Goal: Task Accomplishment & Management: Manage account settings

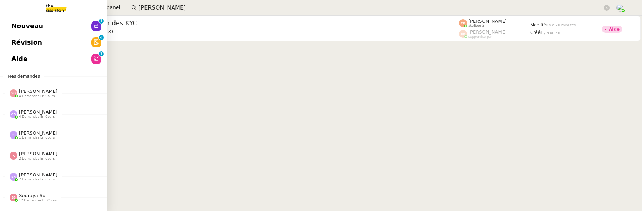
click at [22, 46] on span "Révision" at bounding box center [26, 42] width 31 height 11
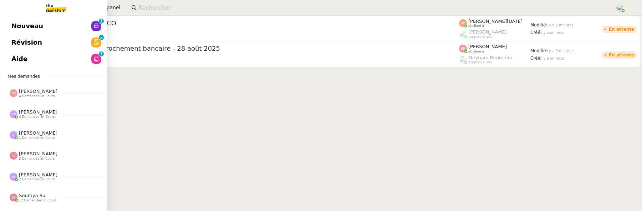
click at [11, 23] on link "Nouveau 0 1 2 3 4 5 6 7 8 9" at bounding box center [53, 26] width 107 height 16
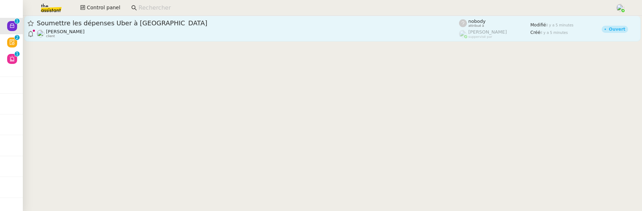
click at [215, 31] on div "Seth Hertlein client" at bounding box center [248, 33] width 422 height 9
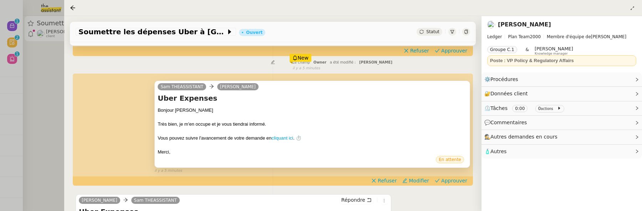
scroll to position [128, 0]
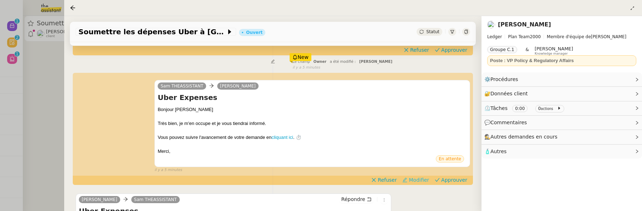
click at [421, 178] on span "Modifier" at bounding box center [418, 179] width 20 height 7
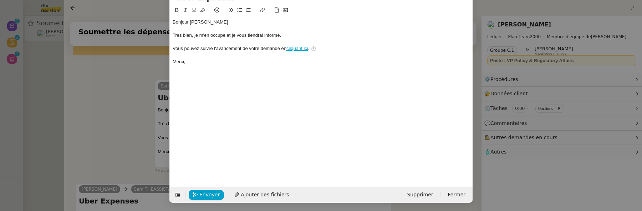
scroll to position [37, 0]
click at [177, 195] on icon at bounding box center [177, 195] width 5 height 4
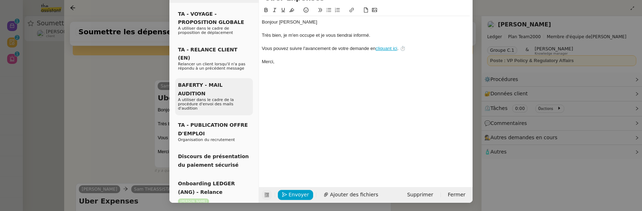
scroll to position [0, 0]
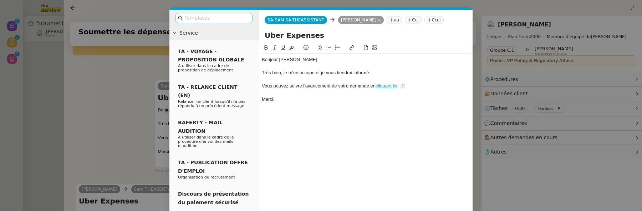
click at [192, 17] on input "text" at bounding box center [216, 18] width 64 height 8
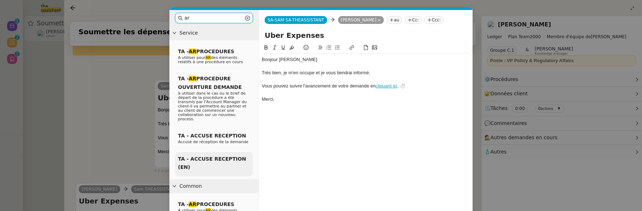
type input "ar"
click at [217, 156] on span "TA - ACCUSE RECEPTION (EN)" at bounding box center [212, 163] width 68 height 14
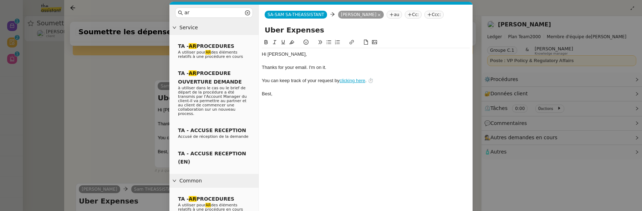
scroll to position [37, 0]
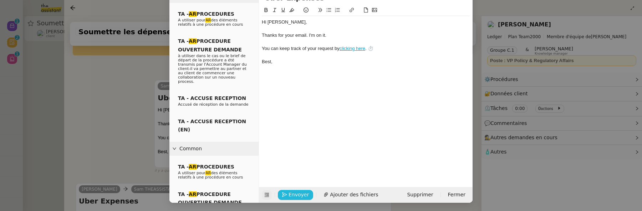
click at [293, 191] on span "Envoyer" at bounding box center [298, 194] width 20 height 8
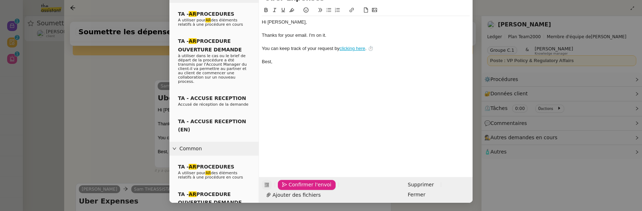
click at [293, 189] on span "Confirmer l'envoi" at bounding box center [309, 184] width 43 height 8
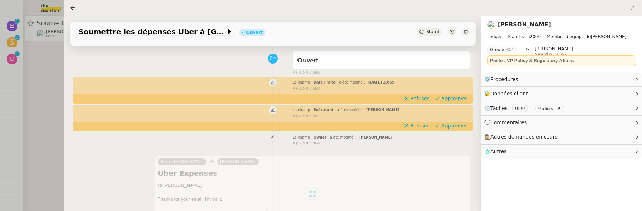
scroll to position [0, 0]
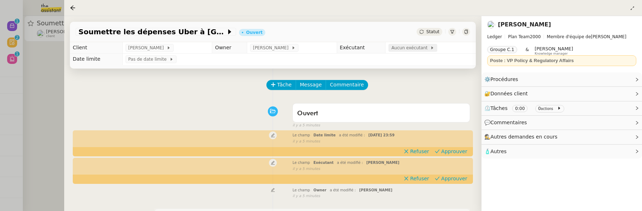
click at [398, 50] on span "Aucun exécutant" at bounding box center [410, 47] width 39 height 7
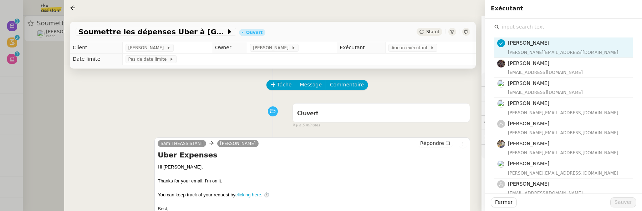
click at [523, 29] on input "text" at bounding box center [565, 27] width 133 height 10
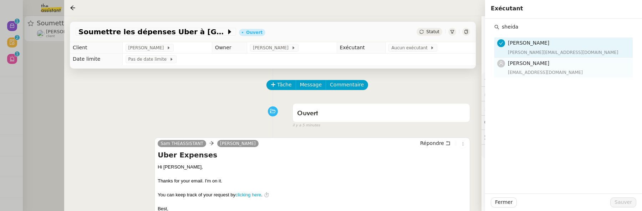
type input "sheida"
click at [540, 67] on h4 "[PERSON_NAME]" at bounding box center [568, 63] width 120 height 8
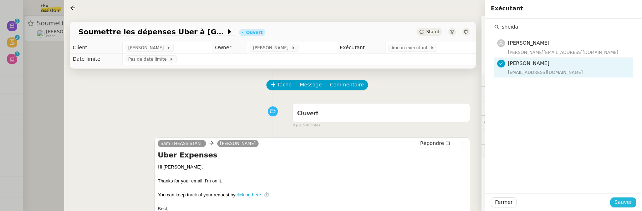
click at [619, 201] on span "Sauver" at bounding box center [622, 202] width 17 height 8
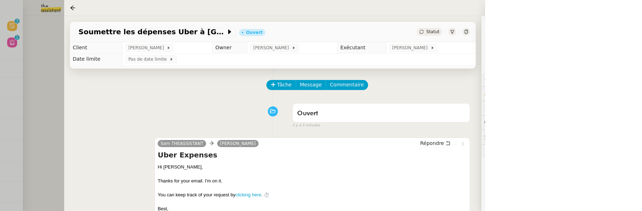
click at [516, 27] on link "[PERSON_NAME]" at bounding box center [524, 24] width 53 height 7
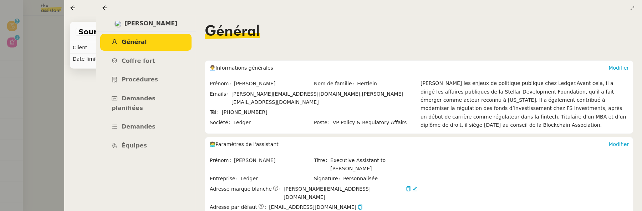
scroll to position [95, 0]
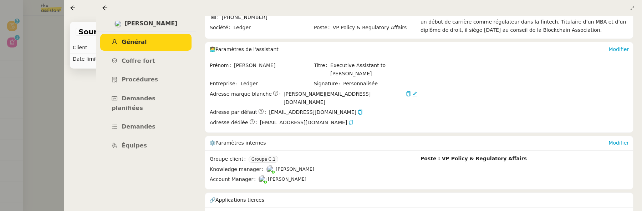
click at [608, 136] on div "⚙️ Paramètres internes" at bounding box center [408, 143] width 399 height 14
click at [611, 140] on link "Modifier" at bounding box center [618, 143] width 20 height 6
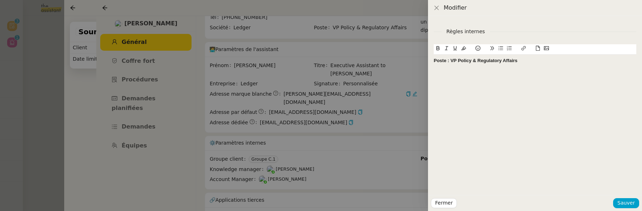
click at [522, 61] on div "Poste : VP Policy & Regulatory Affairs" at bounding box center [534, 60] width 202 height 6
click at [433, 75] on strong "AR en anglais" at bounding box center [448, 73] width 31 height 5
click at [474, 50] on button at bounding box center [477, 48] width 9 height 8
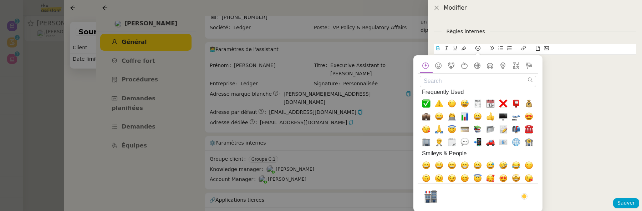
click at [449, 79] on input "Search" at bounding box center [478, 81] width 116 height 11
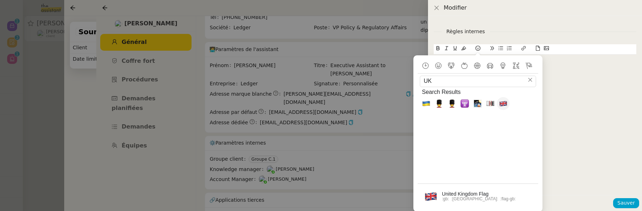
type input "UK"
click at [502, 105] on span "🇬🇧, gb, uk, flag-gb" at bounding box center [503, 103] width 9 height 9
click at [575, 96] on div "Règles internes Poste : VP Policy & Regulatory Affairs 🇬🇧AR en anglais" at bounding box center [535, 105] width 214 height 179
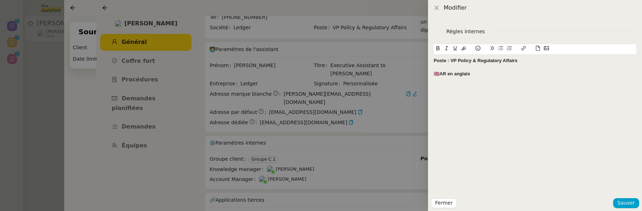
click at [438, 74] on strong "🇬🇧AR en anglais" at bounding box center [451, 73] width 36 height 5
click at [433, 60] on strong "Poste : VP Policy & Regulatory Affairs" at bounding box center [475, 60] width 84 height 5
click at [477, 48] on icon at bounding box center [477, 48] width 5 height 5
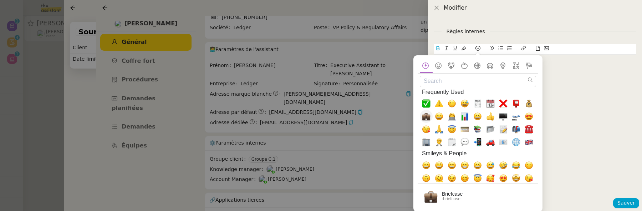
click at [427, 112] on span "💼, briefcase" at bounding box center [426, 116] width 9 height 9
click at [590, 100] on div "Règles internes 💼Poste : VP Policy & Regulatory Affairs 🇬🇧 AR en anglais" at bounding box center [535, 105] width 214 height 179
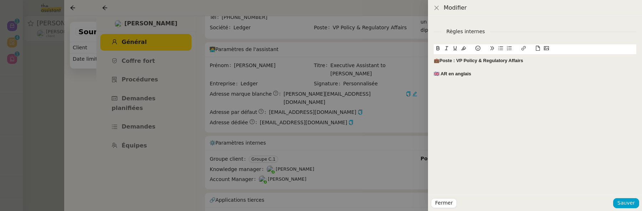
click at [438, 62] on strong "💼Poste : VP Policy & Regulatory Affairs" at bounding box center [477, 60] width 89 height 5
click at [629, 204] on span "Sauver" at bounding box center [625, 203] width 17 height 8
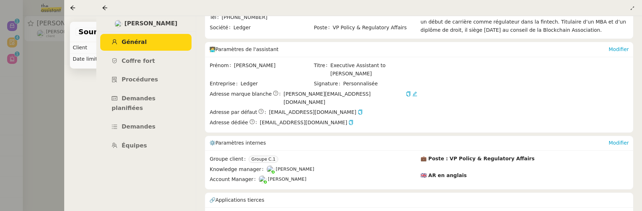
click at [45, 100] on div at bounding box center [321, 105] width 642 height 211
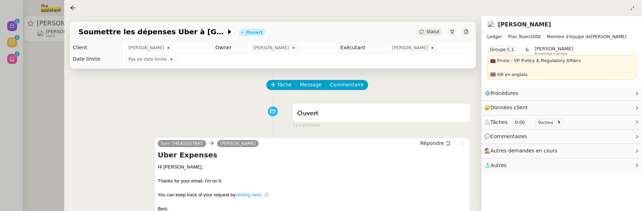
click at [36, 81] on div at bounding box center [321, 105] width 642 height 211
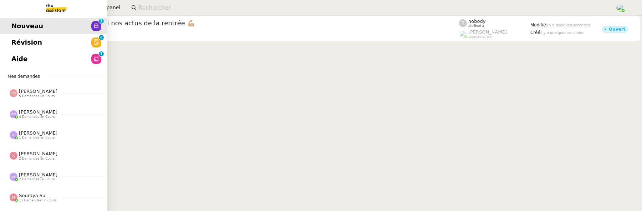
click at [10, 47] on link "Révision 0 1 2 3 4 5 6 7 8 9" at bounding box center [53, 42] width 107 height 16
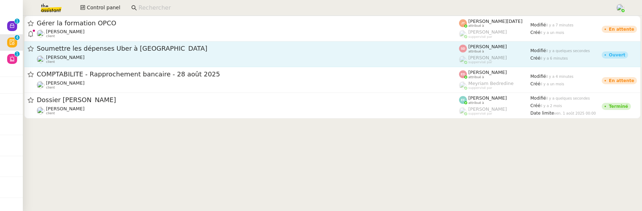
click at [260, 49] on span "Soumettre les dépenses Uber à [GEOGRAPHIC_DATA]" at bounding box center [248, 48] width 422 height 6
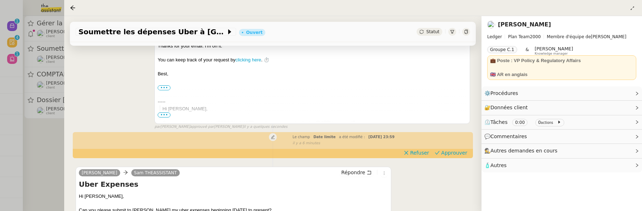
scroll to position [142, 0]
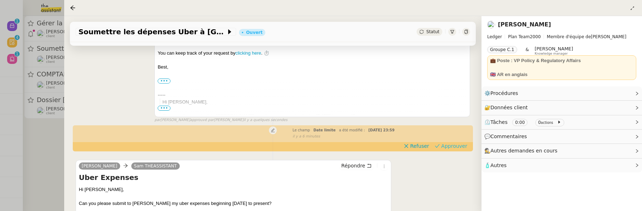
click at [462, 146] on span "Approuver" at bounding box center [454, 145] width 26 height 7
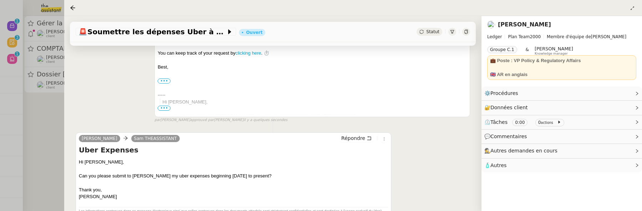
click at [52, 144] on div at bounding box center [321, 105] width 642 height 211
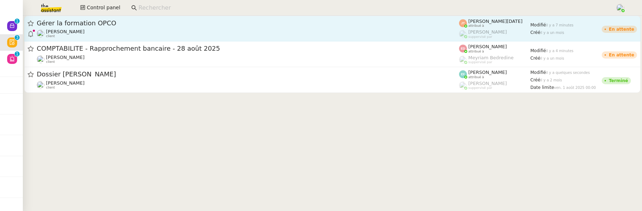
click at [133, 34] on div "Axel BANDIAKY client" at bounding box center [248, 33] width 422 height 9
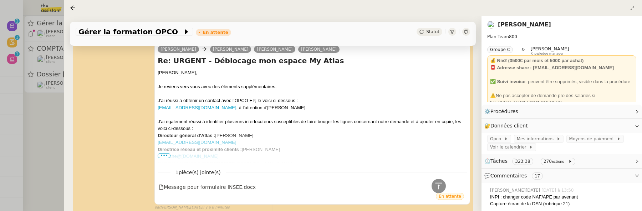
scroll to position [151, 0]
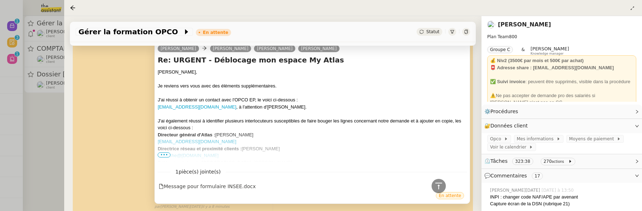
click at [163, 155] on span "•••" at bounding box center [164, 154] width 13 height 5
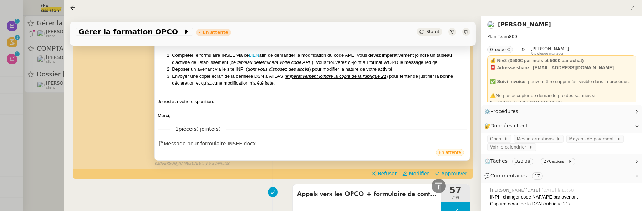
scroll to position [433, 0]
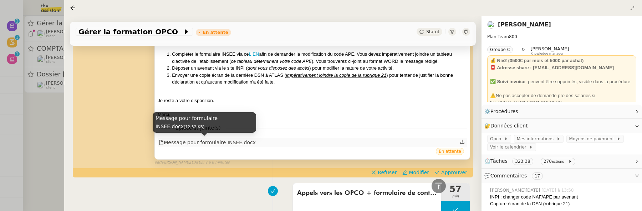
click at [228, 141] on div "Message pour formulaire INSEE.docx" at bounding box center [207, 142] width 97 height 8
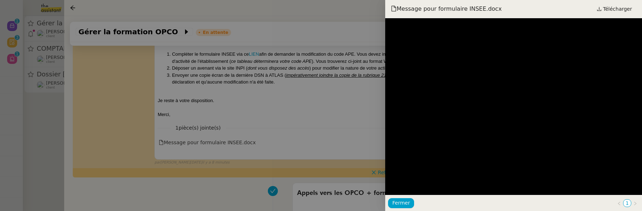
click at [338, 99] on div at bounding box center [321, 105] width 642 height 211
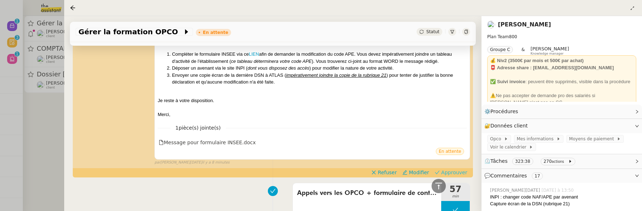
click at [464, 173] on span "Approuver" at bounding box center [454, 172] width 26 height 7
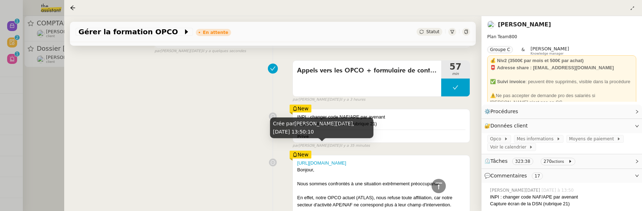
scroll to position [534, 0]
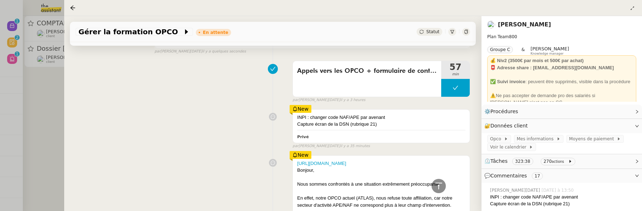
click at [49, 111] on div at bounding box center [321, 105] width 642 height 211
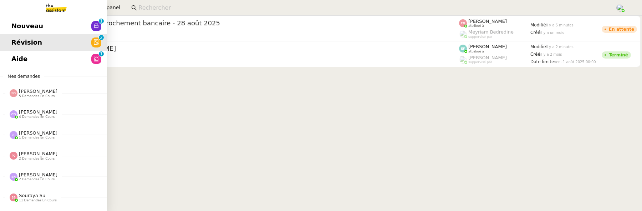
click at [20, 24] on span "Nouveau" at bounding box center [27, 26] width 32 height 11
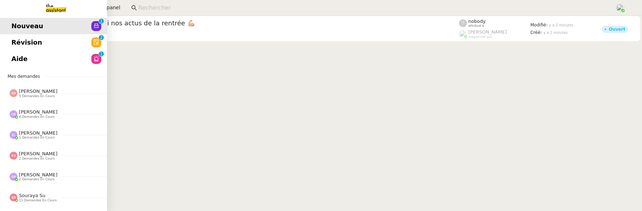
click at [13, 63] on span "Aide" at bounding box center [19, 58] width 16 height 11
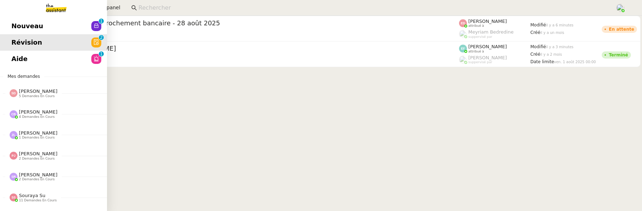
click at [49, 35] on link "Révision 0 1 2 3 4 5 6 7 8 9" at bounding box center [53, 42] width 107 height 16
click at [52, 25] on link "Nouveau 0 1 2 3 4 5 6 7 8 9" at bounding box center [53, 26] width 107 height 16
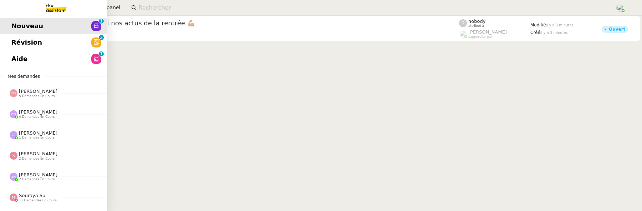
click at [37, 41] on span "Révision" at bounding box center [26, 42] width 31 height 11
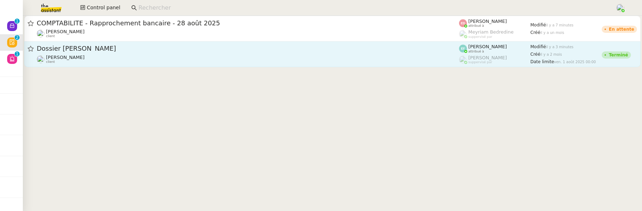
click at [192, 64] on link "Dossier Marion Mossuz Segolène Labinsky client Emelyne Foussier attribué à Roma…" at bounding box center [332, 54] width 616 height 26
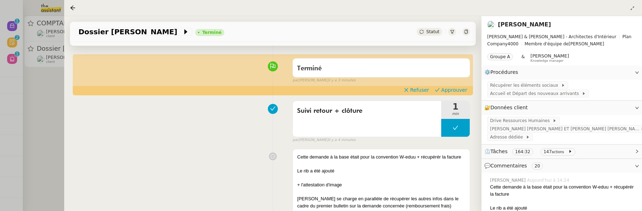
scroll to position [55, 0]
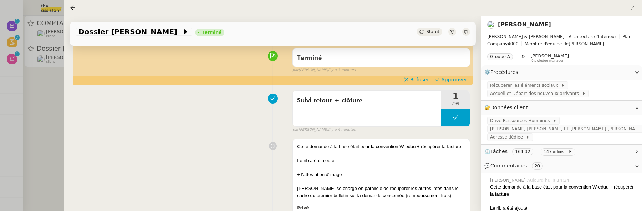
click at [48, 117] on div at bounding box center [321, 105] width 642 height 211
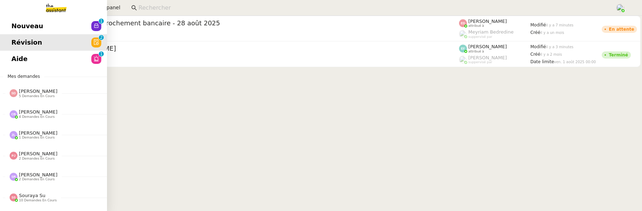
click at [38, 28] on link "Nouveau 0 1 2 3 4 5 6 7 8 9" at bounding box center [53, 26] width 107 height 16
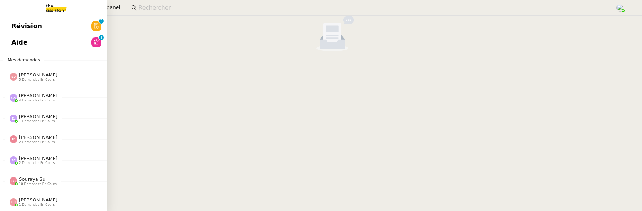
click at [15, 49] on link "Aide 0 1 2 3 4 5 6 7 8 9" at bounding box center [53, 42] width 107 height 16
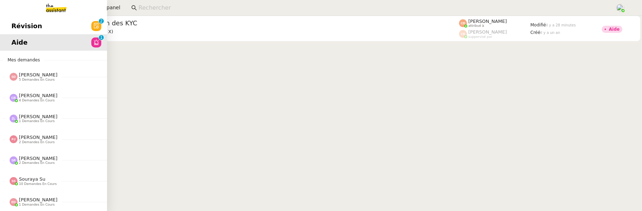
click at [14, 24] on span "Révision" at bounding box center [26, 26] width 31 height 11
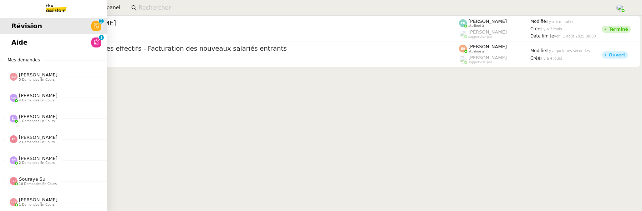
click at [8, 43] on link "Aide 0 1 2 3 4 5 6 7 8 9" at bounding box center [53, 42] width 107 height 16
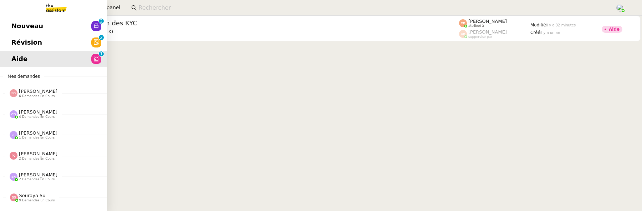
click at [15, 43] on span "Révision" at bounding box center [26, 42] width 31 height 11
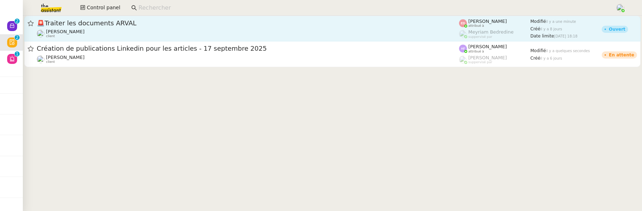
click at [170, 30] on div "Sylvie SUCRA client" at bounding box center [248, 33] width 422 height 9
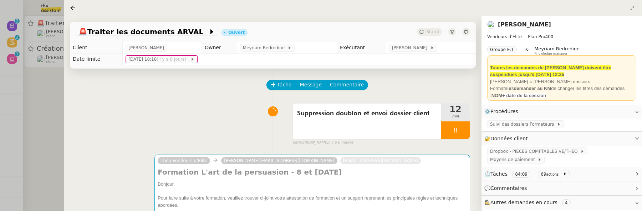
click at [52, 105] on div at bounding box center [321, 105] width 642 height 211
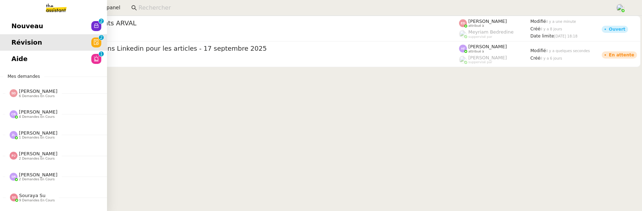
click at [13, 21] on span "Nouveau" at bounding box center [27, 26] width 32 height 11
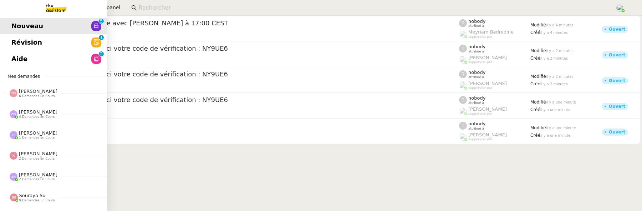
click at [10, 37] on link "Révision 0 1 2 3 4 5 6 7 8 9" at bounding box center [53, 42] width 107 height 16
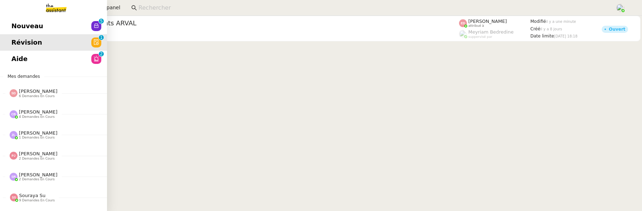
click at [12, 56] on span "Aide" at bounding box center [19, 58] width 16 height 11
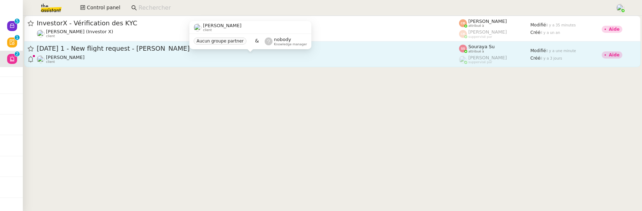
click at [274, 58] on div "[PERSON_NAME] client" at bounding box center [248, 59] width 422 height 9
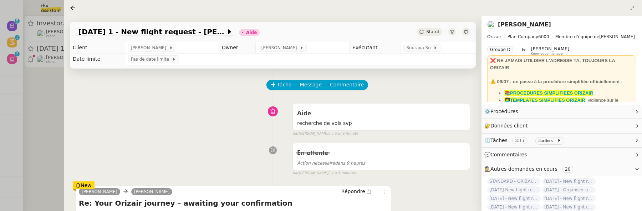
click at [55, 87] on div at bounding box center [321, 105] width 642 height 211
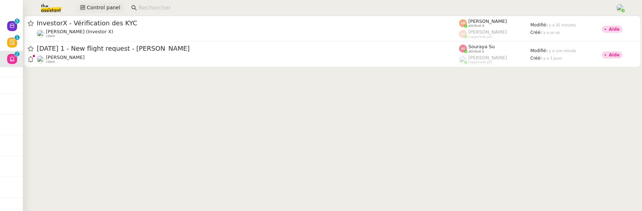
click at [99, 7] on span "Control panel" at bounding box center [104, 8] width 34 height 8
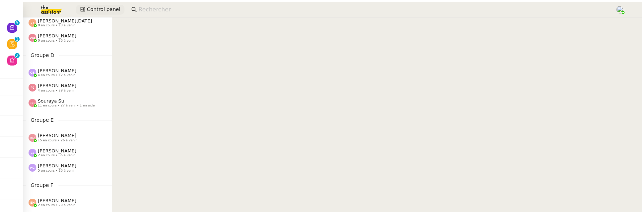
scroll to position [182, 0]
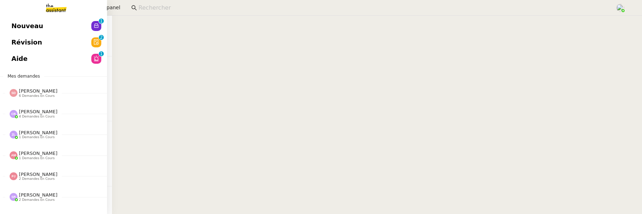
click at [17, 38] on span "Révision" at bounding box center [26, 42] width 31 height 11
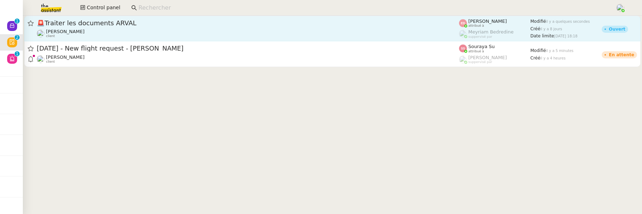
click at [143, 23] on span "🚨 Traiter les documents ARVAL" at bounding box center [248, 23] width 422 height 6
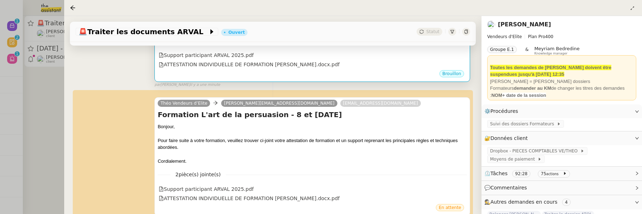
scroll to position [192, 0]
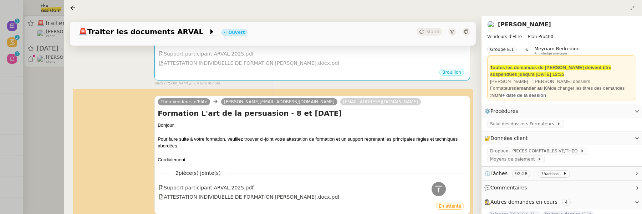
click at [54, 108] on div at bounding box center [321, 107] width 642 height 214
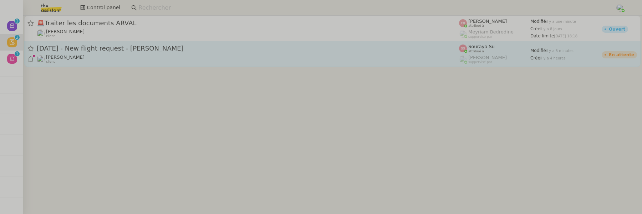
click at [127, 59] on div "[PERSON_NAME] client" at bounding box center [248, 59] width 422 height 9
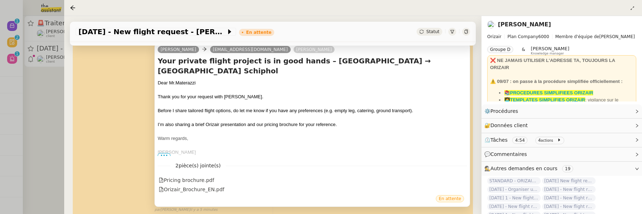
scroll to position [152, 0]
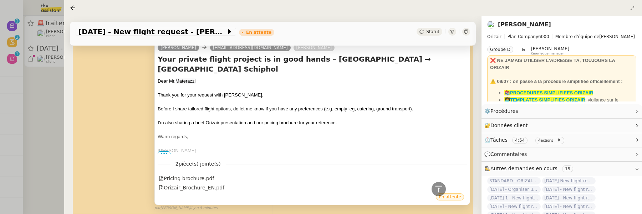
click at [162, 151] on span "•••" at bounding box center [164, 153] width 13 height 5
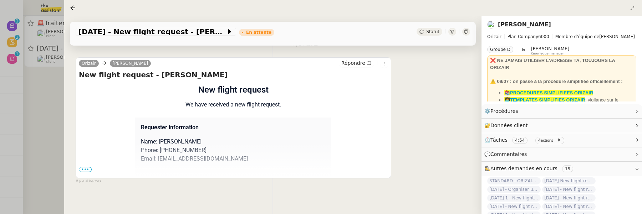
scroll to position [346, 0]
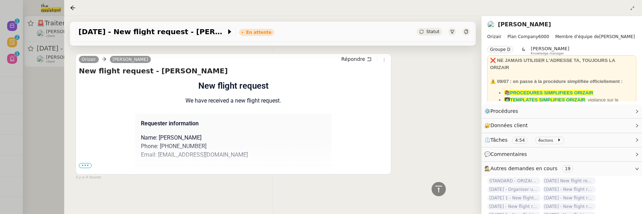
click at [85, 165] on span "•••" at bounding box center [85, 165] width 13 height 5
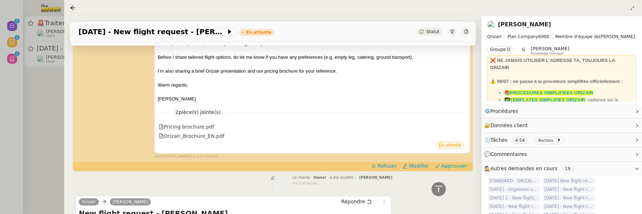
scroll to position [200, 0]
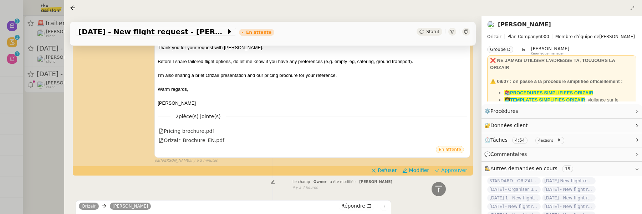
click at [449, 170] on span "Approuver" at bounding box center [454, 170] width 26 height 7
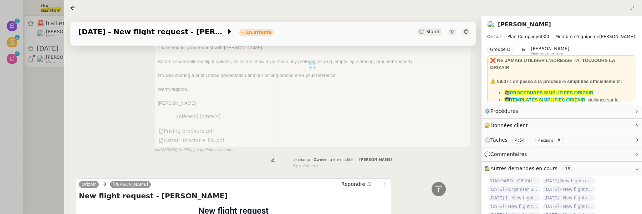
click at [53, 123] on div at bounding box center [321, 107] width 642 height 214
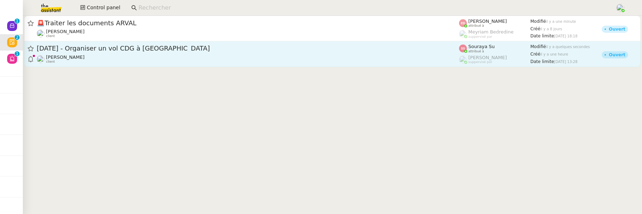
click at [128, 57] on div "[PERSON_NAME] client" at bounding box center [248, 59] width 422 height 9
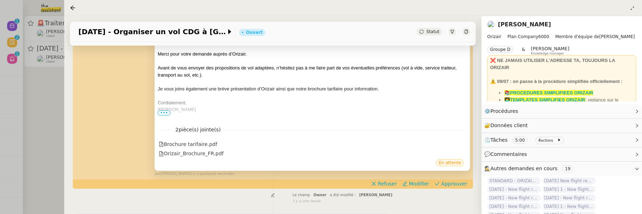
scroll to position [163, 0]
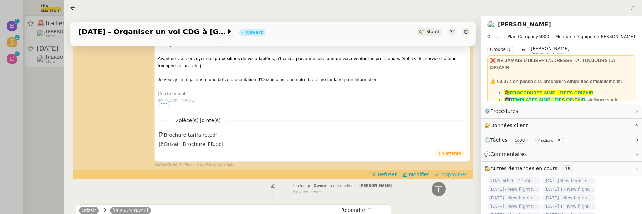
click at [451, 173] on span "Approuver" at bounding box center [454, 174] width 26 height 7
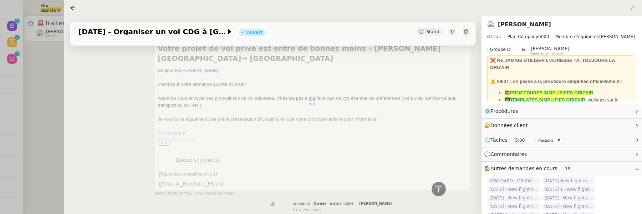
scroll to position [202, 0]
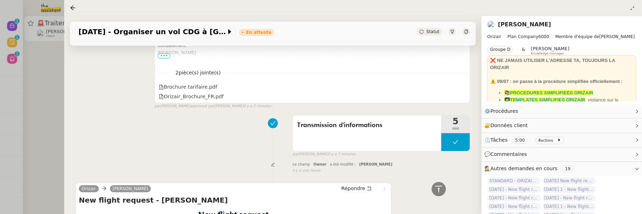
click at [43, 106] on div at bounding box center [321, 107] width 642 height 214
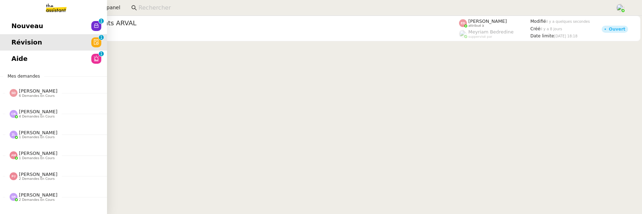
click at [7, 21] on link "Nouveau 0 1 2 3 4 5 6 7 8 9" at bounding box center [53, 26] width 107 height 16
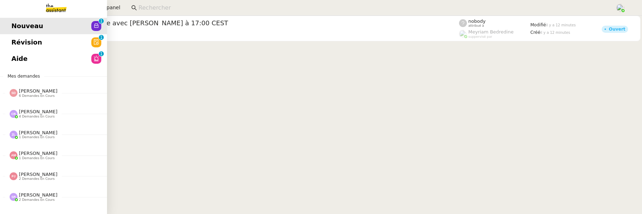
click at [43, 61] on link "Aide 0 1 2 3 4 5 6 7 8 9" at bounding box center [53, 59] width 107 height 16
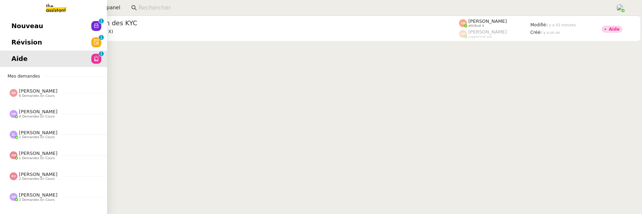
click at [16, 45] on span "Révision" at bounding box center [26, 42] width 31 height 11
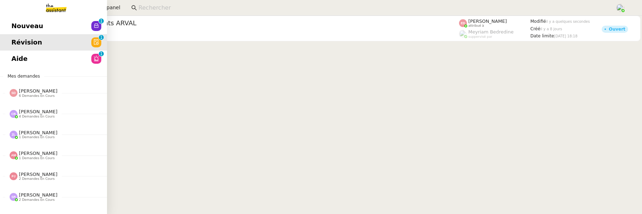
click at [17, 30] on span "Nouveau" at bounding box center [27, 26] width 32 height 11
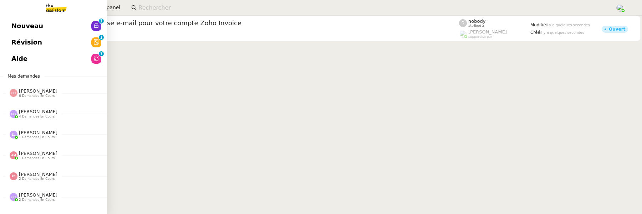
click at [11, 27] on span "Nouveau" at bounding box center [27, 26] width 32 height 11
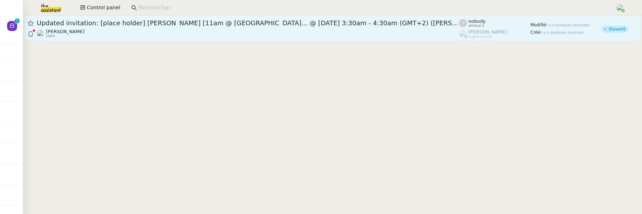
click at [263, 33] on div "Alexandre Blanc client" at bounding box center [248, 33] width 422 height 9
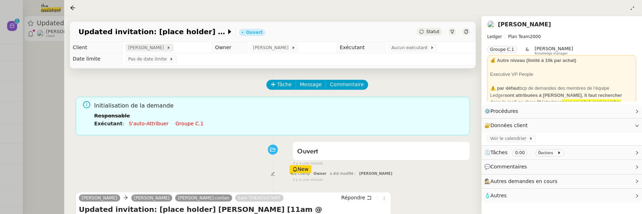
click at [148, 50] on span "Alexandre Blanc" at bounding box center [147, 47] width 38 height 7
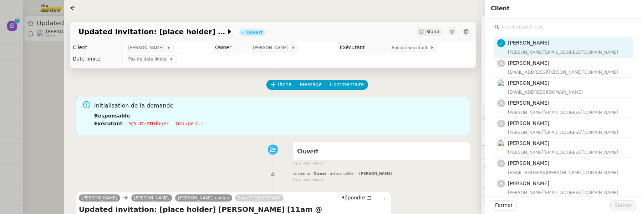
click at [513, 24] on input "text" at bounding box center [565, 27] width 133 height 10
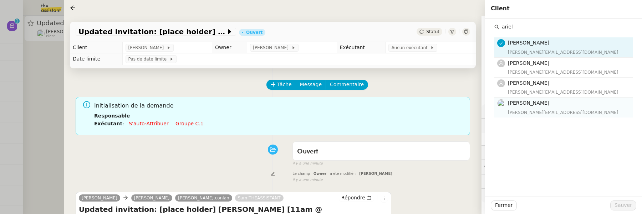
type input "ariel"
click at [533, 107] on h4 "Ariel Wengroff" at bounding box center [568, 103] width 120 height 8
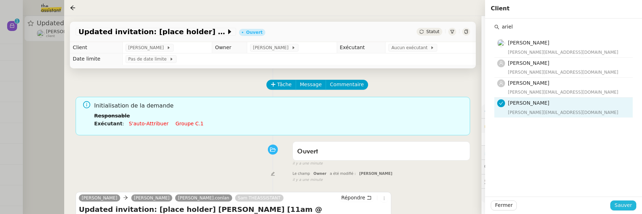
click at [619, 208] on span "Sauver" at bounding box center [622, 205] width 17 height 8
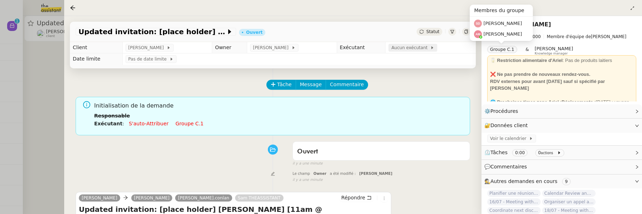
click at [430, 47] on icon at bounding box center [432, 48] width 4 height 4
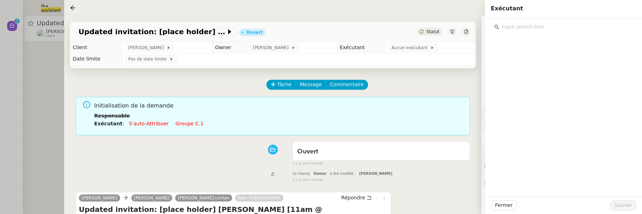
click at [516, 24] on input "text" at bounding box center [565, 27] width 133 height 10
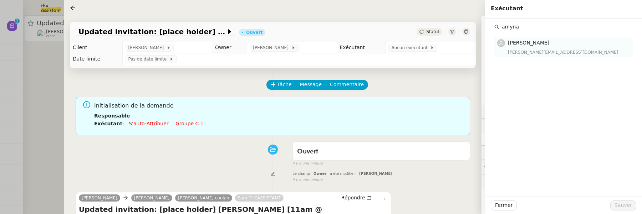
type input "amyna"
click at [529, 51] on div "[PERSON_NAME][EMAIL_ADDRESS][DOMAIN_NAME]" at bounding box center [568, 52] width 120 height 7
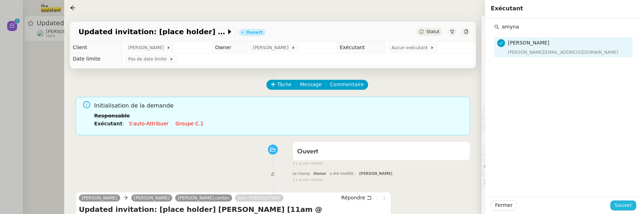
click at [622, 206] on span "Sauver" at bounding box center [622, 205] width 17 height 8
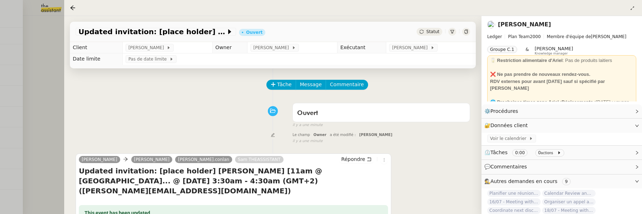
click at [47, 83] on div at bounding box center [321, 107] width 642 height 214
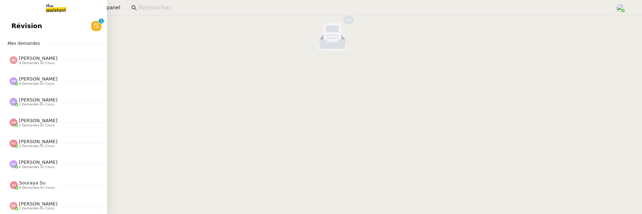
click at [17, 27] on span "Révision" at bounding box center [26, 26] width 31 height 11
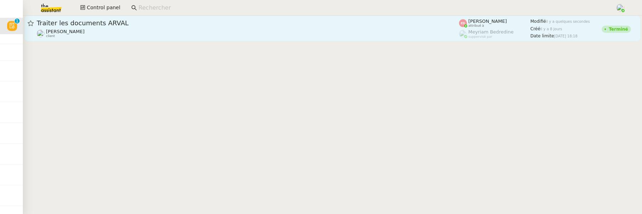
click at [147, 36] on div "Sylvie SUCRA client" at bounding box center [248, 33] width 422 height 9
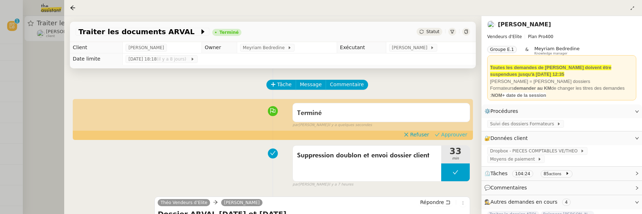
click at [466, 133] on span "Approuver" at bounding box center [454, 134] width 26 height 7
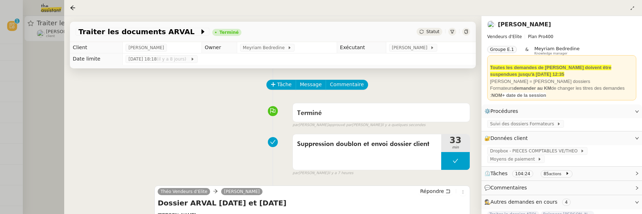
click at [53, 77] on div at bounding box center [321, 107] width 642 height 214
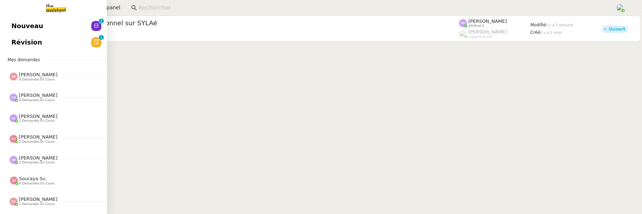
click at [11, 47] on span "Révision" at bounding box center [26, 42] width 31 height 11
click at [10, 29] on link "Nouveau 0 1 2 3 4 5 6 7 8 9" at bounding box center [53, 26] width 107 height 16
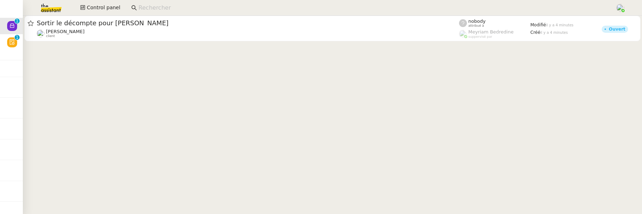
click at [307, 42] on div at bounding box center [332, 29] width 619 height 27
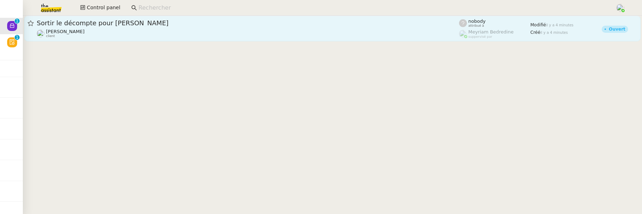
click at [303, 32] on div "Rayan Ouafi client" at bounding box center [248, 33] width 422 height 9
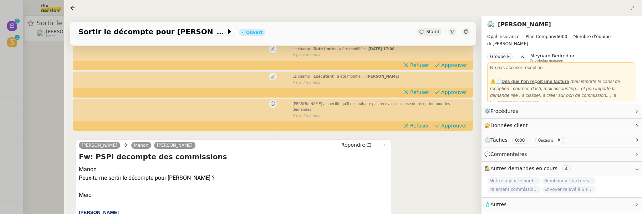
scroll to position [86, 0]
click at [456, 122] on span "Approuver" at bounding box center [454, 125] width 26 height 7
click at [462, 94] on span "Approuver" at bounding box center [454, 91] width 26 height 7
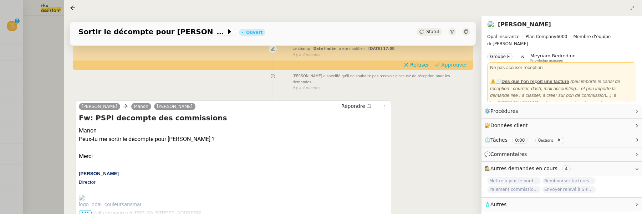
click at [457, 67] on span "Approuver" at bounding box center [454, 64] width 26 height 7
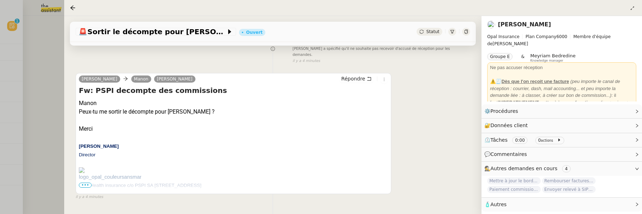
click at [36, 46] on div at bounding box center [321, 107] width 642 height 214
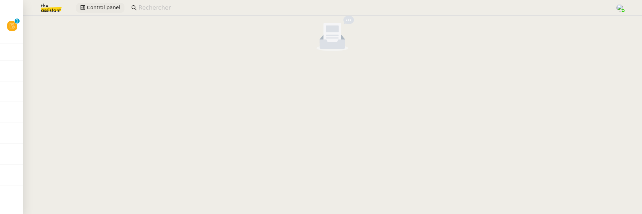
click at [97, 10] on span "Control panel" at bounding box center [104, 8] width 34 height 8
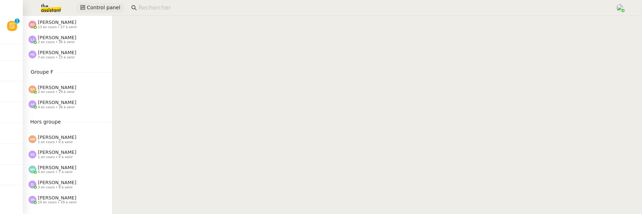
scroll to position [239, 0]
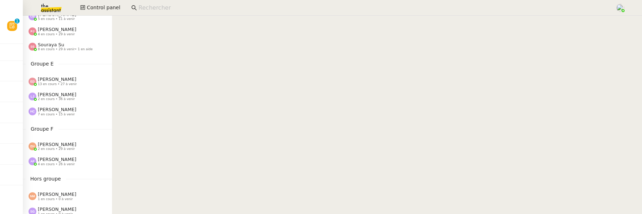
click at [61, 114] on span "7 en cours • 15 à venir" at bounding box center [56, 115] width 37 height 4
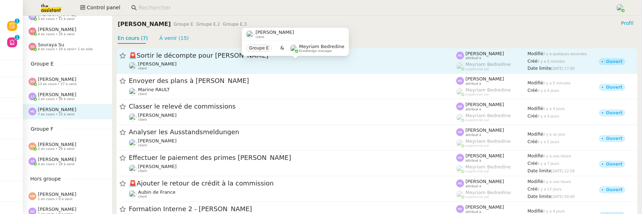
click at [285, 63] on div "Rayan Ouafi client" at bounding box center [292, 65] width 327 height 9
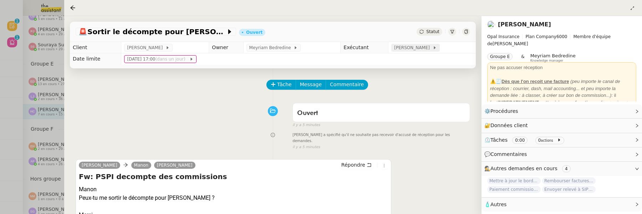
click at [406, 48] on span "[PERSON_NAME]" at bounding box center [413, 47] width 38 height 7
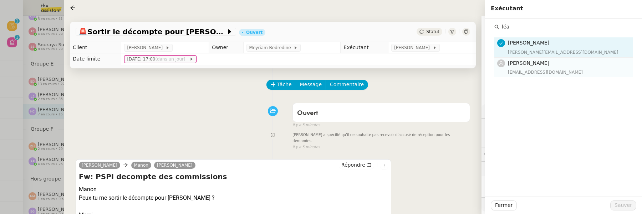
type input "léa"
click at [518, 67] on div "Léa Jonville lea@theassistant.team" at bounding box center [568, 67] width 120 height 17
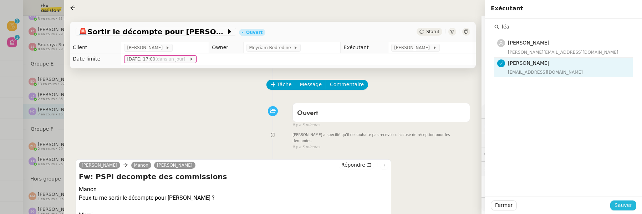
click at [619, 207] on span "Sauver" at bounding box center [622, 205] width 17 height 8
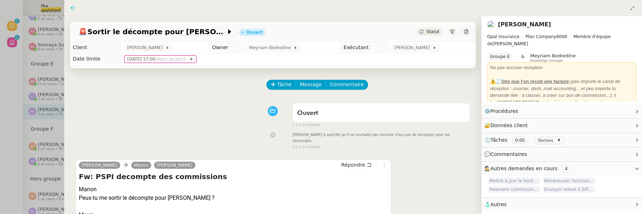
click at [72, 6] on icon at bounding box center [72, 7] width 5 height 5
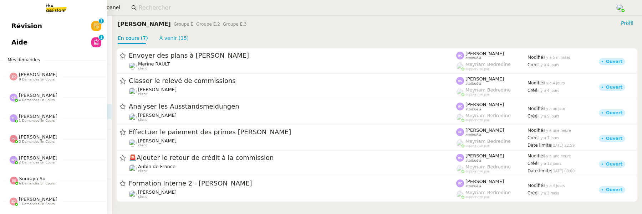
click at [13, 23] on span "Révision" at bounding box center [26, 26] width 31 height 11
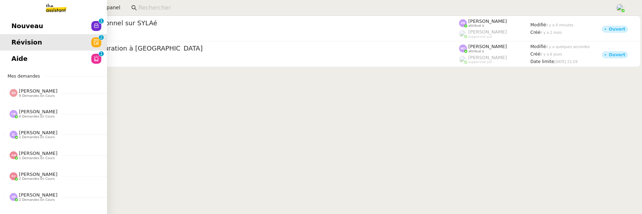
click at [13, 55] on span "Aide" at bounding box center [19, 58] width 16 height 11
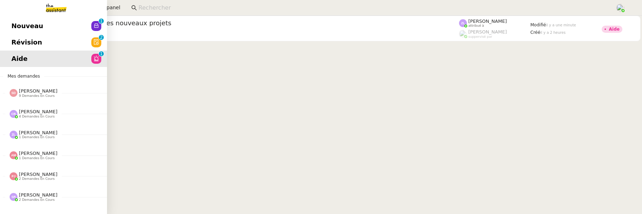
click at [15, 41] on span "Révision" at bounding box center [26, 42] width 31 height 11
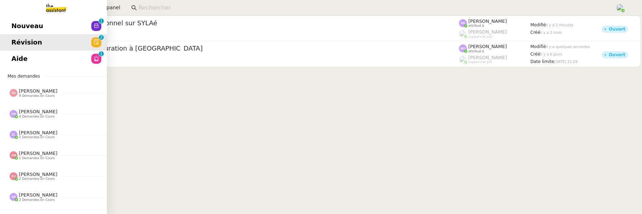
click at [26, 29] on span "Nouveau" at bounding box center [27, 26] width 32 height 11
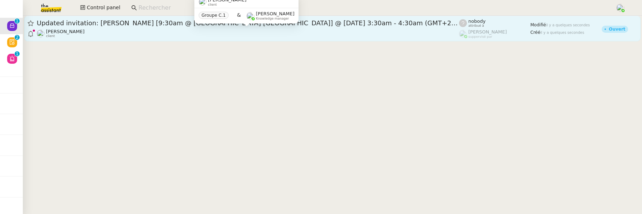
click at [240, 31] on div "Alexandre Blanc client" at bounding box center [248, 33] width 422 height 9
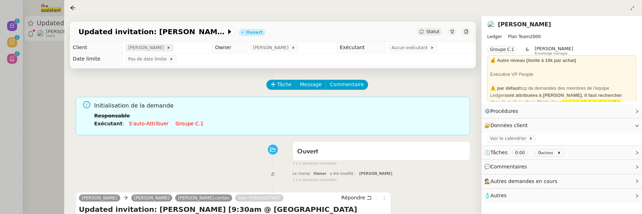
click at [145, 47] on span "[PERSON_NAME]" at bounding box center [147, 47] width 38 height 7
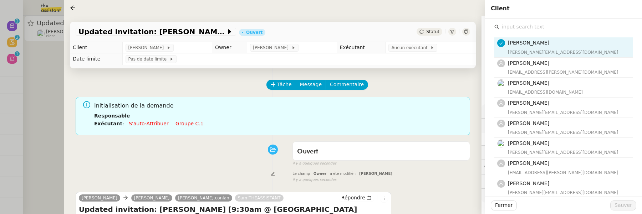
click at [520, 30] on input "text" at bounding box center [565, 27] width 133 height 10
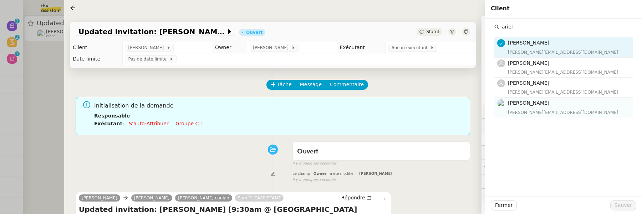
type input "ariel"
click at [553, 111] on div "[PERSON_NAME][EMAIL_ADDRESS][DOMAIN_NAME]" at bounding box center [568, 112] width 120 height 7
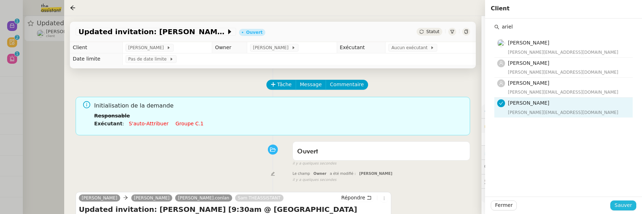
click at [625, 210] on button "Sauver" at bounding box center [623, 206] width 26 height 10
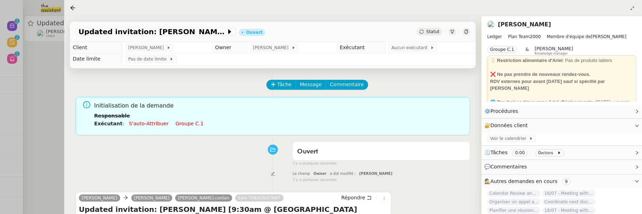
click at [422, 53] on td "Aucun exécutant" at bounding box center [430, 47] width 90 height 11
click at [416, 49] on span "Aucun exécutant" at bounding box center [410, 47] width 39 height 7
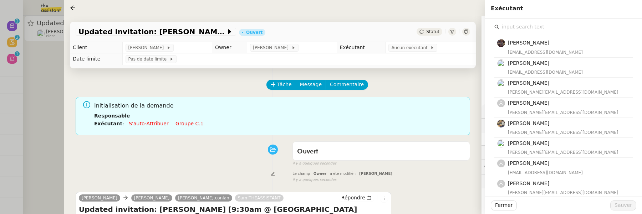
click at [414, 180] on div "il y a quelques secondes" at bounding box center [381, 180] width 178 height 6
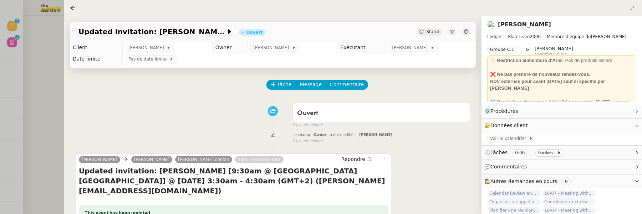
click at [48, 69] on div at bounding box center [321, 107] width 642 height 214
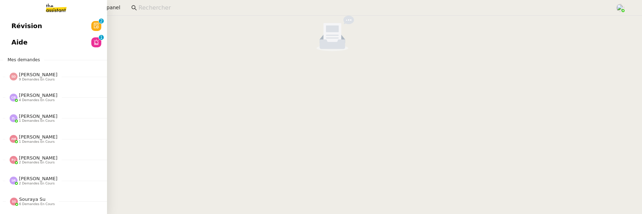
click at [17, 28] on span "Révision" at bounding box center [26, 26] width 31 height 11
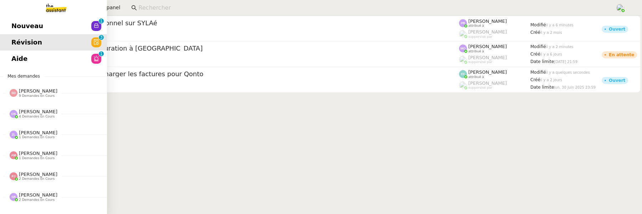
click at [13, 29] on span "Nouveau" at bounding box center [27, 26] width 32 height 11
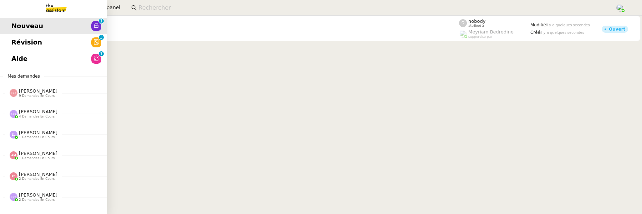
click at [14, 44] on span "Révision" at bounding box center [26, 42] width 31 height 11
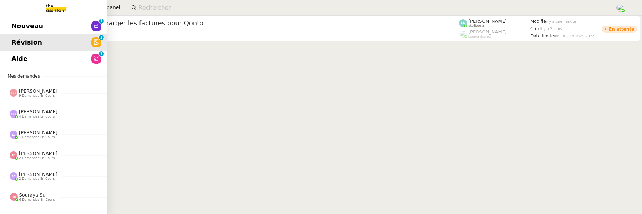
click at [43, 29] on link "Nouveau 0 1 2 3 4 5 6 7 8 9" at bounding box center [53, 26] width 107 height 16
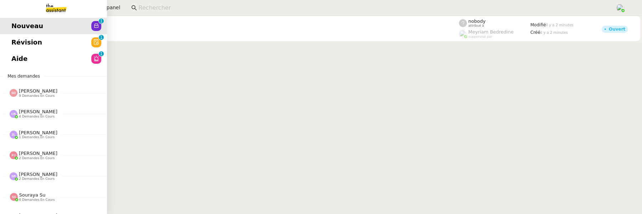
click at [29, 61] on link "Aide 0 1 2 3 4 5 6 7 8 9" at bounding box center [53, 59] width 107 height 16
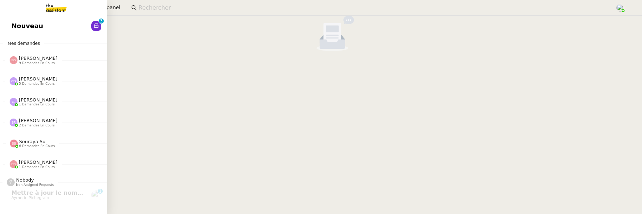
click at [57, 25] on link "Nouveau 0 1 2 3 4 5 6 7 8 9" at bounding box center [53, 26] width 107 height 16
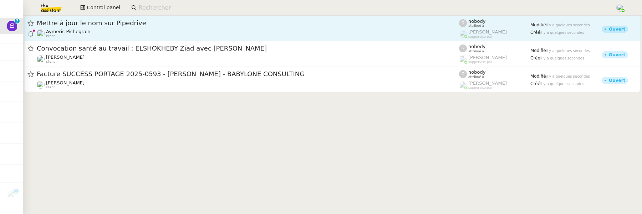
click at [215, 22] on span "Mettre à jour le nom sur Pipedrive" at bounding box center [248, 23] width 422 height 6
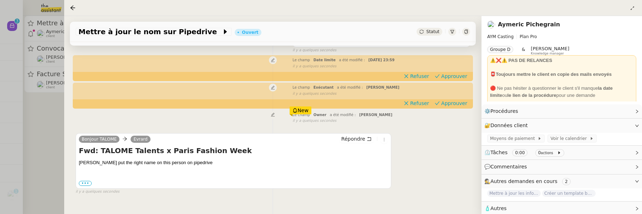
scroll to position [91, 0]
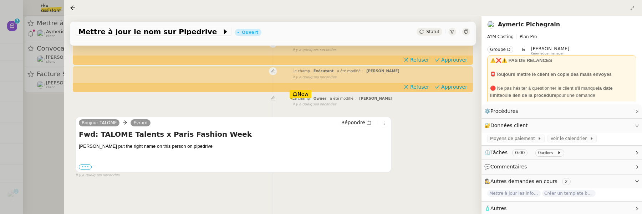
click at [87, 168] on label "•••" at bounding box center [85, 167] width 13 height 5
click at [0, 0] on input "•••" at bounding box center [0, 0] width 0 height 0
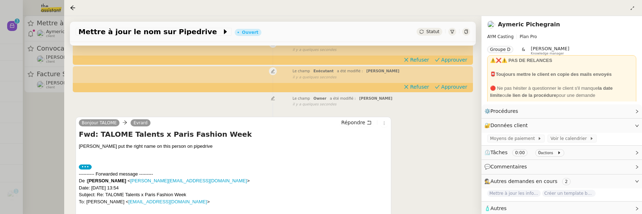
scroll to position [155, 0]
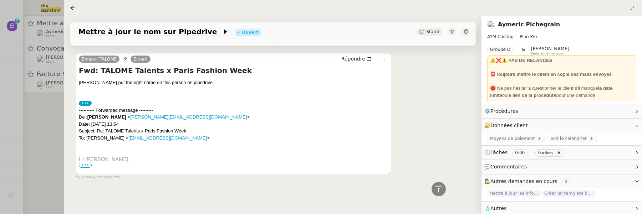
click at [87, 167] on span "•••" at bounding box center [85, 165] width 13 height 5
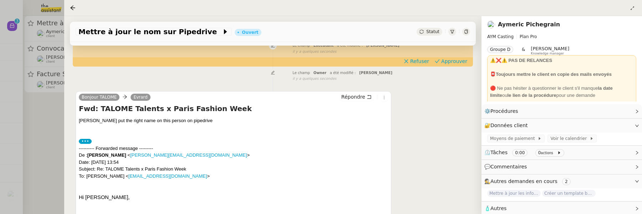
scroll to position [115, 0]
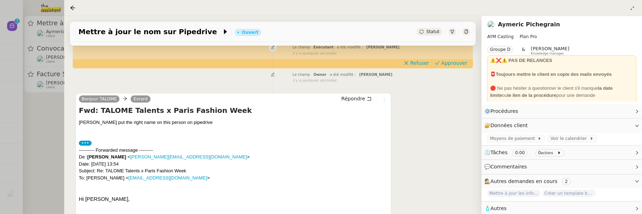
click at [386, 100] on icon at bounding box center [384, 99] width 8 height 4
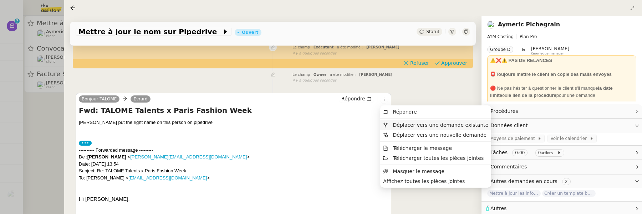
click at [408, 124] on span "Déplacer vers une demande existante" at bounding box center [441, 125] width 96 height 6
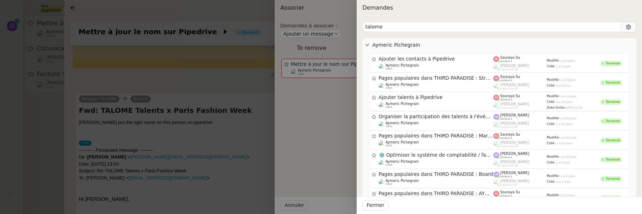
type input "talome"
click at [224, 130] on div at bounding box center [321, 107] width 642 height 214
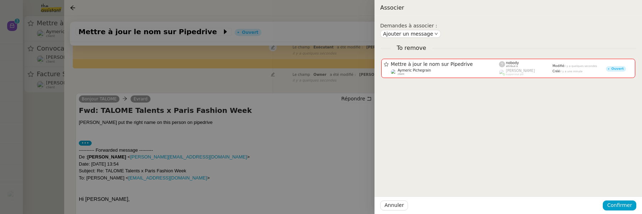
click at [243, 128] on div at bounding box center [321, 107] width 642 height 214
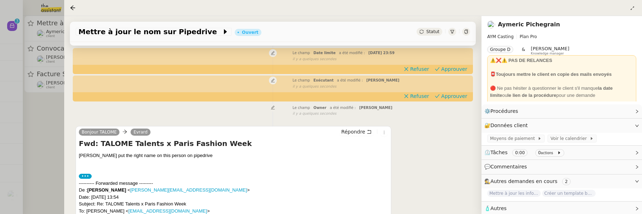
scroll to position [0, 0]
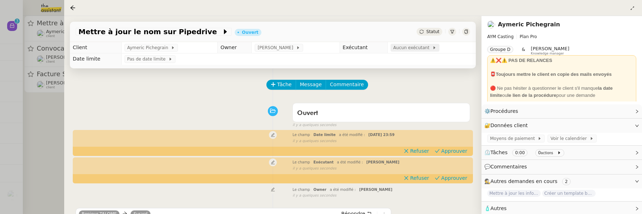
click at [420, 48] on span "Aucun exécutant" at bounding box center [412, 47] width 39 height 7
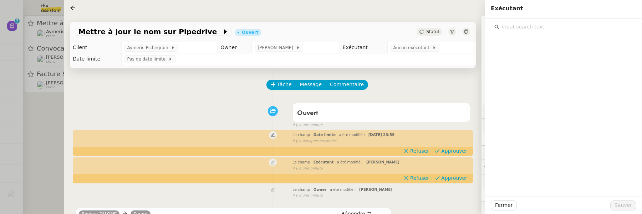
click at [544, 28] on input "text" at bounding box center [565, 27] width 133 height 10
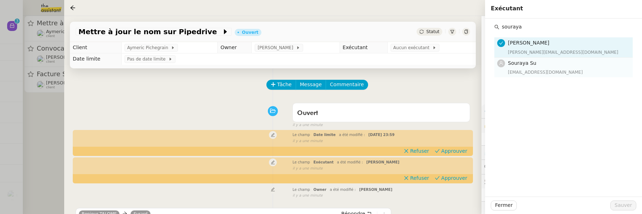
type input "souraya"
click at [539, 72] on div "[EMAIL_ADDRESS][DOMAIN_NAME]" at bounding box center [568, 72] width 120 height 7
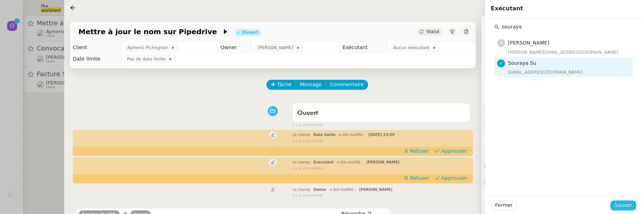
click at [627, 207] on span "Sauver" at bounding box center [622, 205] width 17 height 8
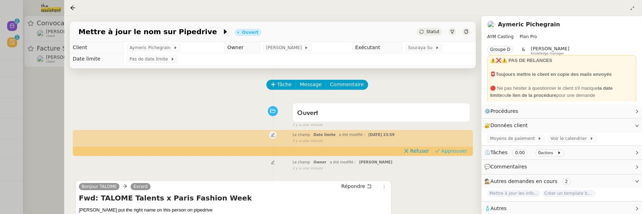
click at [458, 151] on span "Approuver" at bounding box center [454, 151] width 26 height 7
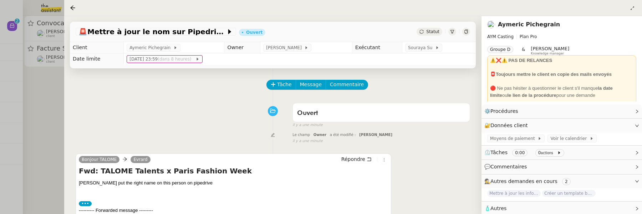
click at [468, 30] on div at bounding box center [466, 32] width 8 height 8
click at [27, 104] on div at bounding box center [321, 107] width 642 height 214
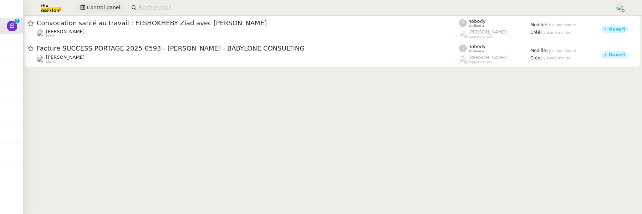
click at [98, 3] on button "Control panel" at bounding box center [100, 8] width 48 height 10
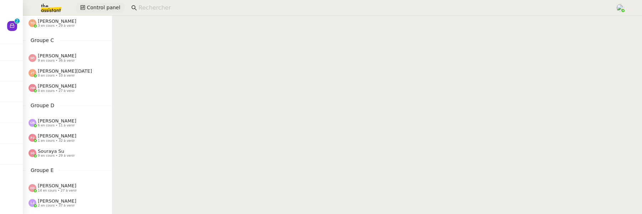
scroll to position [131, 0]
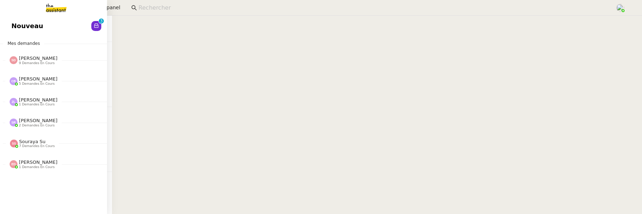
click at [20, 27] on span "Nouveau" at bounding box center [27, 26] width 32 height 11
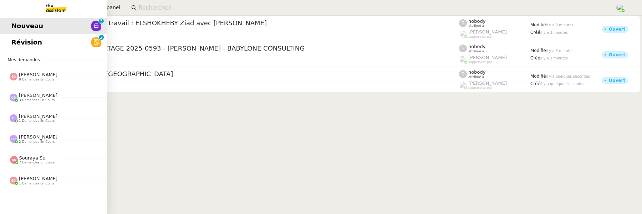
click at [17, 42] on span "Révision" at bounding box center [26, 42] width 31 height 11
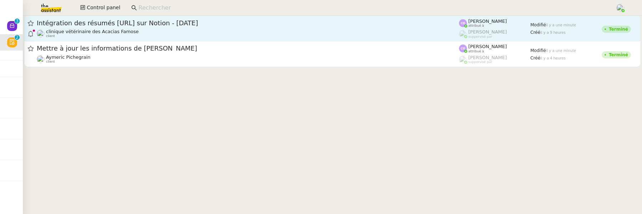
click at [171, 24] on span "Intégration des résumés Plaud.ai sur Notion - 23 septembre 2025" at bounding box center [248, 23] width 422 height 6
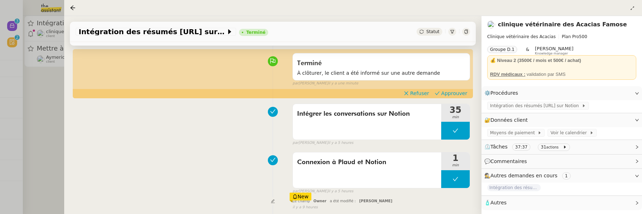
scroll to position [50, 0]
click at [364, 73] on span "À clôturer, le client a été informé sur une autre demande" at bounding box center [381, 73] width 168 height 8
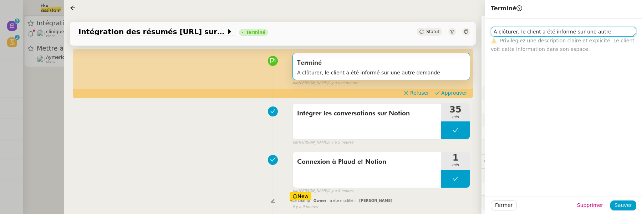
click at [523, 33] on textarea "À clôturer, le client a été informé sur une autre demande" at bounding box center [562, 32] width 145 height 10
click at [544, 31] on textarea "À clôturer, client a été informé sur une autre demande" at bounding box center [562, 32] width 145 height 10
type textarea "À clôturer, client informé sur une autre demande"
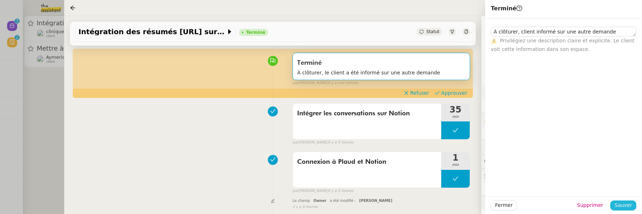
click at [625, 205] on span "Sauver" at bounding box center [622, 205] width 17 height 8
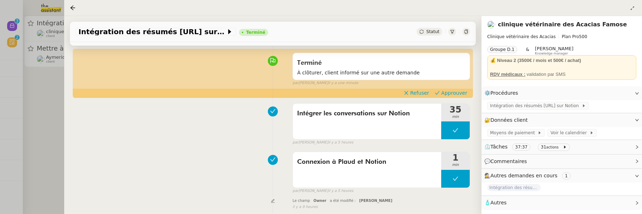
click at [448, 86] on div "Terminé À clôturer, client informé sur une autre demande false par Camille B. i…" at bounding box center [273, 68] width 394 height 37
click at [450, 94] on span "Approuver" at bounding box center [454, 92] width 26 height 7
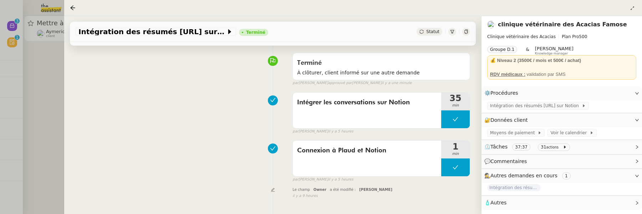
click at [59, 89] on div at bounding box center [321, 107] width 642 height 214
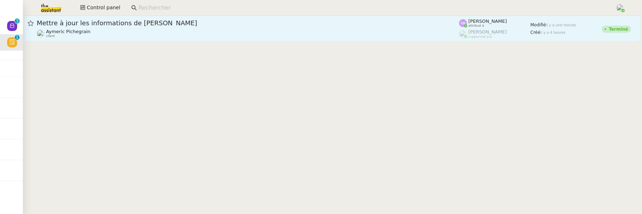
click at [114, 25] on span "Mettre à jour les informations de Kia" at bounding box center [248, 23] width 422 height 6
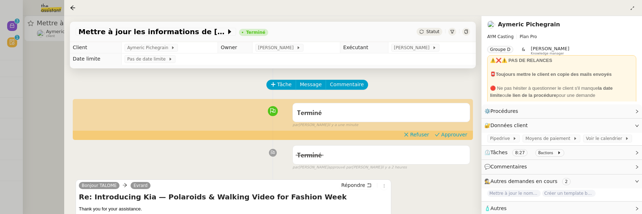
scroll to position [15, 0]
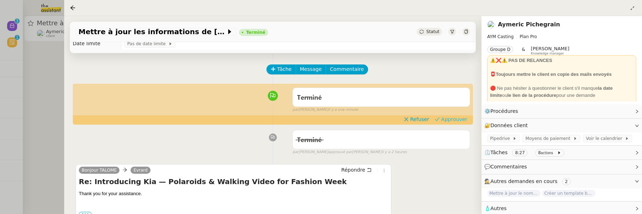
click at [456, 116] on span "Approuver" at bounding box center [454, 119] width 26 height 7
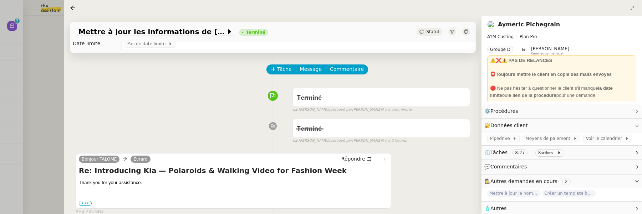
click at [36, 57] on div at bounding box center [321, 107] width 642 height 214
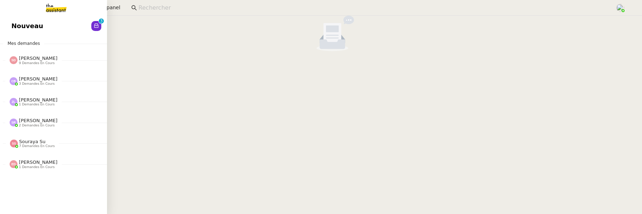
click at [6, 19] on link "Nouveau 0 1 2 3 4 5 6 7 8 9" at bounding box center [53, 26] width 107 height 16
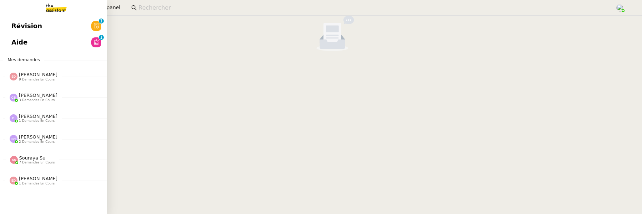
click at [16, 25] on span "Révision" at bounding box center [26, 26] width 31 height 11
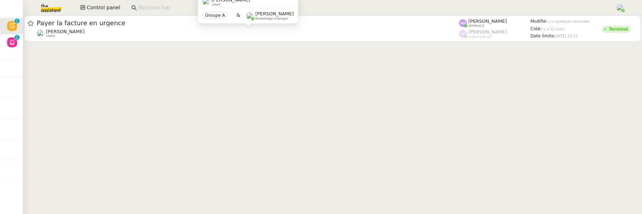
click at [230, 29] on div "Gabrielle Tavernier client Groupe A & Romane Vachon Knowledge manager" at bounding box center [248, 12] width 100 height 34
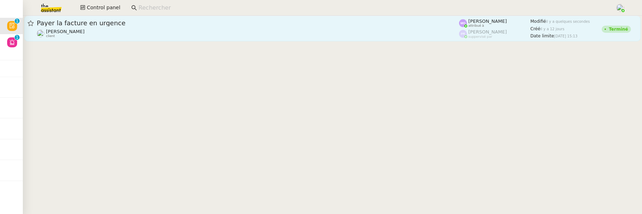
click at [197, 32] on div "Gabrielle Tavernier client" at bounding box center [248, 33] width 422 height 9
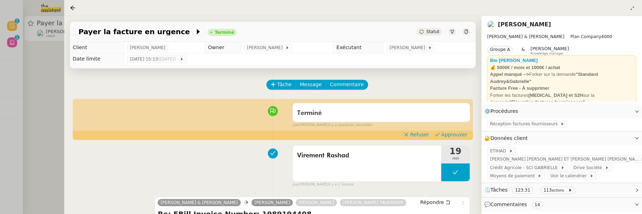
click at [31, 81] on div at bounding box center [321, 107] width 642 height 214
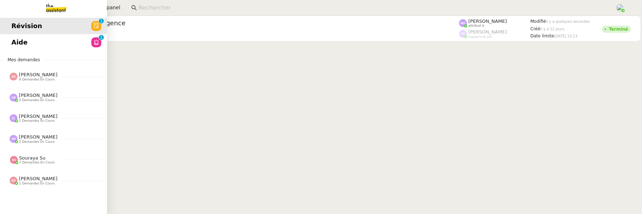
click at [13, 47] on link "Aide 0 1 2 3 4 5 6 7 8 9" at bounding box center [53, 42] width 107 height 16
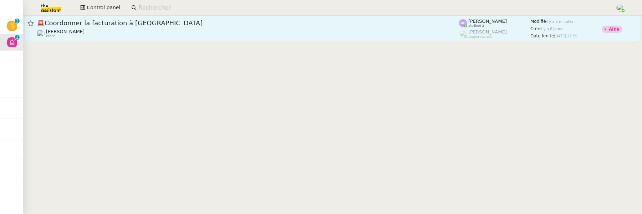
click at [254, 27] on div "🚨 Coordonner la facturation à Dubaï Gabrielle Tavernier client" at bounding box center [248, 28] width 422 height 19
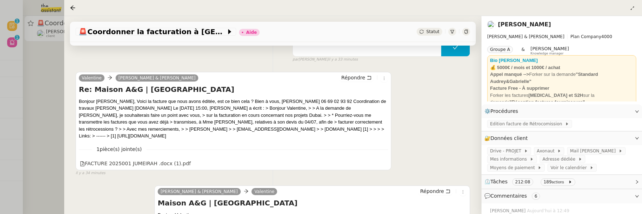
scroll to position [330, 0]
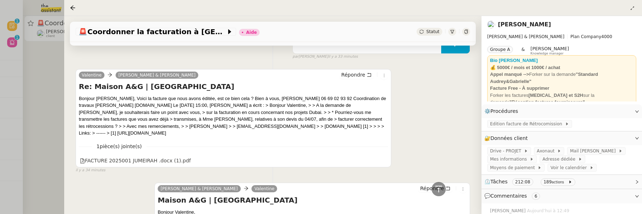
click at [38, 85] on div at bounding box center [321, 107] width 642 height 214
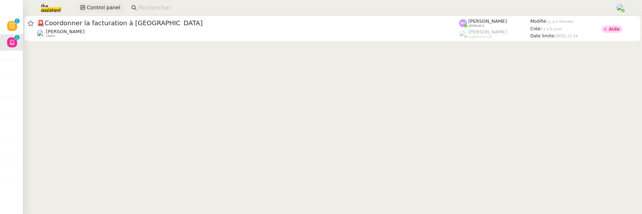
click at [93, 3] on button "Control panel" at bounding box center [100, 8] width 48 height 10
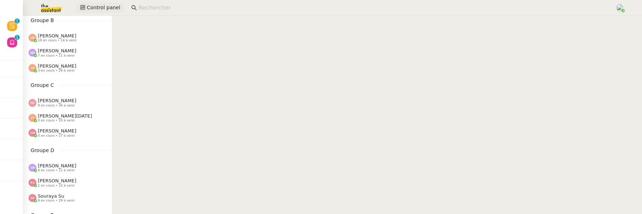
scroll to position [85, 0]
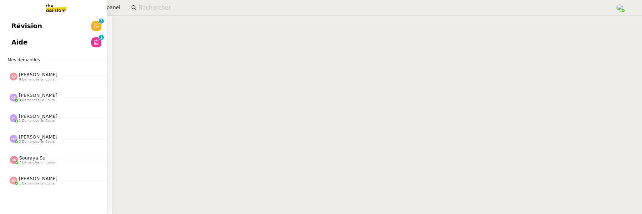
click at [49, 25] on link "Révision 0 1 2 3 4 5 6 7 8 9" at bounding box center [53, 26] width 107 height 16
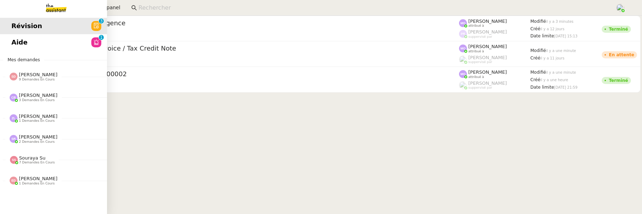
click at [57, 45] on link "Aide 0 1 2 3 4 5 6 7 8 9" at bounding box center [53, 42] width 107 height 16
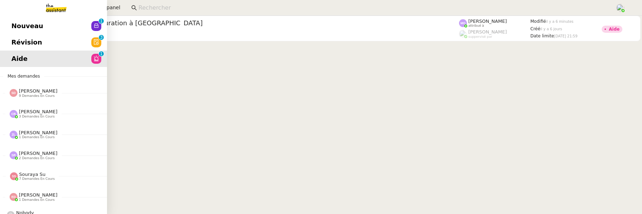
click at [15, 40] on span "Révision" at bounding box center [26, 42] width 31 height 11
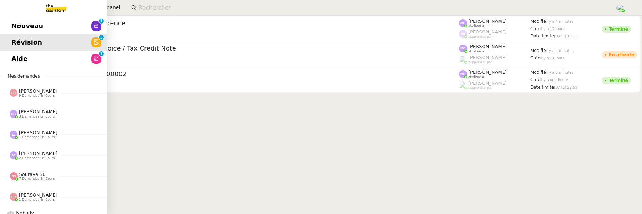
click at [22, 34] on link "Nouveau 0 1 2 3 4 5 6 7 8 9" at bounding box center [53, 26] width 107 height 16
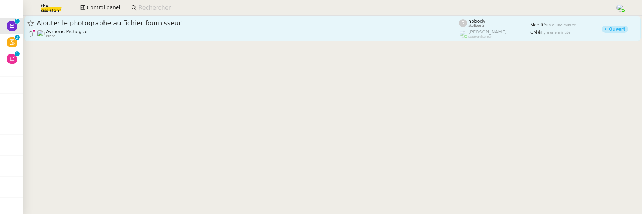
click at [251, 37] on div "Aymeric Pichegrain client" at bounding box center [248, 33] width 422 height 9
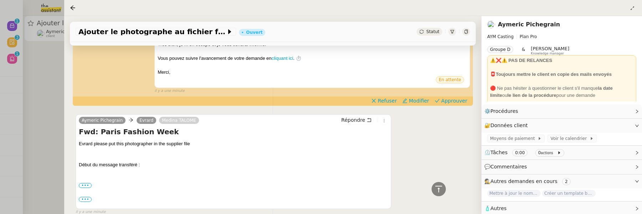
scroll to position [207, 0]
click at [87, 187] on label "•••" at bounding box center [85, 185] width 13 height 5
click at [0, 0] on input "•••" at bounding box center [0, 0] width 0 height 0
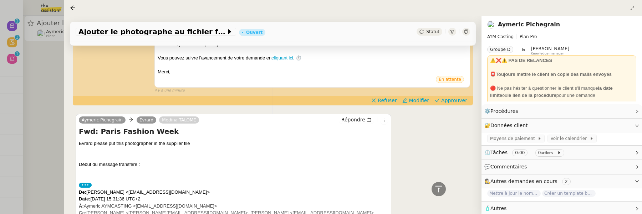
scroll to position [268, 0]
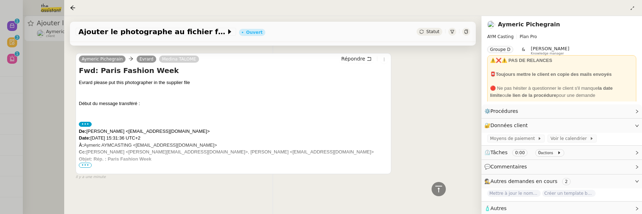
click at [83, 163] on span "•••" at bounding box center [85, 165] width 13 height 5
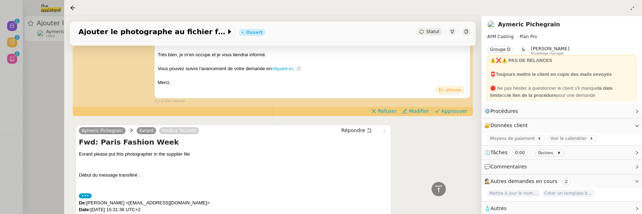
scroll to position [170, 0]
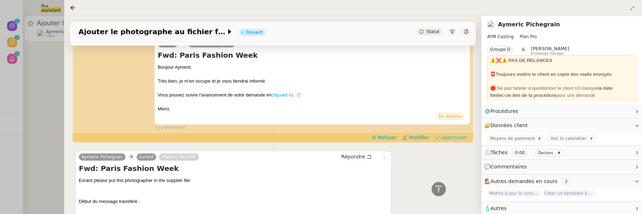
click at [449, 137] on span "Approuver" at bounding box center [454, 137] width 26 height 7
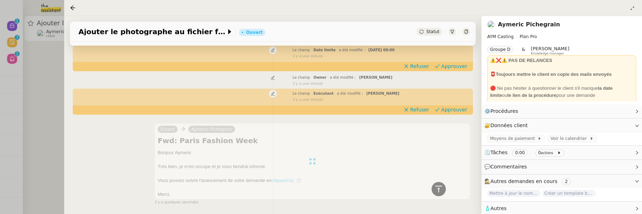
scroll to position [29, 0]
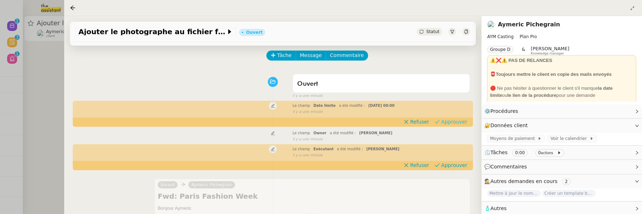
click at [454, 120] on span "Approuver" at bounding box center [454, 121] width 26 height 7
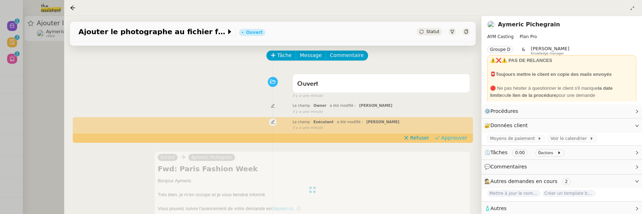
click at [452, 137] on span "Approuver" at bounding box center [454, 137] width 26 height 7
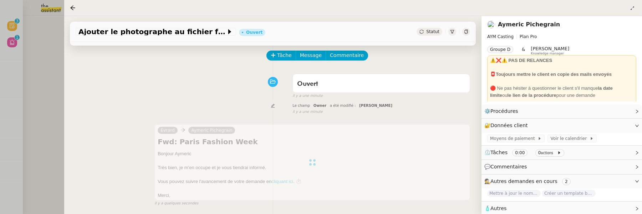
click at [48, 94] on div at bounding box center [321, 107] width 642 height 214
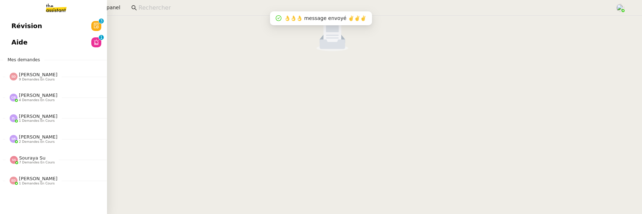
click at [21, 27] on span "Révision" at bounding box center [26, 26] width 31 height 11
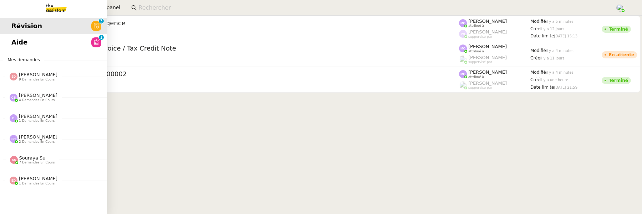
click at [13, 44] on span "Aide" at bounding box center [19, 42] width 16 height 11
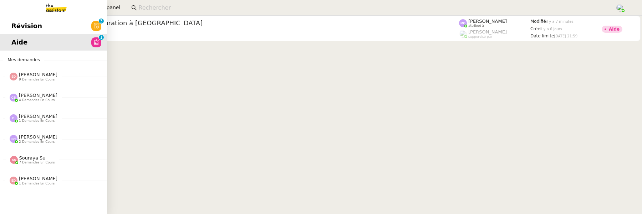
click at [19, 28] on span "Révision" at bounding box center [26, 26] width 31 height 11
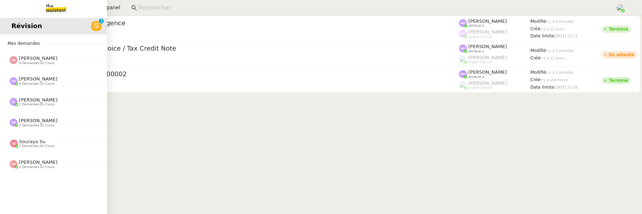
click at [29, 44] on span "Mes demandes" at bounding box center [23, 43] width 41 height 7
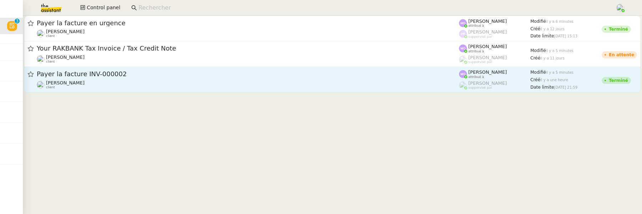
click at [189, 84] on div "Gabrielle Tavernier client" at bounding box center [248, 84] width 422 height 9
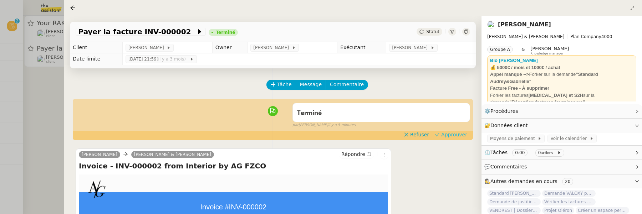
click at [444, 136] on span "Approuver" at bounding box center [454, 134] width 26 height 7
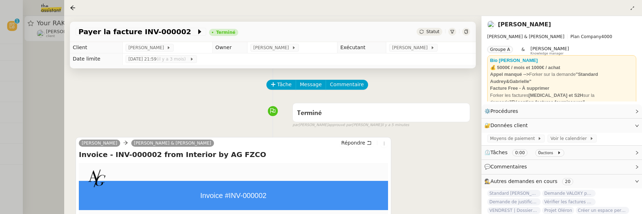
click at [38, 137] on div at bounding box center [321, 107] width 642 height 214
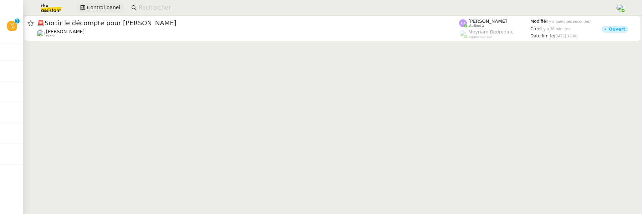
click at [99, 11] on span "Control panel" at bounding box center [104, 8] width 34 height 8
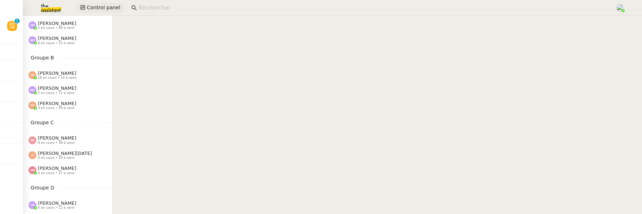
scroll to position [51, 0]
click at [57, 168] on span "[PERSON_NAME]" at bounding box center [57, 167] width 38 height 5
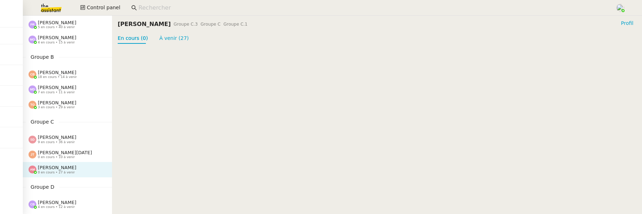
click at [60, 143] on span "9 en cours • 36 à venir" at bounding box center [56, 142] width 37 height 4
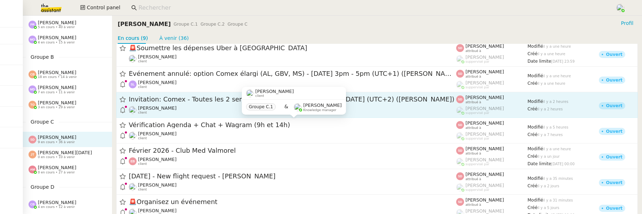
scroll to position [73, 0]
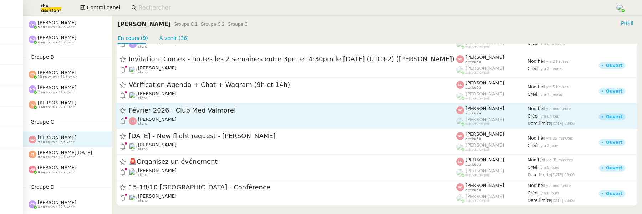
click at [210, 119] on div "Emilie Bornancin client" at bounding box center [292, 121] width 327 height 9
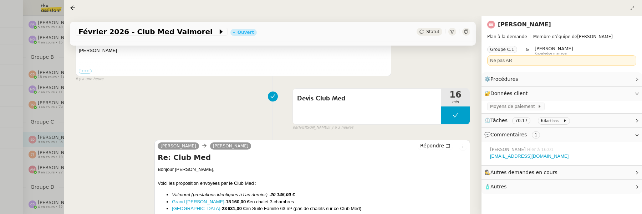
scroll to position [226, 0]
click at [72, 8] on icon at bounding box center [73, 8] width 6 height 6
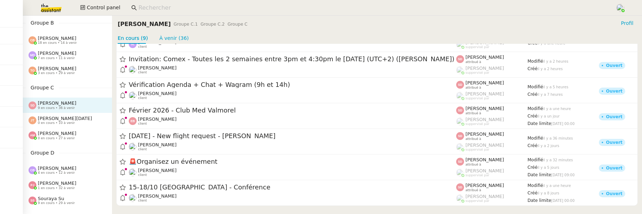
scroll to position [94, 0]
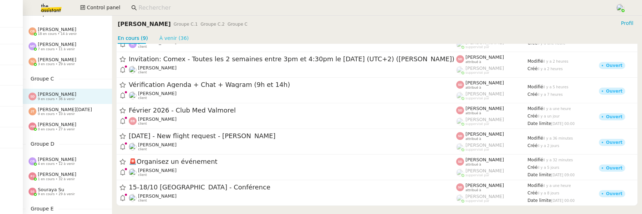
click at [168, 36] on link "À venir (36)" at bounding box center [174, 38] width 30 height 6
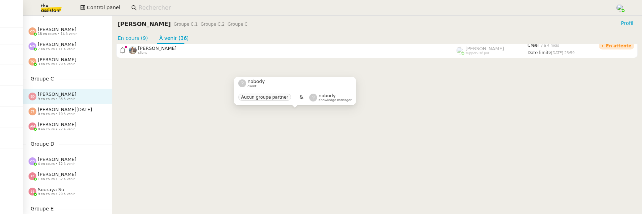
scroll to position [805, 0]
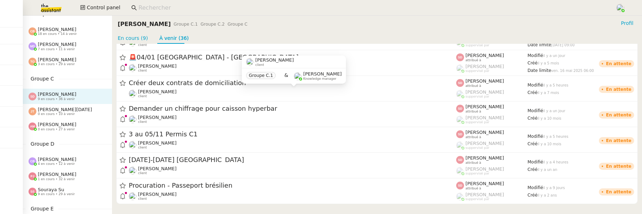
click at [55, 113] on span "0 en cours • 10 à venir" at bounding box center [56, 114] width 37 height 4
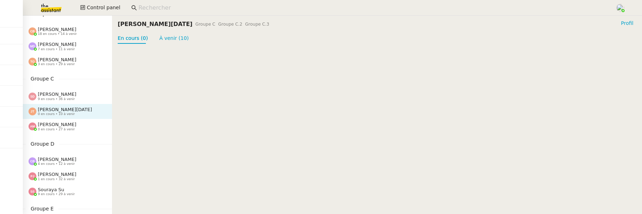
click at [72, 124] on div "Amyna Mehrez 0 en cours • 27 à venir" at bounding box center [57, 126] width 38 height 9
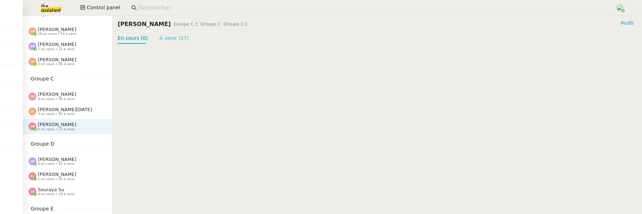
click at [169, 40] on link "À venir (27)" at bounding box center [174, 38] width 30 height 6
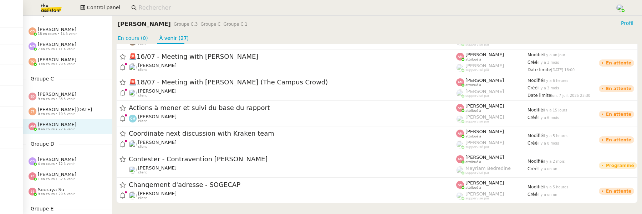
scroll to position [561, 0]
click at [50, 162] on span "4 en cours • 12 à venir" at bounding box center [56, 164] width 37 height 4
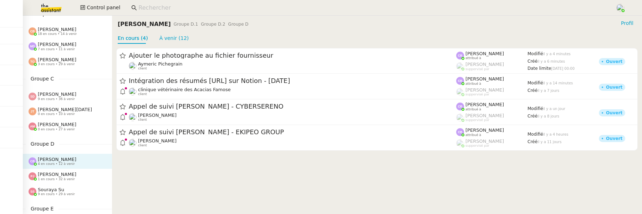
click at [67, 171] on div "Pauline Jennah 1 en cours • 32 à venir" at bounding box center [67, 176] width 89 height 15
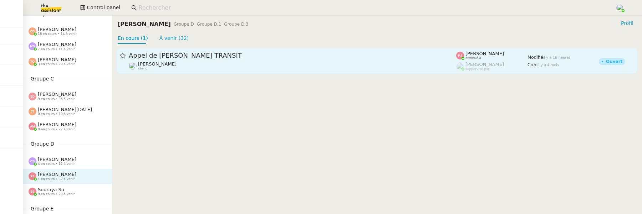
click at [241, 51] on div "Appel de Suivi Mohamed Berrada - MAGELLAN TRANSIT" at bounding box center [292, 55] width 327 height 9
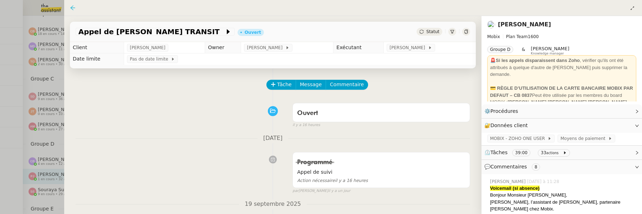
click at [71, 6] on icon at bounding box center [73, 8] width 6 height 6
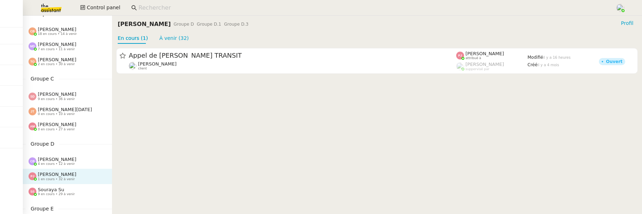
click at [79, 159] on div "[PERSON_NAME] 4 en cours • 12 à venir" at bounding box center [70, 161] width 83 height 9
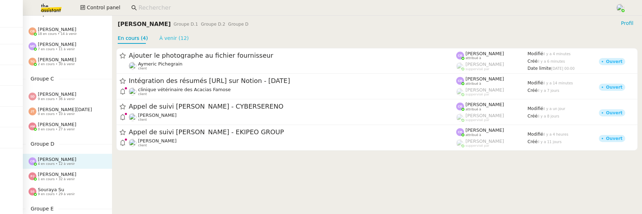
click at [177, 41] on link "À venir (12)" at bounding box center [174, 38] width 30 height 6
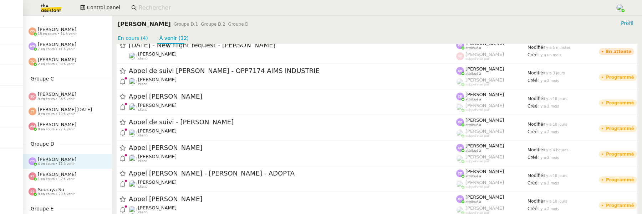
scroll to position [154, 0]
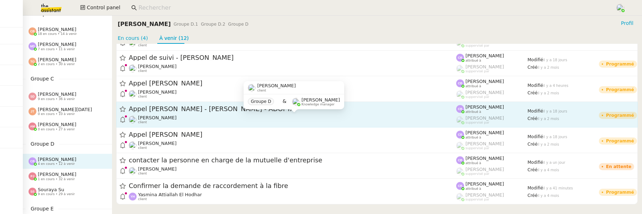
click at [210, 119] on div "Florian Parant client" at bounding box center [292, 119] width 327 height 9
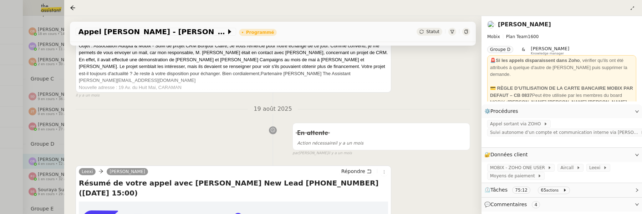
scroll to position [312, 0]
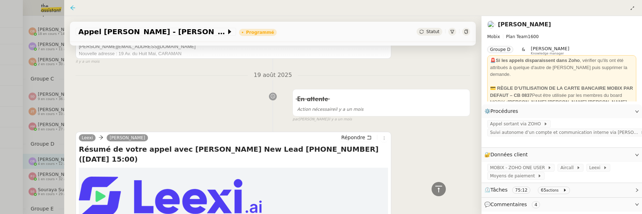
click at [73, 7] on icon at bounding box center [73, 8] width 6 height 6
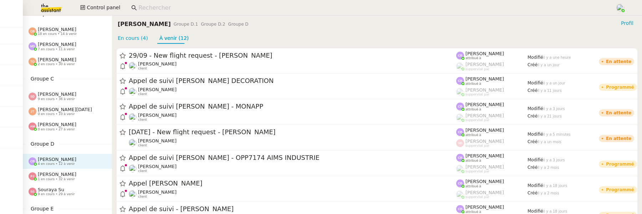
click at [61, 189] on span "Souraya Su" at bounding box center [51, 189] width 26 height 5
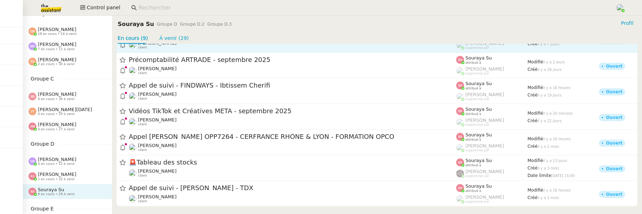
scroll to position [73, 0]
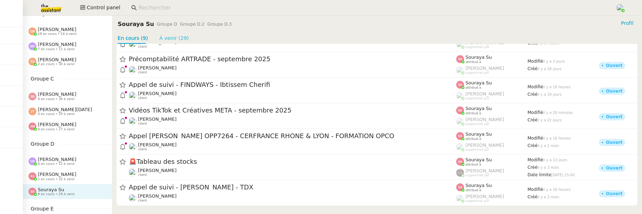
click at [169, 40] on link "À venir (29)" at bounding box center [174, 38] width 30 height 6
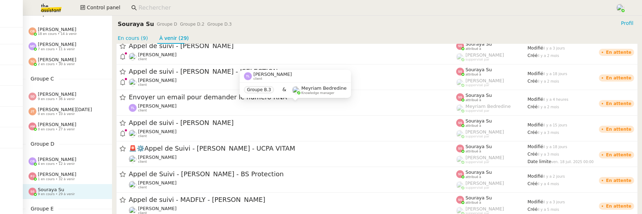
scroll to position [615, 0]
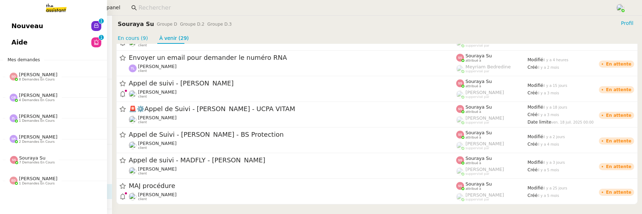
click at [10, 42] on link "Aide 0 1 2 3 4 5 6 7 8 9" at bounding box center [53, 42] width 107 height 16
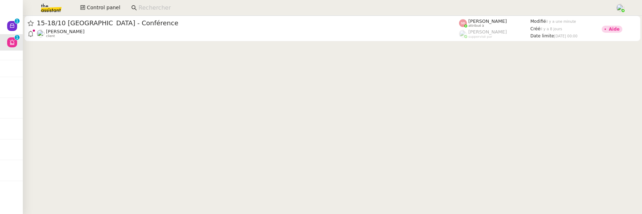
click at [331, 47] on cdk-virtual-scroll-viewport "15-18/10 Barcelone - Conférence Laurène Gauthier client Sheida Delpazir attribu…" at bounding box center [332, 115] width 619 height 199
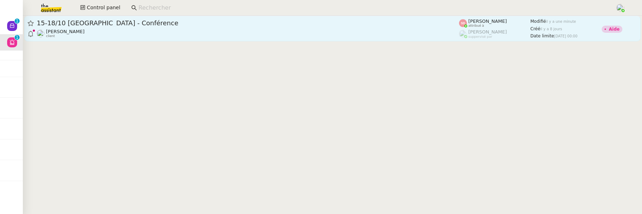
click at [331, 34] on div "[PERSON_NAME] client" at bounding box center [248, 33] width 422 height 9
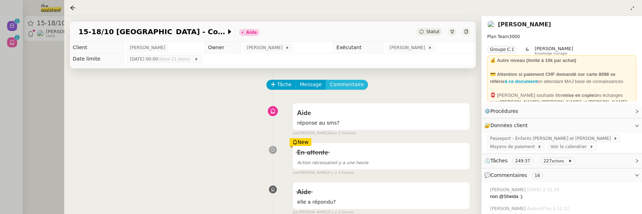
click at [344, 87] on span "Commentaire" at bounding box center [347, 85] width 34 height 8
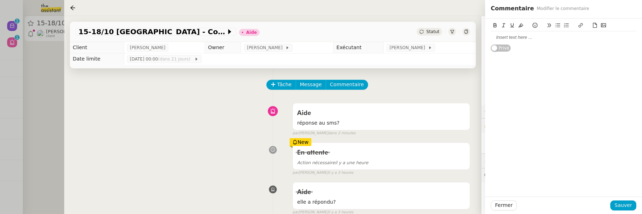
click at [509, 37] on div at bounding box center [562, 37] width 145 height 6
click at [620, 202] on span "Sauver" at bounding box center [622, 205] width 17 height 8
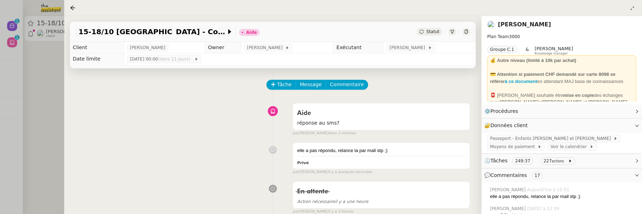
click at [431, 32] on span "Statut" at bounding box center [432, 31] width 13 height 5
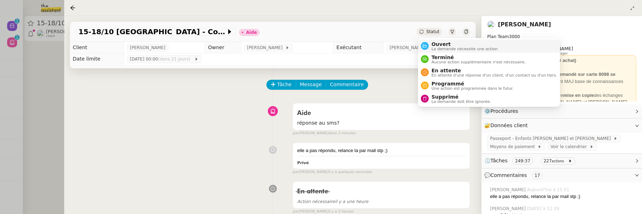
click at [441, 43] on span "Ouvert" at bounding box center [464, 44] width 66 height 6
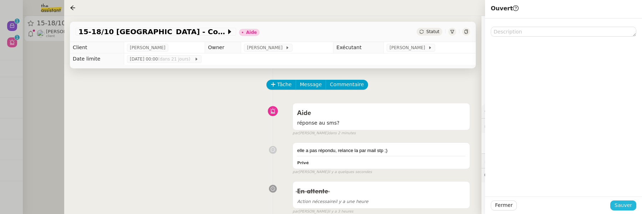
click at [624, 202] on span "Sauver" at bounding box center [622, 205] width 17 height 8
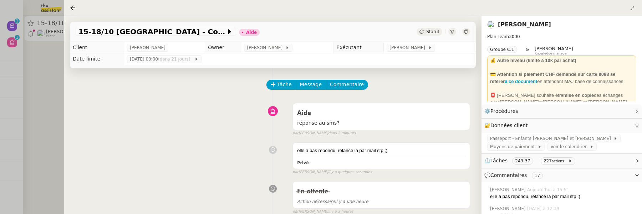
click at [426, 28] on div "Statut" at bounding box center [429, 32] width 26 height 8
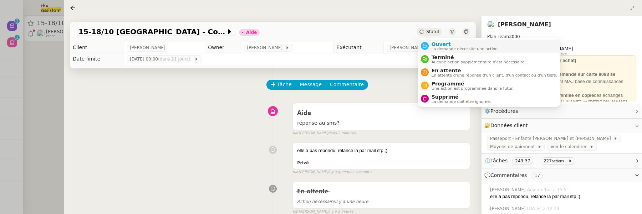
click at [441, 45] on span "Ouvert" at bounding box center [464, 44] width 66 height 6
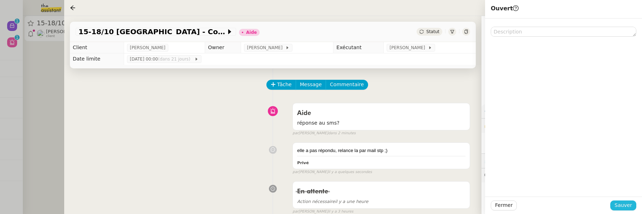
click at [626, 205] on span "Sauver" at bounding box center [622, 205] width 17 height 8
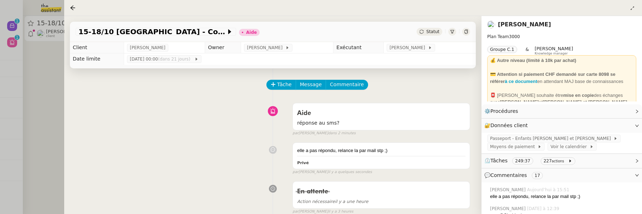
click at [55, 76] on div at bounding box center [321, 107] width 642 height 214
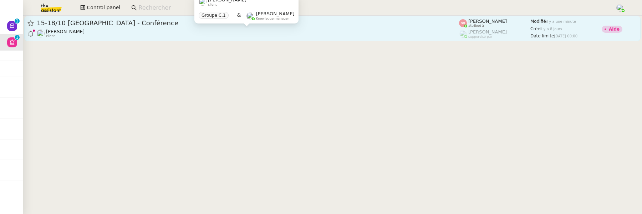
click at [156, 32] on div "[PERSON_NAME] client" at bounding box center [248, 33] width 422 height 9
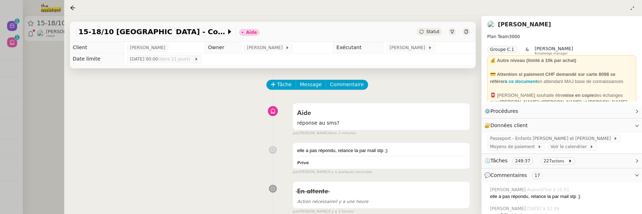
click at [46, 83] on div at bounding box center [321, 107] width 642 height 214
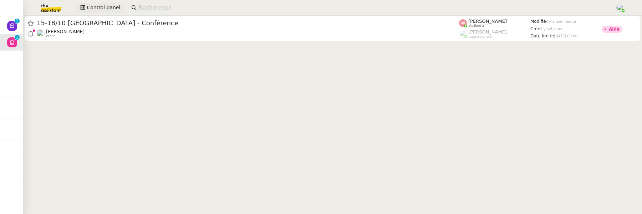
click at [108, 7] on span "Control panel" at bounding box center [104, 8] width 34 height 8
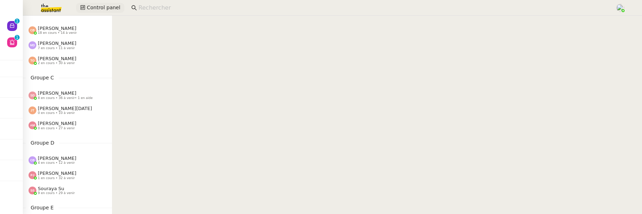
scroll to position [172, 0]
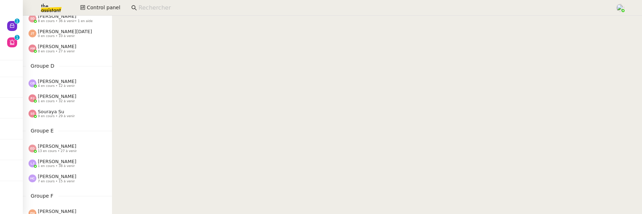
click at [63, 86] on span "4 en cours • 12 à venir" at bounding box center [56, 86] width 37 height 4
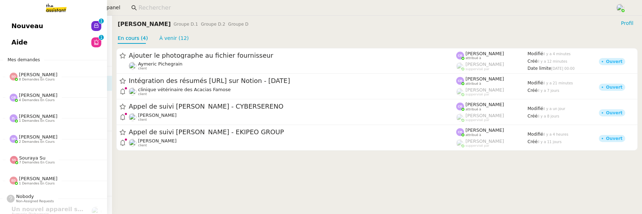
click at [11, 19] on link "Nouveau 0 1 2 3 4 5 6 7 8 9" at bounding box center [53, 26] width 107 height 16
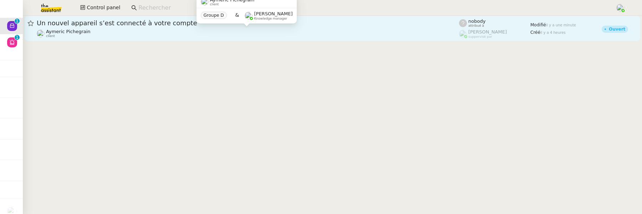
click at [157, 36] on div "Aymeric Pichegrain client" at bounding box center [248, 33] width 422 height 9
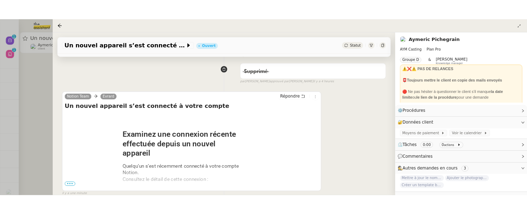
scroll to position [120, 0]
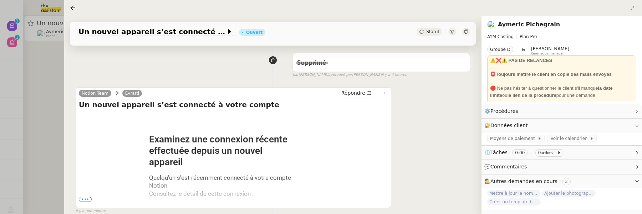
click at [428, 35] on div "Statut" at bounding box center [429, 32] width 26 height 8
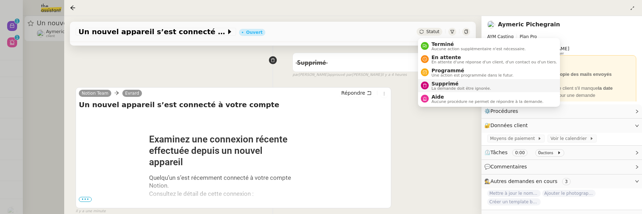
click at [432, 84] on span "Supprimé" at bounding box center [461, 84] width 60 height 6
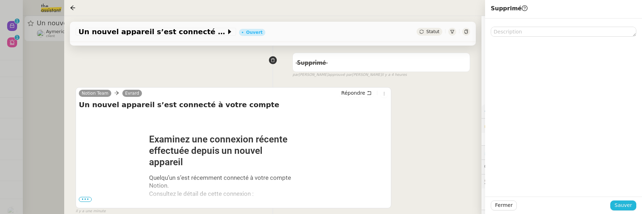
click at [628, 201] on button "Sauver" at bounding box center [623, 206] width 26 height 10
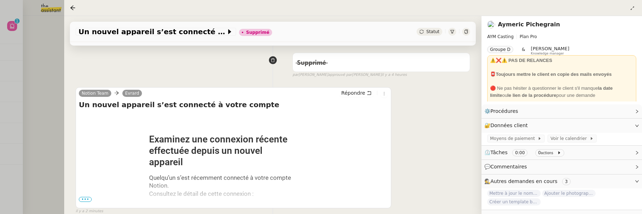
click at [43, 61] on div at bounding box center [321, 107] width 642 height 214
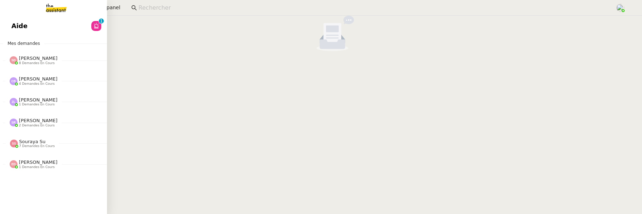
click at [13, 28] on span "Aide" at bounding box center [19, 26] width 16 height 11
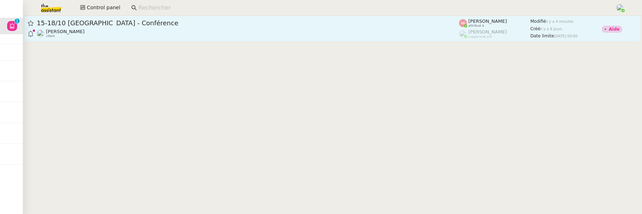
click at [260, 33] on div "[PERSON_NAME] client" at bounding box center [248, 33] width 422 height 9
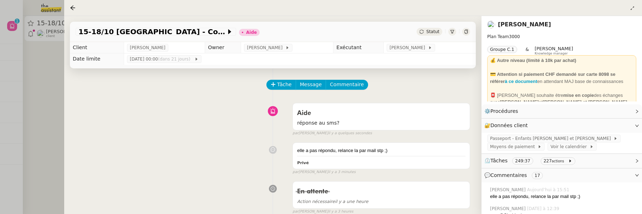
click at [435, 30] on span "Statut" at bounding box center [432, 31] width 13 height 5
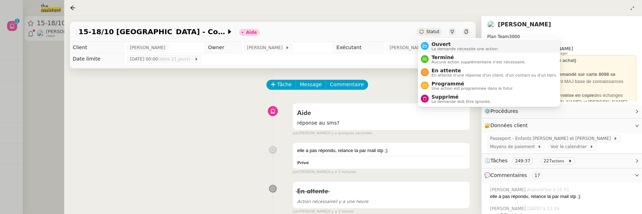
click at [439, 48] on span "La demande nécessite une action" at bounding box center [464, 49] width 66 height 4
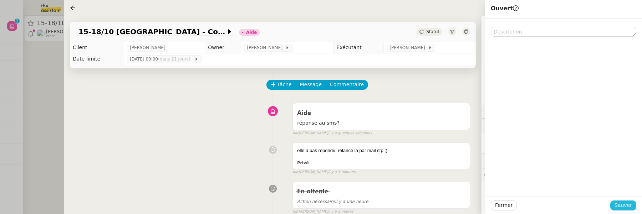
click at [625, 203] on span "Sauver" at bounding box center [622, 205] width 17 height 8
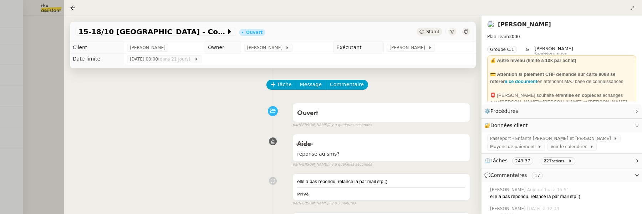
click at [43, 97] on div at bounding box center [321, 107] width 642 height 214
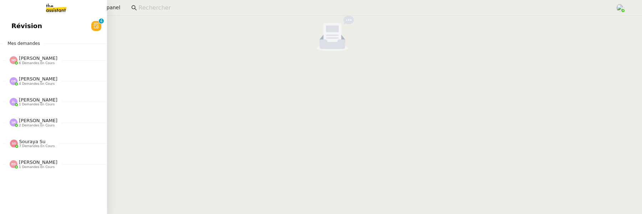
click at [20, 26] on span "Révision" at bounding box center [26, 26] width 31 height 11
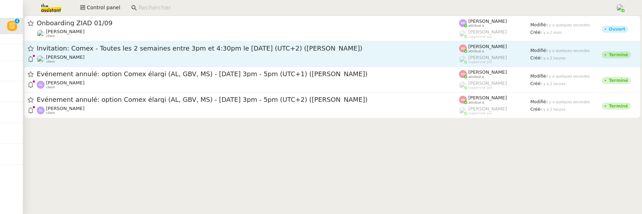
click at [281, 55] on div "[PERSON_NAME] client" at bounding box center [248, 59] width 422 height 9
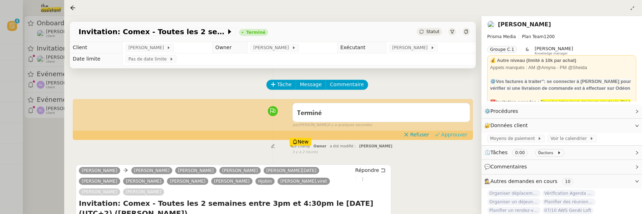
click at [447, 139] on button "Approuver" at bounding box center [451, 135] width 38 height 8
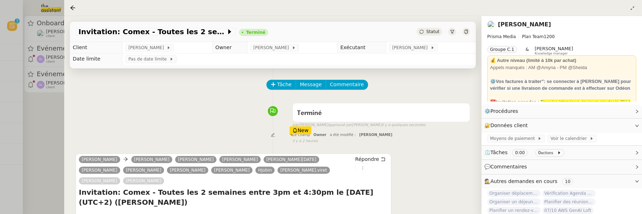
click at [47, 133] on div at bounding box center [321, 107] width 642 height 214
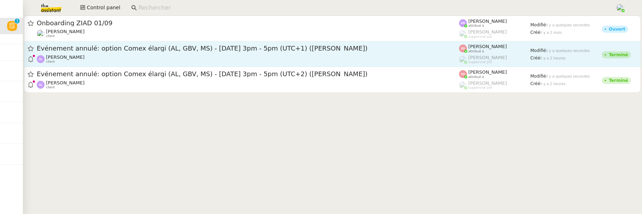
click at [141, 50] on span "Événement annulé: option Comex élargi (AL, GBV, MS) - [DATE] 3pm - 5pm (UTC+1) …" at bounding box center [248, 48] width 422 height 6
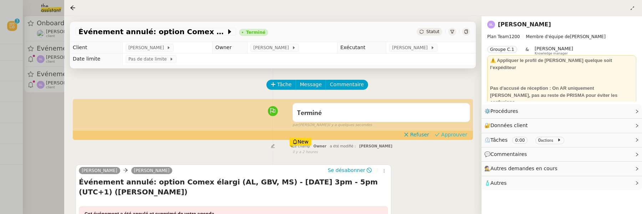
click at [462, 137] on span "Approuver" at bounding box center [454, 134] width 26 height 7
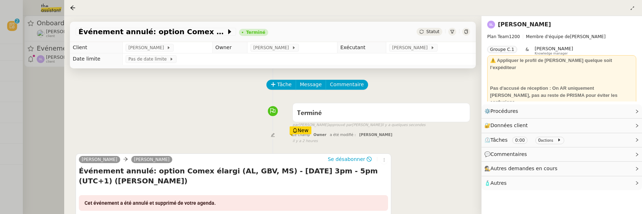
click at [60, 123] on div at bounding box center [321, 107] width 642 height 214
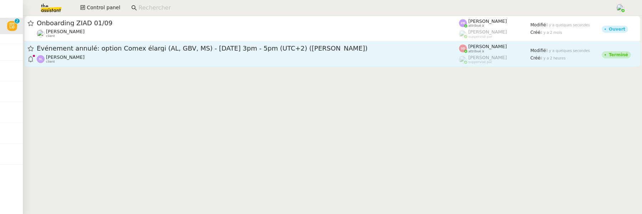
click at [142, 63] on div "[PERSON_NAME] client" at bounding box center [248, 59] width 422 height 9
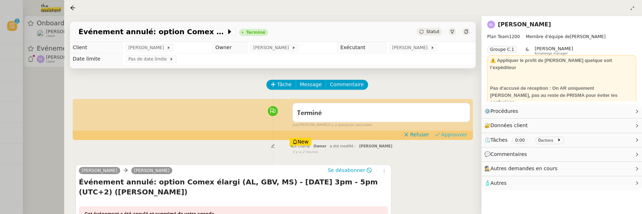
click at [442, 135] on button "Approuver" at bounding box center [451, 135] width 38 height 8
click at [57, 119] on div at bounding box center [321, 107] width 642 height 214
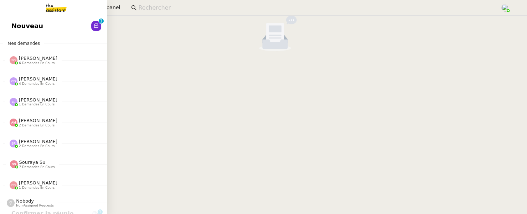
click at [7, 22] on link "Nouveau 0 1 2 3 4 5 6 7 8 9" at bounding box center [53, 26] width 107 height 16
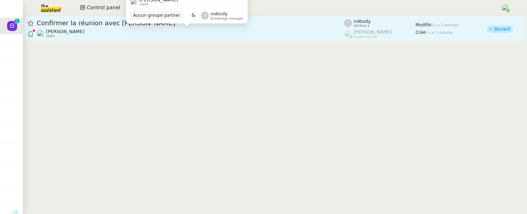
click at [201, 34] on div "[PERSON_NAME] client" at bounding box center [191, 33] width 308 height 9
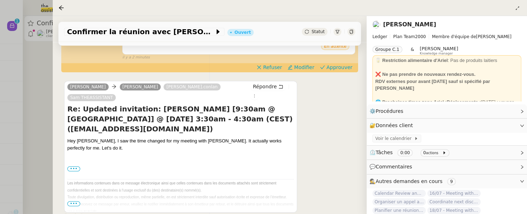
scroll to position [259, 0]
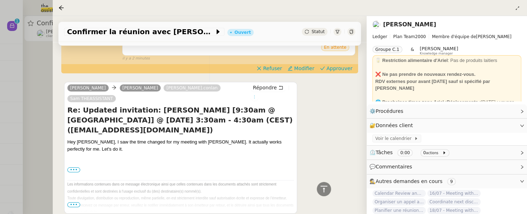
click at [252, 96] on icon at bounding box center [254, 97] width 4 height 4
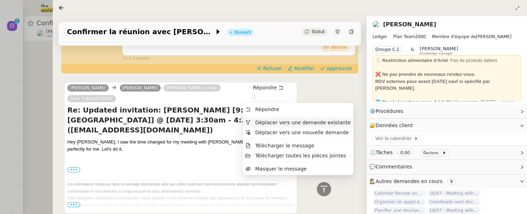
click at [278, 121] on span "Déplacer vers une demande existante" at bounding box center [303, 123] width 96 height 6
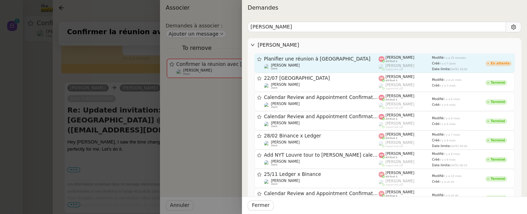
type input "[PERSON_NAME]"
click at [345, 62] on div "Planifier une réunion à [GEOGRAPHIC_DATA] [PERSON_NAME] client" at bounding box center [321, 63] width 115 height 14
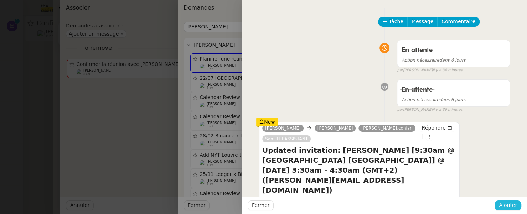
click at [500, 207] on span "Ajouter" at bounding box center [508, 205] width 18 height 8
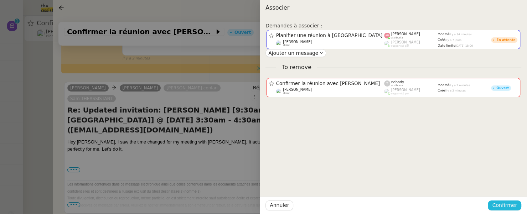
click at [500, 207] on span "Confirmer" at bounding box center [504, 205] width 25 height 8
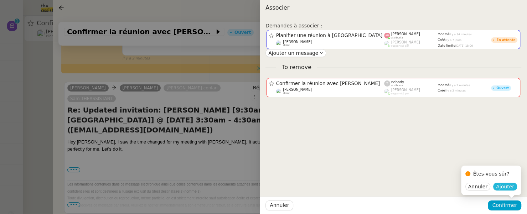
click at [506, 185] on span "Ajouter" at bounding box center [505, 186] width 18 height 7
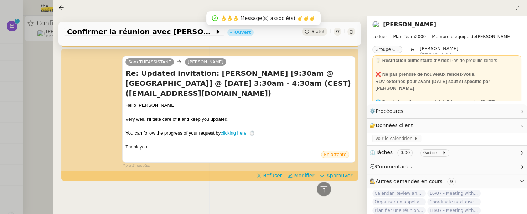
scroll to position [175, 0]
click at [47, 111] on div at bounding box center [263, 107] width 527 height 214
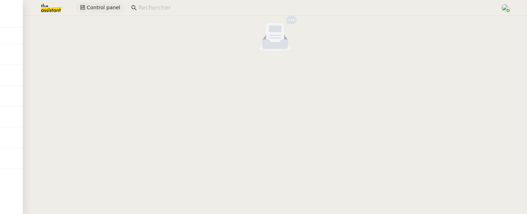
click at [95, 6] on span "Control panel" at bounding box center [104, 8] width 34 height 8
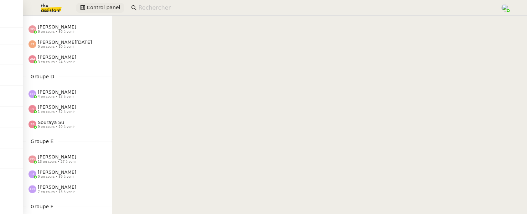
scroll to position [165, 0]
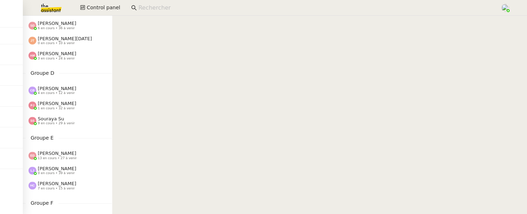
click at [66, 120] on div "Souraya Su 9 en cours • 29 à venir" at bounding box center [56, 120] width 37 height 9
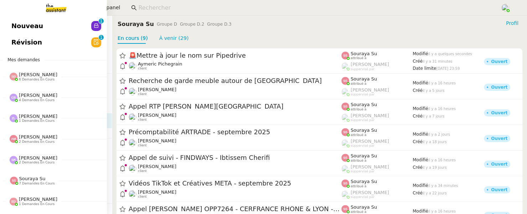
click at [14, 26] on span "Nouveau" at bounding box center [27, 26] width 32 height 11
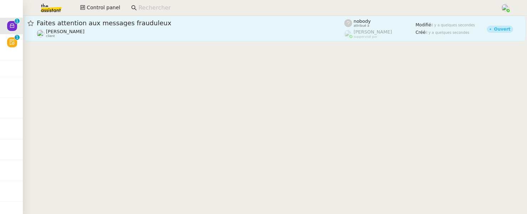
click at [114, 28] on div "Faites attention aux messages frauduleux [PERSON_NAME] client" at bounding box center [191, 28] width 308 height 19
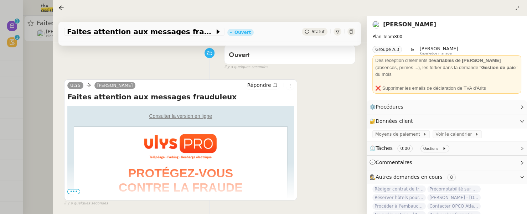
scroll to position [106, 0]
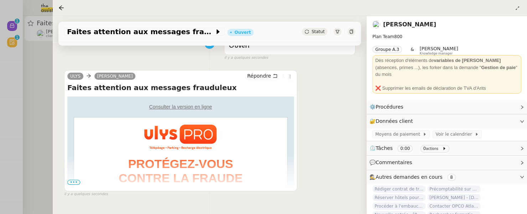
click at [18, 44] on div at bounding box center [263, 107] width 527 height 214
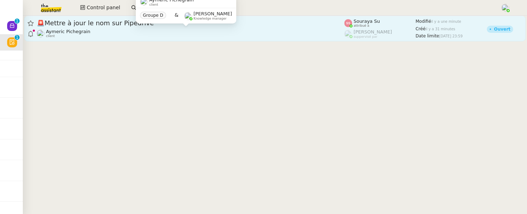
click at [201, 33] on div "Aymeric Pichegrain client" at bounding box center [191, 33] width 308 height 9
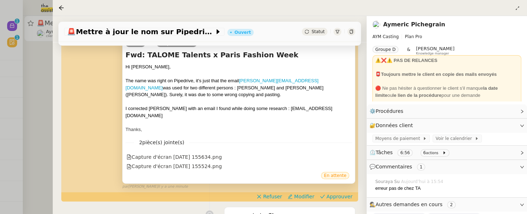
scroll to position [118, 0]
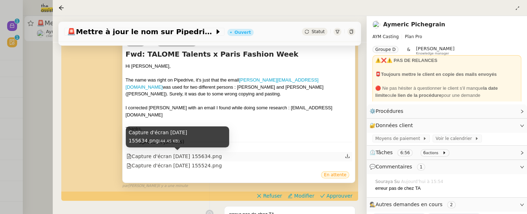
click at [193, 158] on div "Capture d'écran [DATE] 155634.png" at bounding box center [174, 157] width 95 height 8
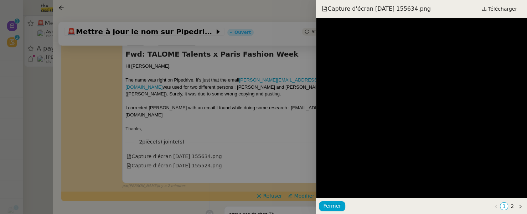
click at [247, 114] on div at bounding box center [263, 107] width 527 height 214
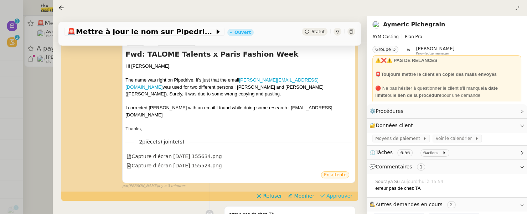
click at [339, 197] on span "Approuver" at bounding box center [339, 195] width 26 height 7
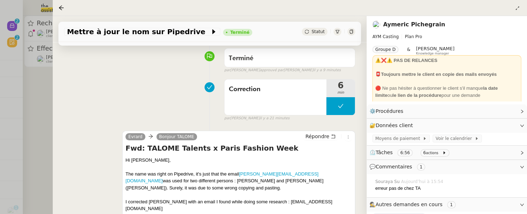
scroll to position [0, 0]
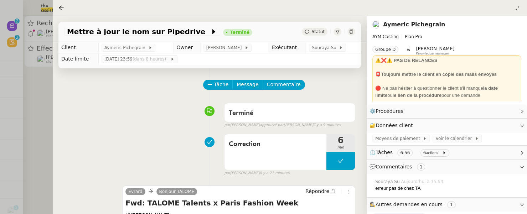
click at [50, 117] on div at bounding box center [263, 107] width 527 height 214
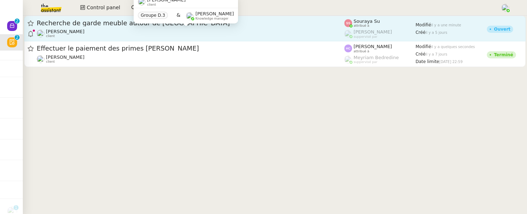
click at [190, 34] on div "Louis Fouché client" at bounding box center [191, 33] width 308 height 9
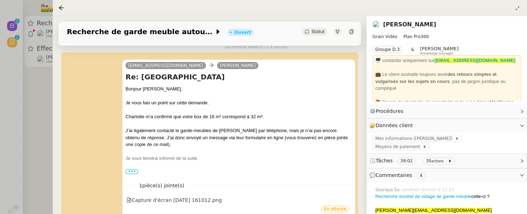
scroll to position [96, 0]
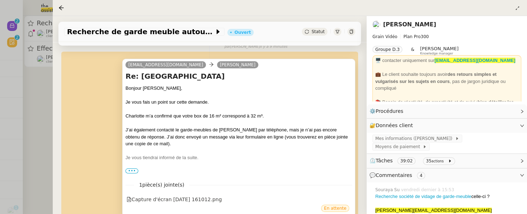
click at [132, 170] on span "•••" at bounding box center [131, 171] width 13 height 5
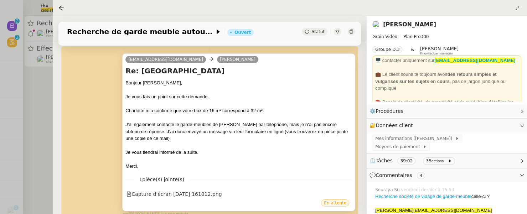
scroll to position [106, 0]
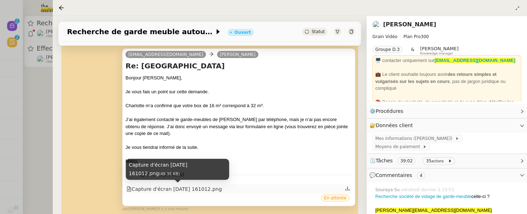
click at [209, 189] on div "Capture d'écran 2025-09-23 161012.png" at bounding box center [174, 189] width 95 height 8
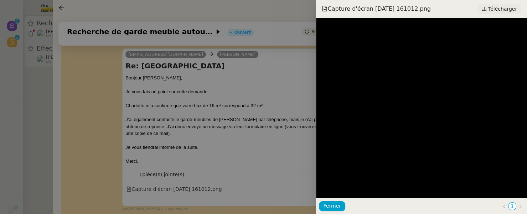
click at [494, 10] on span "Télécharger" at bounding box center [502, 8] width 29 height 9
click at [287, 144] on div at bounding box center [263, 107] width 527 height 214
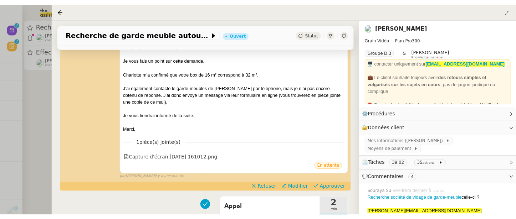
scroll to position [141, 0]
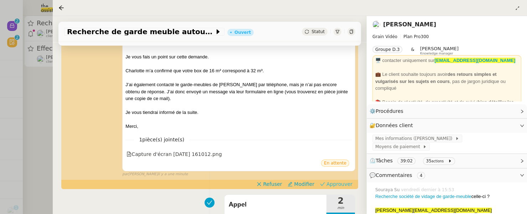
click at [333, 184] on span "Approuver" at bounding box center [339, 184] width 26 height 7
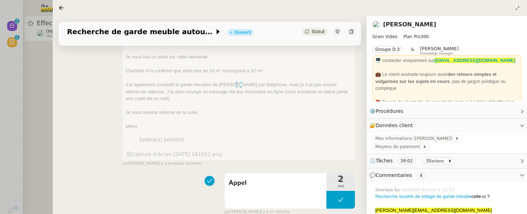
click at [35, 108] on div at bounding box center [263, 107] width 527 height 214
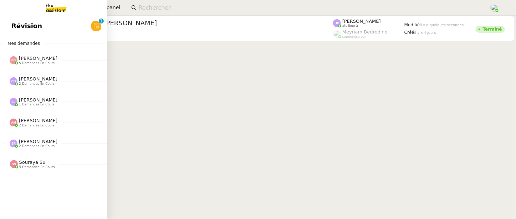
click at [12, 25] on span "Révision" at bounding box center [26, 26] width 31 height 11
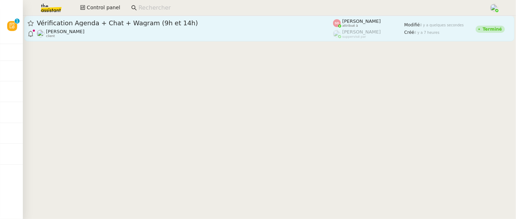
click at [303, 35] on div "[PERSON_NAME] client" at bounding box center [185, 33] width 296 height 9
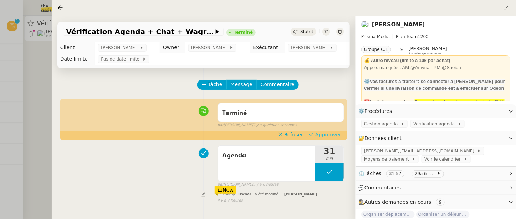
click at [331, 134] on span "Approuver" at bounding box center [328, 134] width 26 height 7
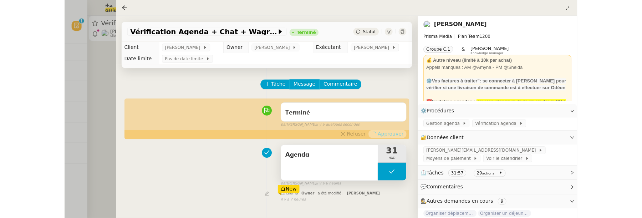
scroll to position [91, 0]
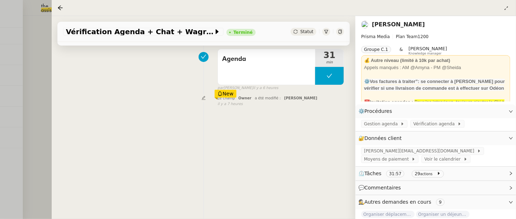
click at [44, 118] on div at bounding box center [258, 109] width 516 height 219
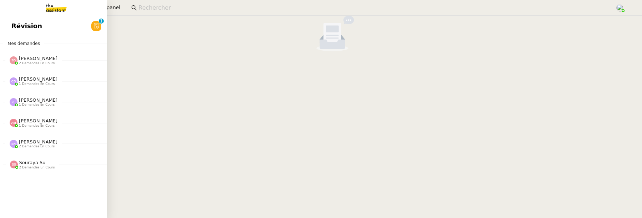
click at [15, 27] on span "Révision" at bounding box center [26, 26] width 31 height 11
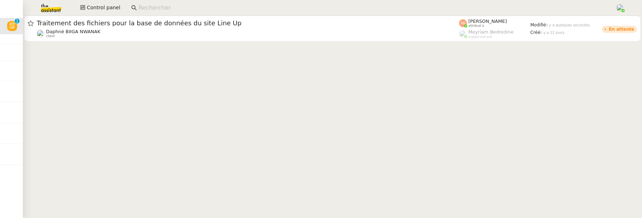
click at [250, 5] on input at bounding box center [372, 8] width 469 height 10
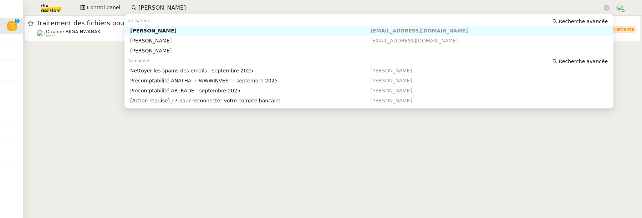
click at [274, 31] on div "[PERSON_NAME]" at bounding box center [250, 30] width 240 height 6
type input "[PERSON_NAME]"
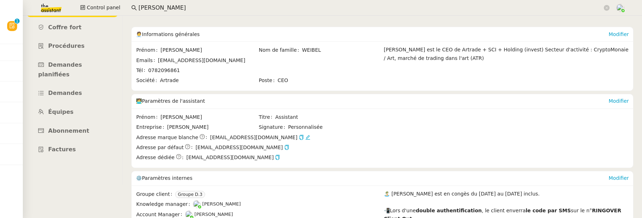
scroll to position [22, 0]
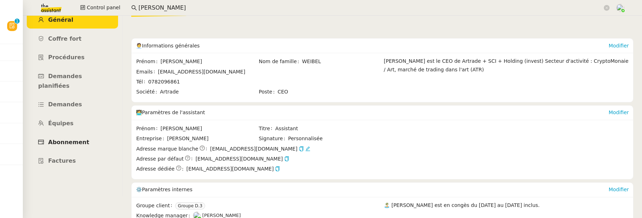
click at [60, 139] on span "Abonnement" at bounding box center [68, 142] width 41 height 7
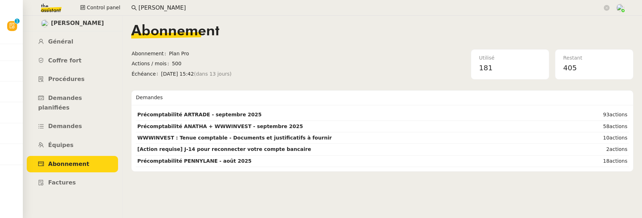
drag, startPoint x: 159, startPoint y: 74, endPoint x: 210, endPoint y: 75, distance: 51.3
click at [210, 75] on span "lun. 6 oct. 2025 15:42 (dans 13 jours)" at bounding box center [237, 74] width 152 height 8
copy span "lun. 6 oct. 2025 15:42"
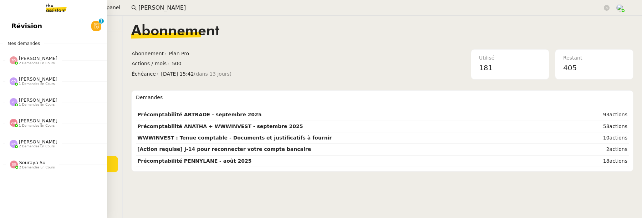
click at [18, 27] on link "Révision 0 1 2 3 4 5 6 7 8 9" at bounding box center [53, 26] width 107 height 16
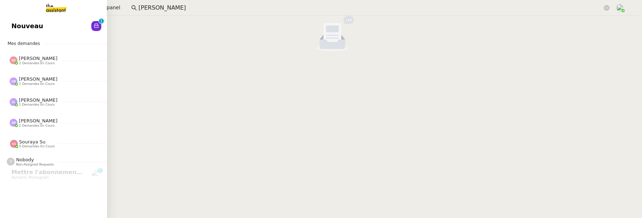
click at [37, 24] on span "Nouveau" at bounding box center [27, 26] width 32 height 11
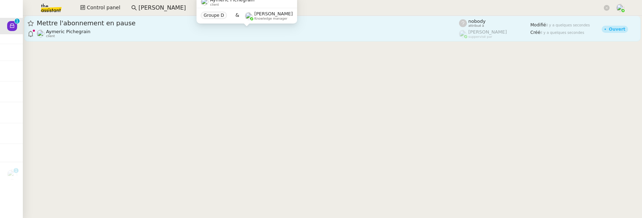
click at [184, 32] on div "Aymeric Pichegrain client" at bounding box center [248, 33] width 422 height 9
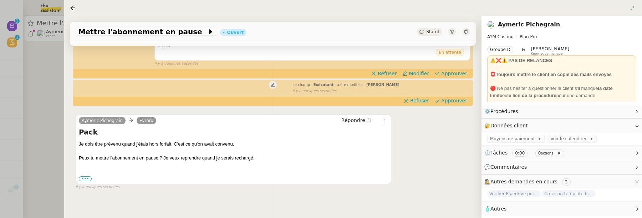
scroll to position [181, 0]
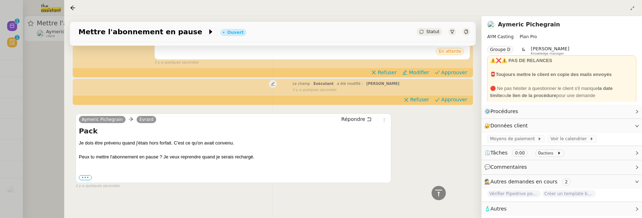
click at [532, 25] on link "Aymeric Pichegrain" at bounding box center [529, 24] width 62 height 7
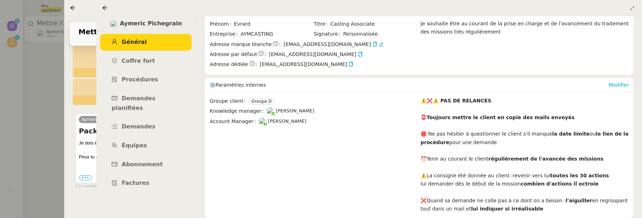
scroll to position [145, 0]
click at [157, 156] on link "Abonnement" at bounding box center [145, 164] width 91 height 17
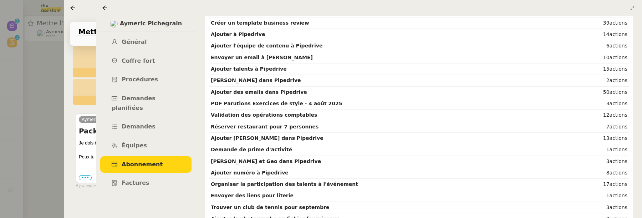
scroll to position [351, 0]
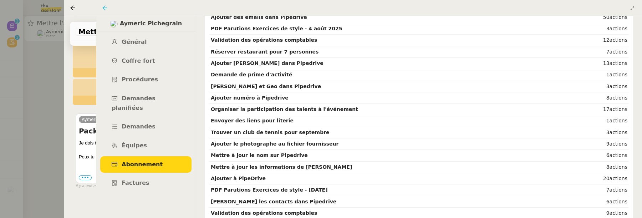
click at [103, 6] on icon at bounding box center [105, 8] width 6 height 6
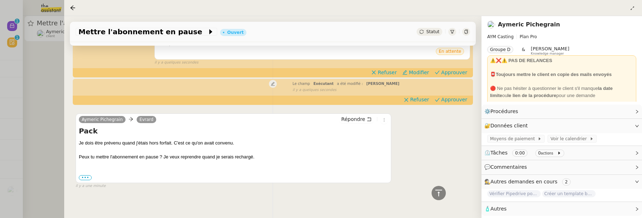
click at [429, 29] on div "Statut" at bounding box center [429, 32] width 26 height 8
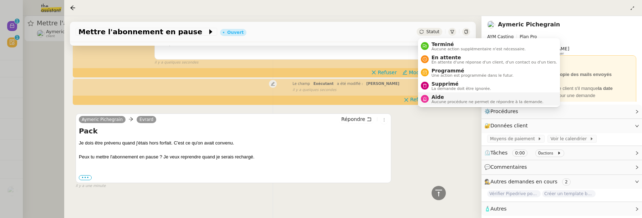
click at [439, 98] on span "Aide" at bounding box center [487, 97] width 112 height 6
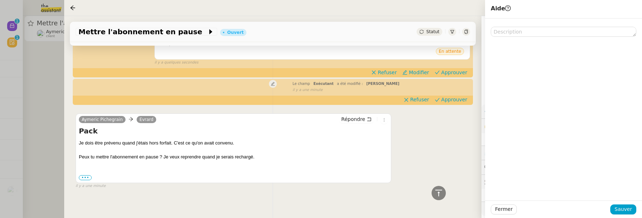
click at [634, 214] on div "Fermer Sauver" at bounding box center [563, 208] width 157 height 17
click at [629, 210] on span "Sauver" at bounding box center [622, 209] width 17 height 8
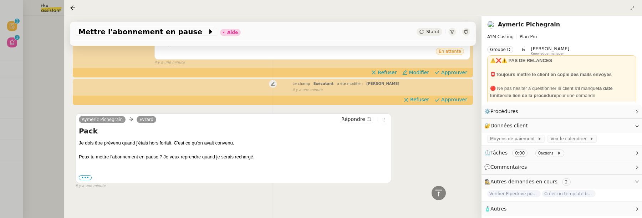
click at [534, 25] on link "Aymeric Pichegrain" at bounding box center [529, 24] width 62 height 7
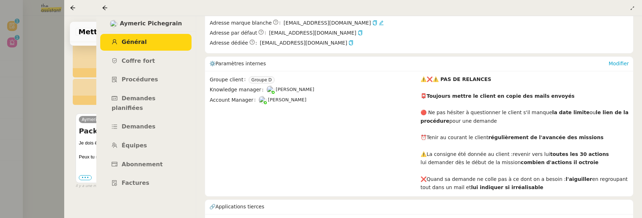
scroll to position [165, 0]
click at [157, 158] on link "Abonnement" at bounding box center [145, 164] width 91 height 17
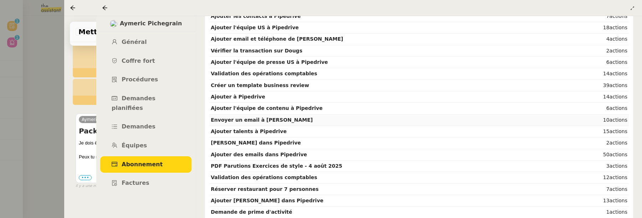
scroll to position [216, 0]
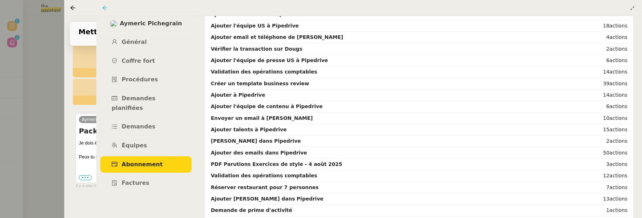
click at [106, 6] on icon at bounding box center [105, 8] width 6 height 6
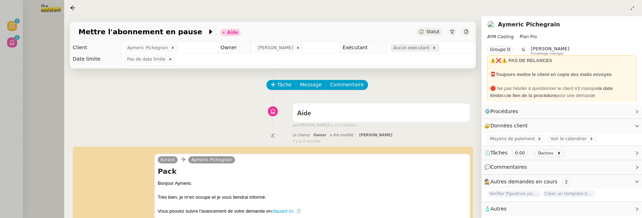
click at [404, 51] on span "Aucun exécutant" at bounding box center [412, 47] width 39 height 7
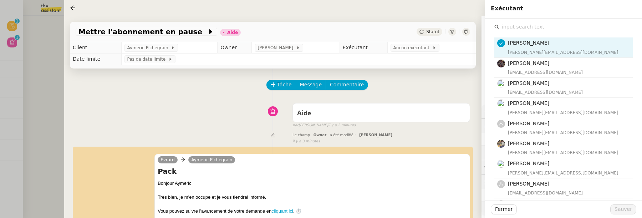
click at [535, 26] on input "text" at bounding box center [565, 27] width 133 height 10
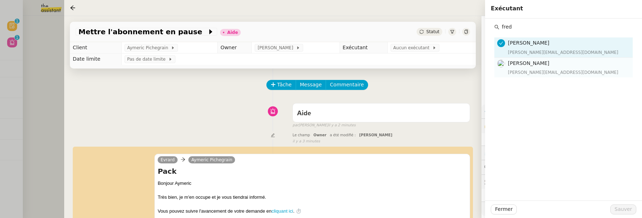
type input "fred"
click at [546, 63] on span "[PERSON_NAME]" at bounding box center [528, 63] width 41 height 6
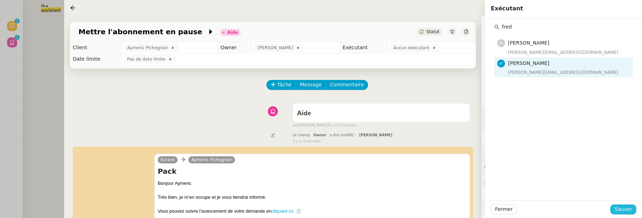
click at [623, 214] on button "Sauver" at bounding box center [623, 209] width 26 height 10
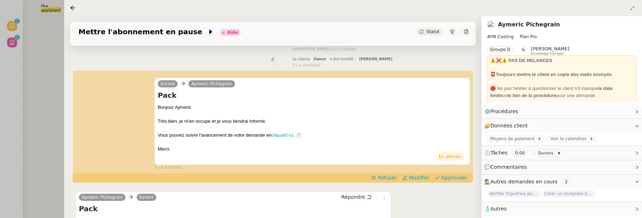
scroll to position [75, 0]
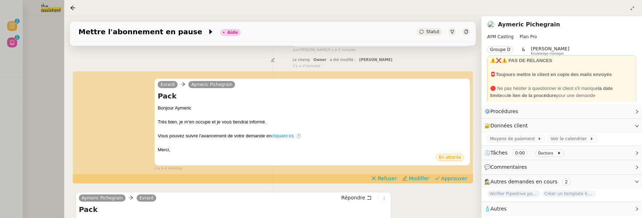
click at [468, 35] on div at bounding box center [466, 32] width 8 height 8
click at [422, 178] on span "Modifier" at bounding box center [418, 178] width 20 height 7
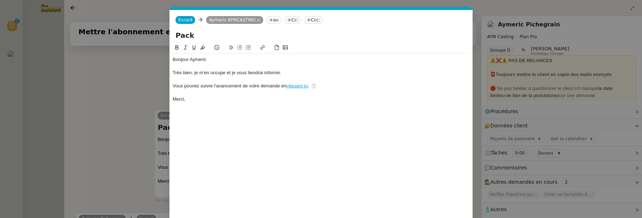
scroll to position [30, 0]
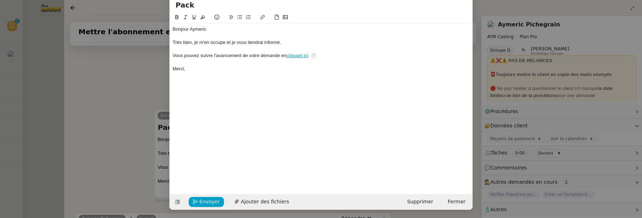
click at [177, 195] on div "Envoyer Ajouter des fichiers Supprimer Fermer" at bounding box center [321, 202] width 303 height 16
click at [178, 197] on button at bounding box center [178, 202] width 10 height 10
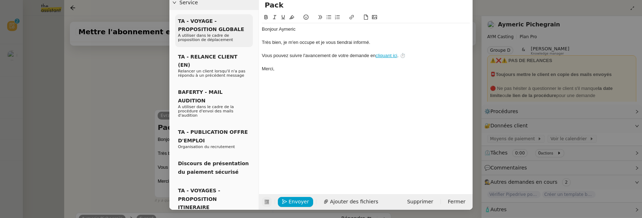
scroll to position [0, 0]
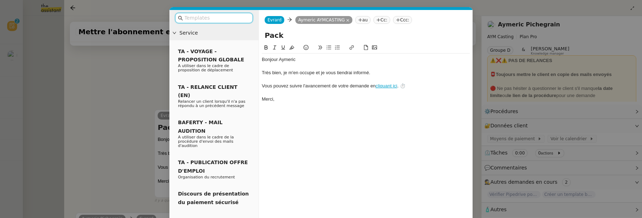
click at [206, 15] on input "text" at bounding box center [216, 18] width 64 height 8
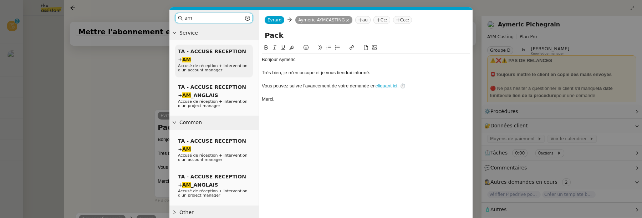
type input "am"
click at [211, 49] on span "TA - ACCUSE RECEPTION + AM" at bounding box center [212, 55] width 68 height 14
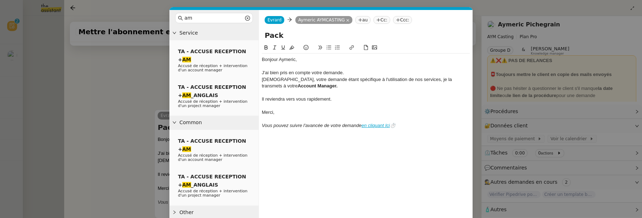
click at [346, 73] on div "J'ai bien pris en compte votre demande." at bounding box center [366, 73] width 208 height 6
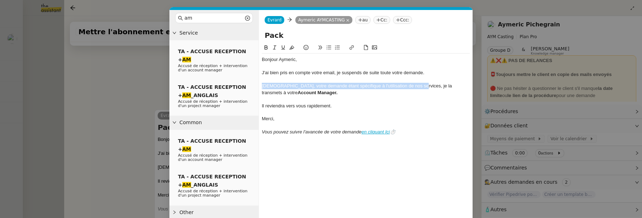
drag, startPoint x: 416, startPoint y: 87, endPoint x: 262, endPoint y: 82, distance: 154.4
click at [262, 83] on div "Néanmoins, votre demande étant spécifique à l'utilisation de nos services, je l…" at bounding box center [366, 89] width 208 height 13
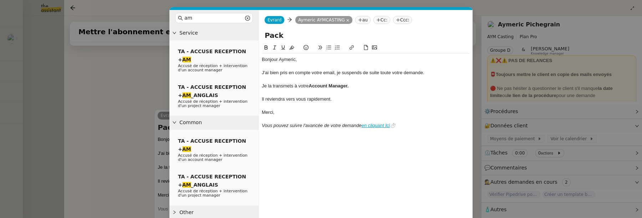
click at [273, 86] on div "Je la transmets à votre Account Manager." at bounding box center [366, 86] width 208 height 6
click at [290, 86] on div "Je transmets à votre Account Manager." at bounding box center [366, 86] width 208 height 6
click at [391, 72] on div "J'ai bien pris en compte votre email, je suspends de suite toute votre demande." at bounding box center [366, 73] width 208 height 6
click at [403, 73] on div "J'ai bien pris en compte votre email, je suspends de suite toutes votre demande." at bounding box center [366, 73] width 208 height 6
click at [422, 73] on div "J'ai bien pris en compte votre email, je suspends de suite toutes vos demande." at bounding box center [366, 73] width 208 height 6
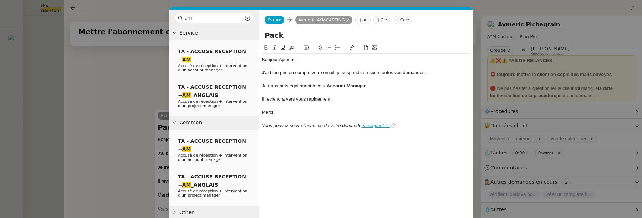
click at [373, 73] on div "J'ai bien pris en compte votre email, je suspends de suite toutes vos demandes." at bounding box center [366, 73] width 208 height 6
click at [0, 0] on lt-span "tout de suite" at bounding box center [0, 0] width 0 height 0
click at [432, 74] on div "J'ai bien pris en compte votre email, je suspends tout de suite toutes vos dema…" at bounding box center [366, 73] width 208 height 6
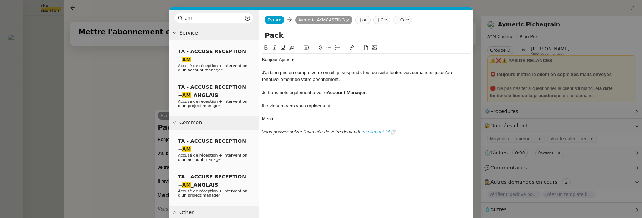
click at [541, 35] on nz-modal-container "am Service TA - ACCUSE RECEPTION + AM Accusé de réception + intervention d'un a…" at bounding box center [321, 109] width 642 height 218
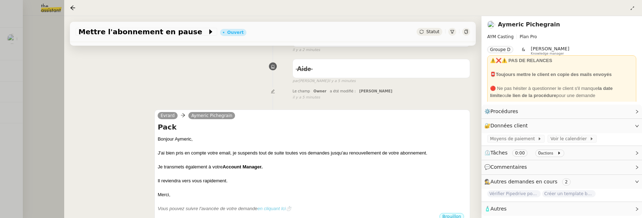
click at [531, 25] on link "Aymeric Pichegrain" at bounding box center [529, 24] width 62 height 7
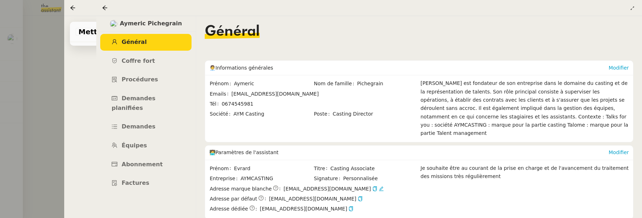
scroll to position [184, 0]
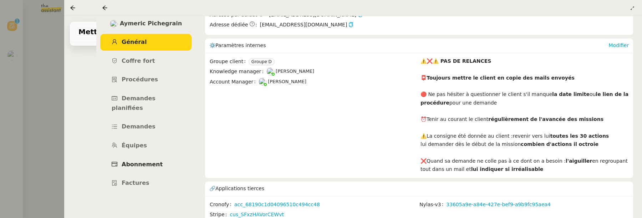
click at [163, 156] on link "Abonnement" at bounding box center [145, 164] width 91 height 17
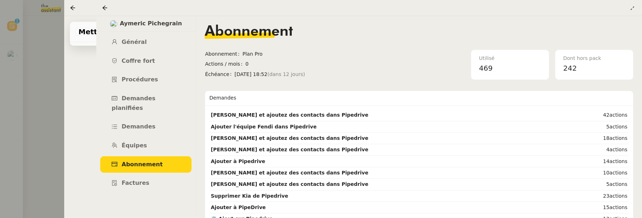
drag, startPoint x: 233, startPoint y: 74, endPoint x: 285, endPoint y: 76, distance: 51.3
click at [285, 76] on span "dim. 5 oct. 2025 18:52 (dans 12 jours)" at bounding box center [311, 74] width 152 height 8
copy span "dim. 5 oct. 2025 18:52"
click at [152, 40] on link "Général" at bounding box center [145, 42] width 91 height 17
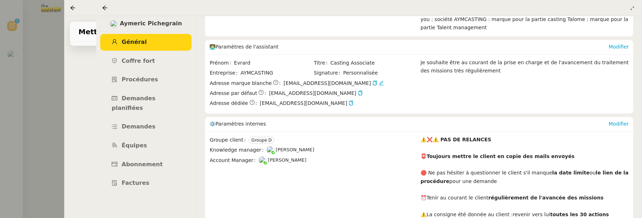
scroll to position [106, 0]
click at [614, 120] on link "Modifier" at bounding box center [618, 123] width 20 height 6
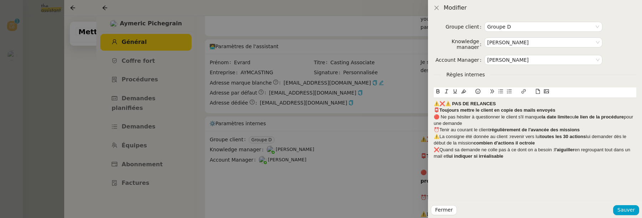
click at [432, 102] on div "Groupe client Groupe D Knowledge manager Frédérique Albert Account Manager Mari…" at bounding box center [535, 109] width 214 height 186
click at [434, 105] on strong "⚠️❌⚠️ PAS DE RELANCES" at bounding box center [464, 103] width 62 height 5
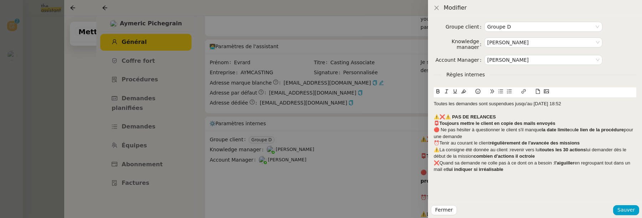
scroll to position [0, 0]
click at [518, 116] on div "⚠️❌⚠️ PAS DE RELANCES" at bounding box center [534, 117] width 202 height 6
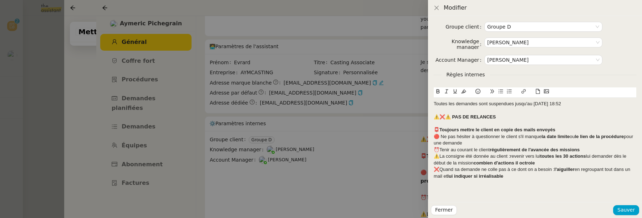
click at [559, 128] on div "📮 Toujours mettre le client en copie des mails envoyés" at bounding box center [534, 130] width 202 height 6
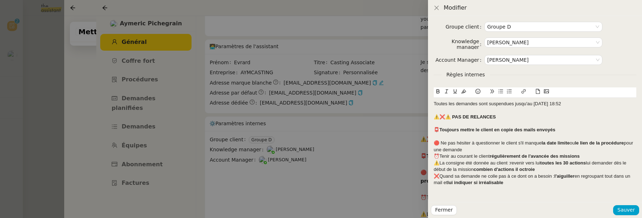
click at [532, 148] on div "🔴 Ne pas hésiter à questionner le client s'il manque la date limite ou le lien …" at bounding box center [534, 146] width 202 height 13
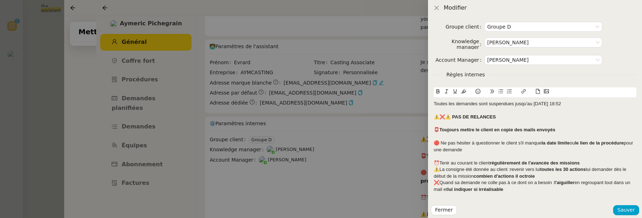
click at [587, 162] on div "⏰Tenir au courant le client régulièrement de l'avancée des missions" at bounding box center [534, 163] width 202 height 6
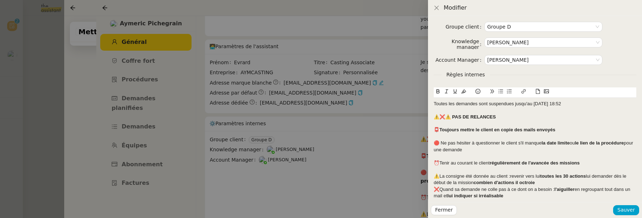
click at [586, 175] on div "⚠️La consigne été donnée au client :revenir vers lui toutes les 30 actions lui …" at bounding box center [534, 179] width 202 height 13
click at [558, 184] on div "⚠️La consigne été donnée au client :revenir vers lui toutes les 30 actions lui …" at bounding box center [534, 179] width 202 height 13
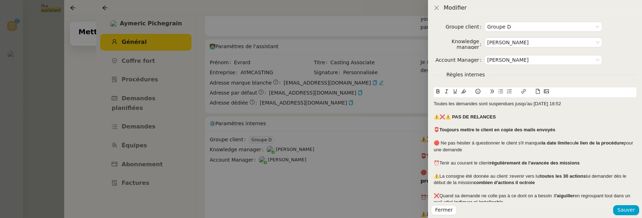
click at [585, 106] on div "Toutes les demandes sont suspendues jusqu'au dim. 5 oct. 2025 18:52" at bounding box center [534, 104] width 202 height 6
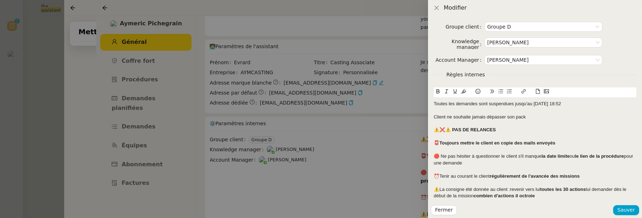
click at [471, 114] on div "Client ne souhaite jamais dépasser son pack" at bounding box center [534, 117] width 202 height 6
click at [439, 91] on icon at bounding box center [437, 91] width 5 height 5
click at [633, 209] on span "Sauver" at bounding box center [625, 210] width 17 height 8
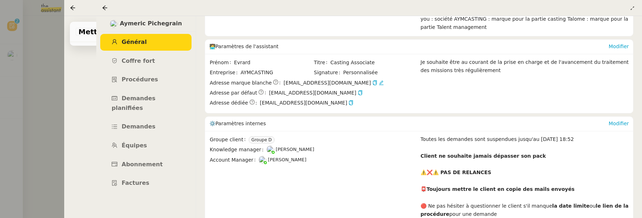
click at [106, 5] on div at bounding box center [106, 8] width 9 height 9
click at [106, 9] on icon at bounding box center [105, 8] width 6 height 6
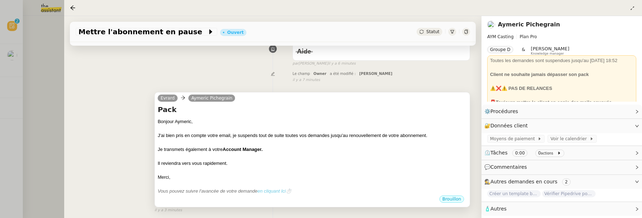
scroll to position [103, 0]
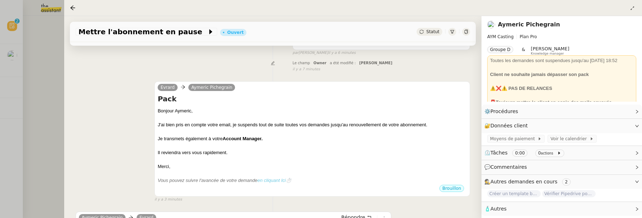
click at [525, 22] on link "Aymeric Pichegrain" at bounding box center [529, 24] width 62 height 7
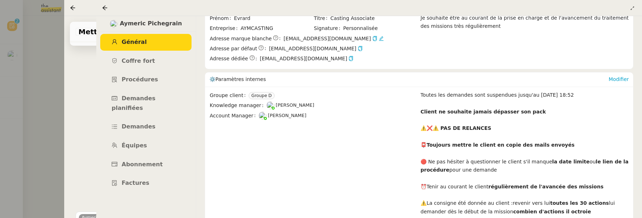
scroll to position [195, 0]
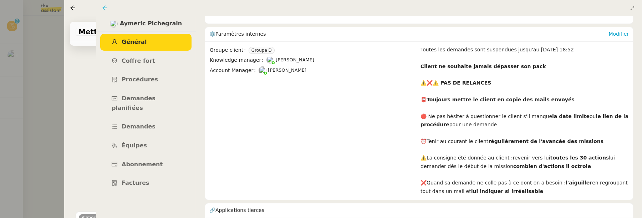
click at [105, 8] on icon at bounding box center [104, 7] width 5 height 5
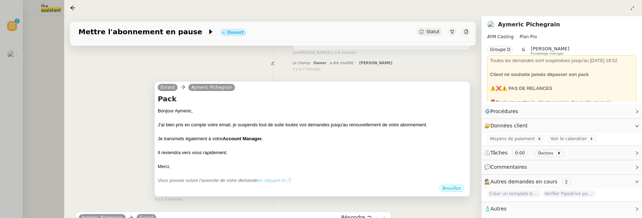
click at [387, 126] on div "J'ai bien pris en compte votre email, je suspends tout de suite toutes vos dema…" at bounding box center [312, 124] width 309 height 7
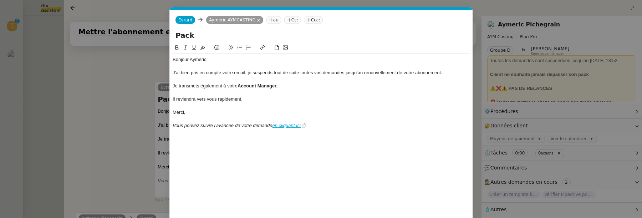
scroll to position [0, 15]
drag, startPoint x: 441, startPoint y: 74, endPoint x: 448, endPoint y: 116, distance: 42.8
click at [445, 107] on div "Bonjour Aymeric﻿, J'ai bien pris en compte votre email, je suspends tout de sui…" at bounding box center [321, 92] width 297 height 78
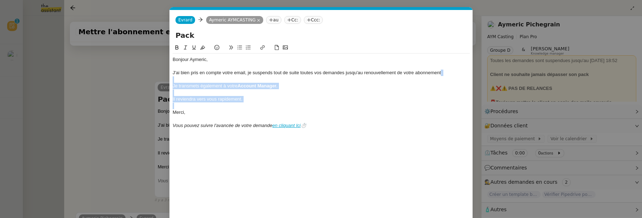
click at [441, 73] on div "J'ai bien pris en compte votre email, je suspends tout de suite toutes vos dema…" at bounding box center [321, 73] width 297 height 6
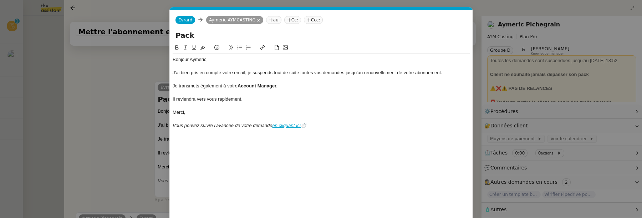
click at [223, 86] on div "Je transmets également à votre Account Manager." at bounding box center [321, 86] width 297 height 6
drag, startPoint x: 250, startPoint y: 101, endPoint x: 167, endPoint y: 99, distance: 82.7
click at [167, 99] on nz-modal-container "Service TA - VOYAGE - PROPOSITION GLOBALE A utiliser dans le cadre de propositi…" at bounding box center [321, 109] width 642 height 218
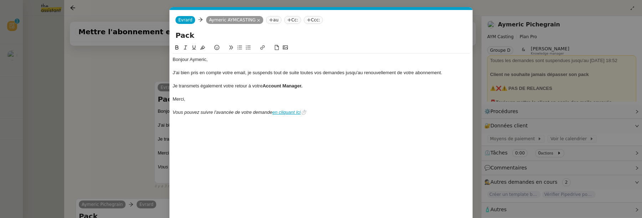
drag, startPoint x: 325, startPoint y: 111, endPoint x: 172, endPoint y: 111, distance: 152.6
click at [173, 111] on div "Vous pouvez suivre l'avancée de votre demande en cliquant Ici ⏱️" at bounding box center [321, 112] width 297 height 6
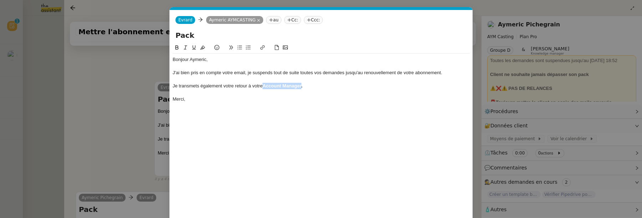
drag, startPoint x: 264, startPoint y: 84, endPoint x: 302, endPoint y: 84, distance: 38.1
click at [302, 84] on strong "Account Manager." at bounding box center [282, 85] width 40 height 5
click at [176, 46] on icon at bounding box center [176, 47] width 3 height 4
drag, startPoint x: 304, startPoint y: 84, endPoint x: 300, endPoint y: 84, distance: 4.3
click at [300, 84] on div "Je transmets également votre retour à votre Account Manager ." at bounding box center [321, 86] width 297 height 6
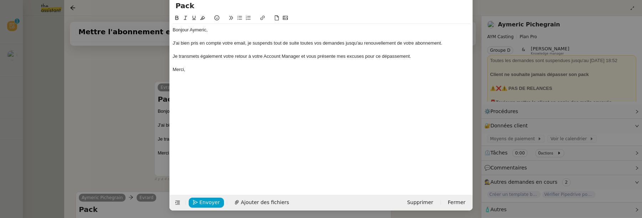
scroll to position [30, 0]
click at [201, 205] on button "Envoyer" at bounding box center [206, 202] width 35 height 10
click at [216, 199] on span "Confirmer l'envoi" at bounding box center [220, 201] width 43 height 8
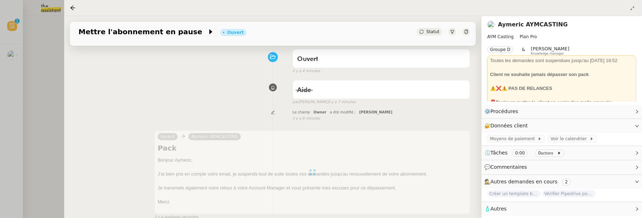
scroll to position [0, 0]
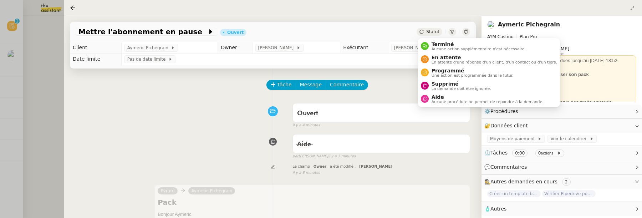
click at [436, 32] on span "Statut" at bounding box center [432, 31] width 13 height 5
click at [445, 101] on span "Aucune procédure ne permet de répondre à la demande." at bounding box center [487, 102] width 112 height 4
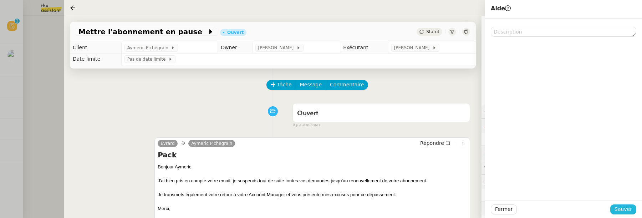
click at [626, 205] on span "Sauver" at bounding box center [622, 209] width 17 height 8
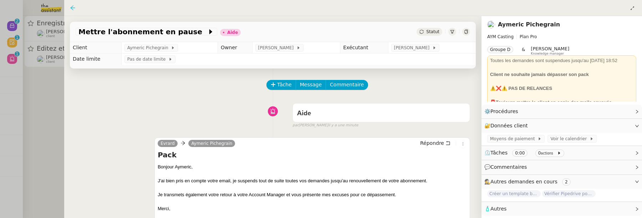
click at [73, 8] on icon at bounding box center [72, 7] width 5 height 5
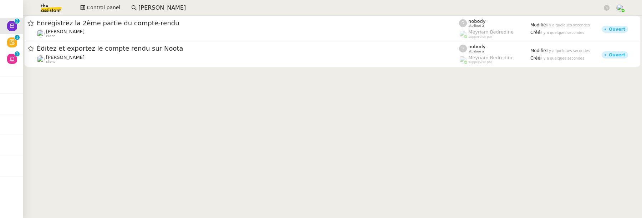
click at [160, 7] on input "[PERSON_NAME]" at bounding box center [370, 8] width 464 height 10
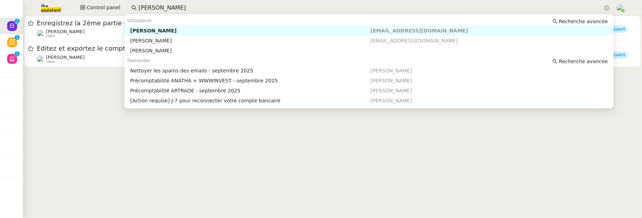
click at [166, 10] on input "[PERSON_NAME]" at bounding box center [370, 8] width 464 height 10
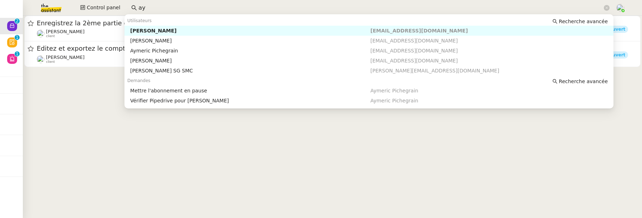
type input "a"
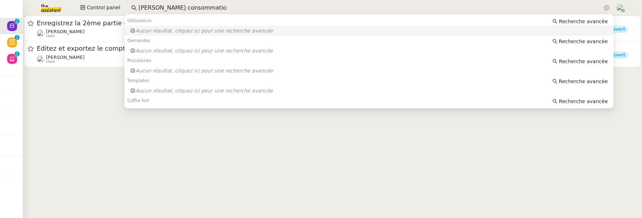
drag, startPoint x: 185, startPoint y: 7, endPoint x: 292, endPoint y: 12, distance: 106.3
click at [292, 12] on input "[PERSON_NAME] consommatio" at bounding box center [370, 8] width 464 height 10
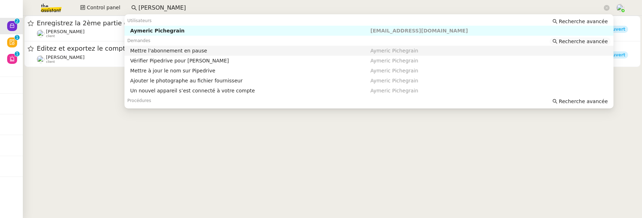
type input "[PERSON_NAME]"
click at [583, 44] on span "Recherche avancée" at bounding box center [583, 41] width 49 height 7
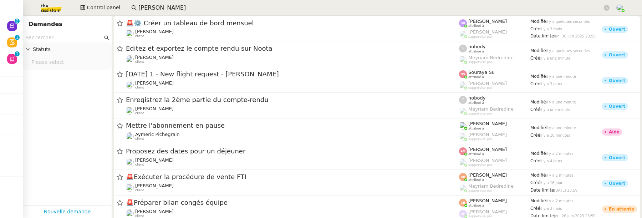
click at [41, 42] on nz-input-group at bounding box center [67, 38] width 89 height 10
click at [38, 39] on input "text" at bounding box center [63, 38] width 77 height 8
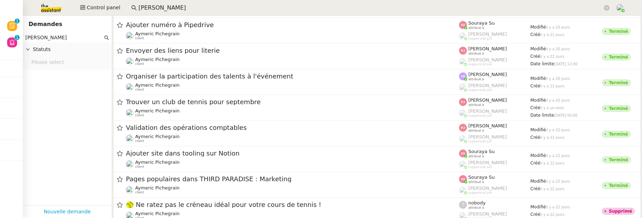
scroll to position [2113, 0]
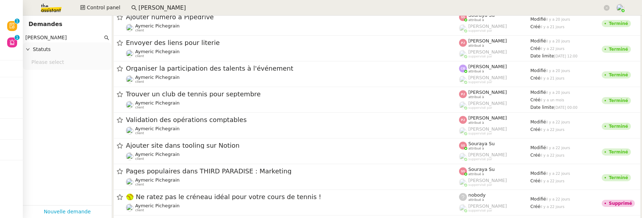
type input "[PERSON_NAME]"
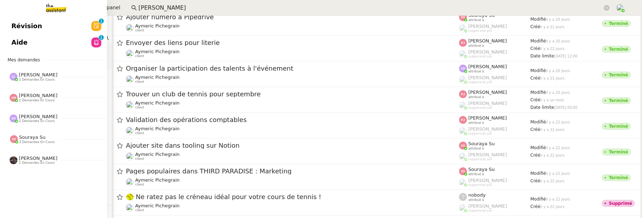
click at [15, 42] on link "Aide 0 1 2 3 4 5 6 7 8 9" at bounding box center [53, 42] width 107 height 16
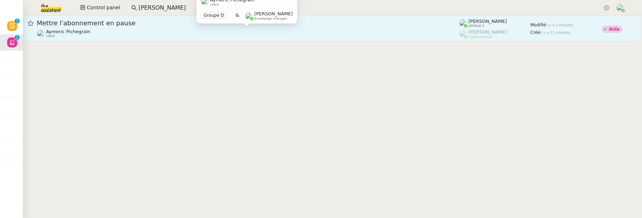
click at [322, 29] on div "Aymeric Pichegrain client" at bounding box center [248, 33] width 422 height 9
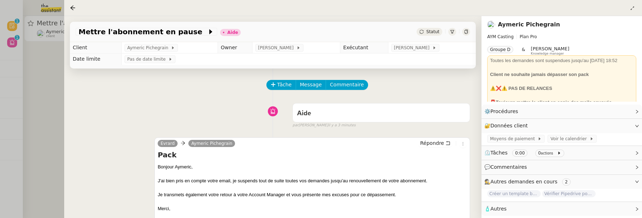
click at [465, 32] on icon at bounding box center [466, 32] width 4 height 4
click at [346, 85] on span "Commentaire" at bounding box center [347, 85] width 34 height 8
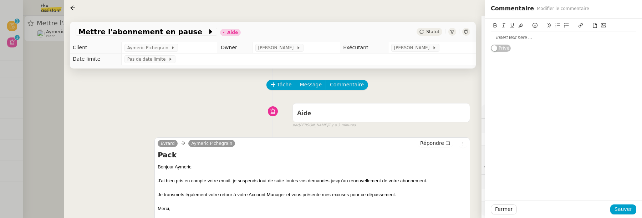
click at [570, 35] on div at bounding box center [562, 37] width 145 height 6
click at [622, 207] on span "Sauver" at bounding box center [622, 209] width 17 height 8
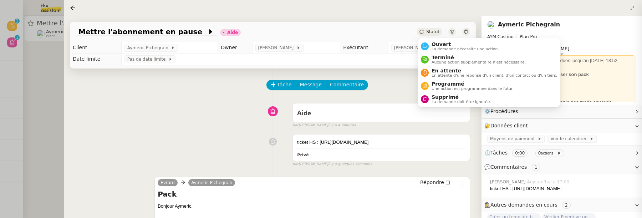
click at [428, 34] on span "Statut" at bounding box center [432, 31] width 13 height 5
click at [441, 60] on span "Aucune action supplémentaire n'est nécessaire." at bounding box center [478, 62] width 94 height 4
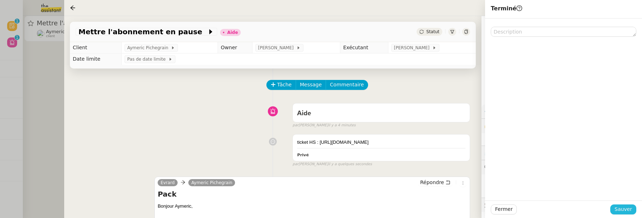
click at [624, 209] on span "Sauver" at bounding box center [622, 209] width 17 height 8
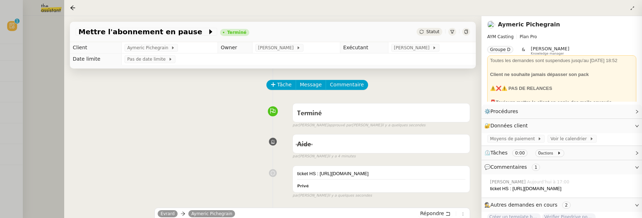
click at [513, 29] on nz-page-header-title "Aymeric Pichegrain" at bounding box center [529, 25] width 62 height 10
click at [513, 27] on link "Aymeric Pichegrain" at bounding box center [529, 24] width 62 height 7
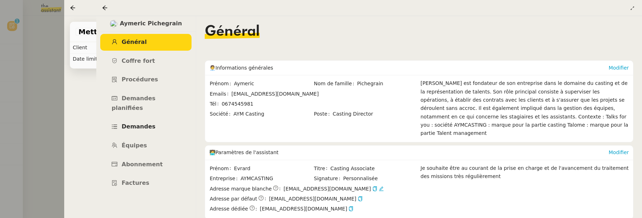
click at [149, 123] on span "Demandes" at bounding box center [139, 126] width 34 height 7
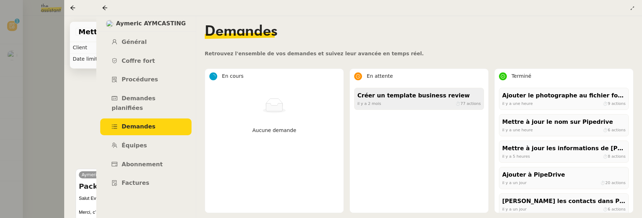
click at [413, 104] on div "[DATE] ⏱ 77 actions" at bounding box center [418, 103] width 123 height 6
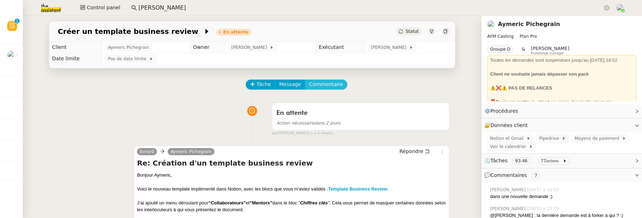
click at [333, 83] on span "Commentaire" at bounding box center [326, 84] width 34 height 8
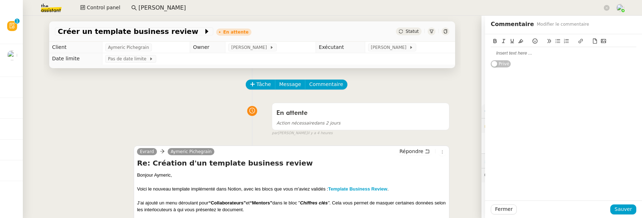
click at [513, 51] on div at bounding box center [562, 53] width 145 height 6
click at [618, 208] on span "Sauver" at bounding box center [622, 209] width 17 height 8
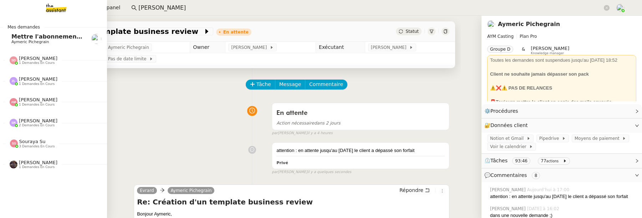
click at [15, 37] on span "Mettre l'abonnement en pause" at bounding box center [60, 36] width 99 height 7
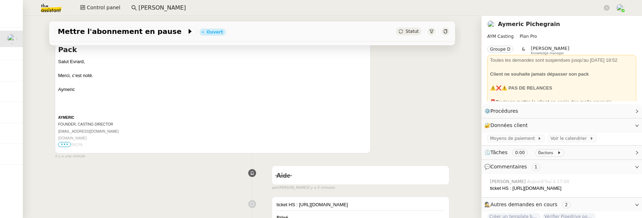
scroll to position [139, 0]
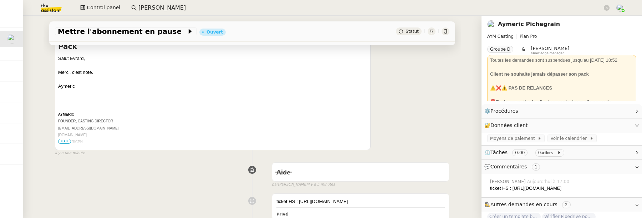
click at [443, 30] on icon at bounding box center [445, 31] width 4 height 4
click at [446, 32] on icon at bounding box center [444, 31] width 3 height 4
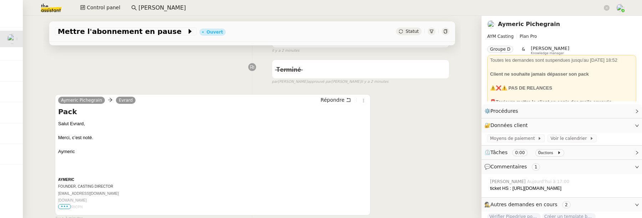
scroll to position [0, 0]
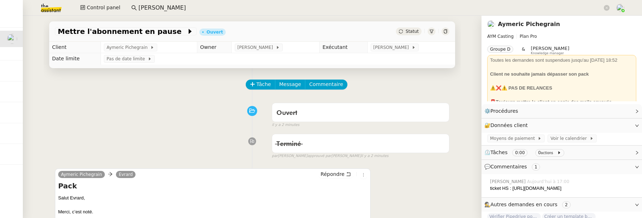
click at [409, 32] on span "Statut" at bounding box center [411, 31] width 13 height 5
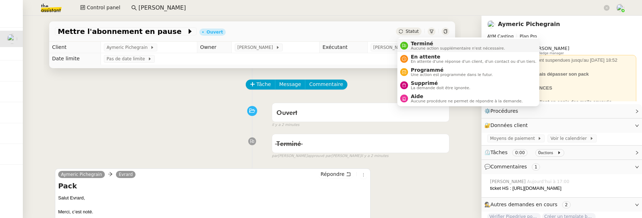
click at [425, 45] on span "Terminé" at bounding box center [458, 44] width 94 height 6
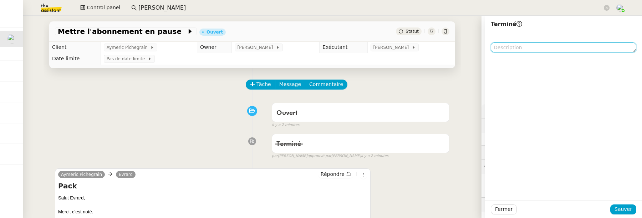
click at [518, 47] on textarea at bounding box center [562, 47] width 145 height 10
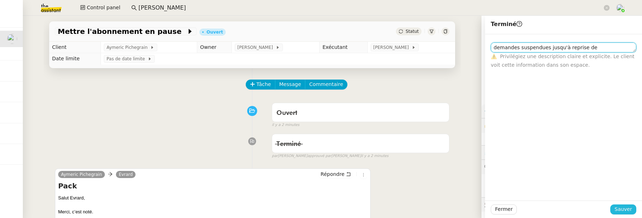
type textarea "demandes suspendues jusqu'à reprise de l'abonnement"
click at [622, 209] on span "Sauver" at bounding box center [622, 209] width 17 height 8
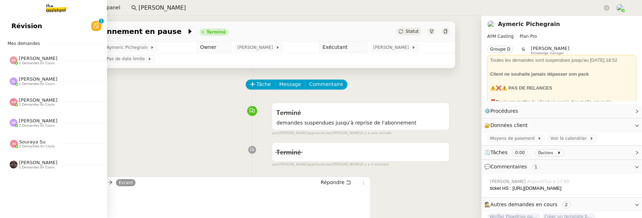
click at [8, 26] on link "Révision 0 1 2 3 4 5 6 7 8 9" at bounding box center [53, 26] width 107 height 16
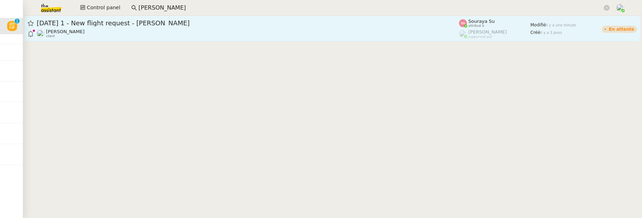
click at [192, 29] on div "[PERSON_NAME] client" at bounding box center [248, 33] width 422 height 9
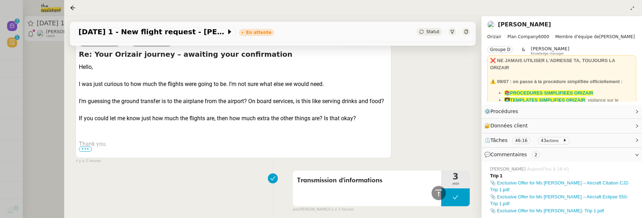
scroll to position [931, 0]
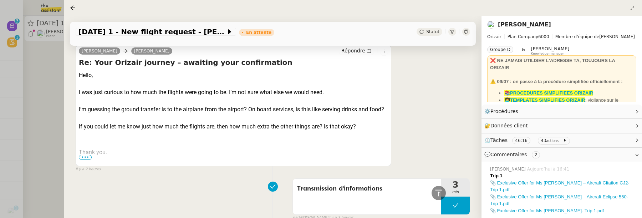
click at [86, 155] on span "•••" at bounding box center [85, 157] width 13 height 5
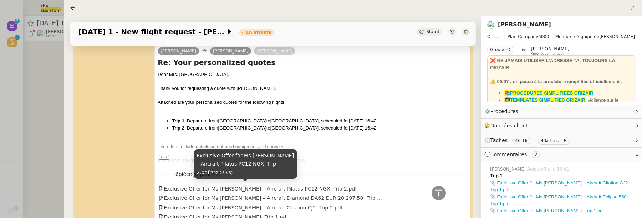
scroll to position [147, 0]
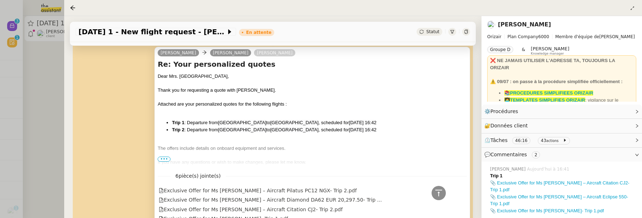
click at [166, 157] on span "•••" at bounding box center [164, 158] width 13 height 5
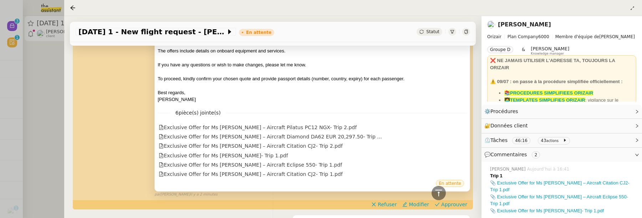
scroll to position [266, 0]
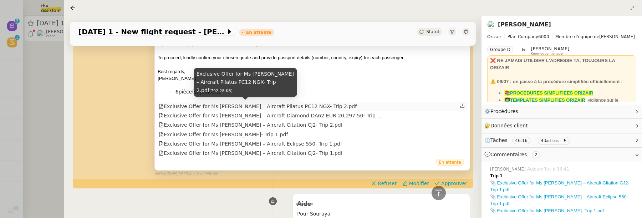
click at [314, 104] on div "Exclusive Offer for Ms [PERSON_NAME] – Aircraft Pilatus PC12 NGX- Trip 2.pdf" at bounding box center [258, 106] width 198 height 8
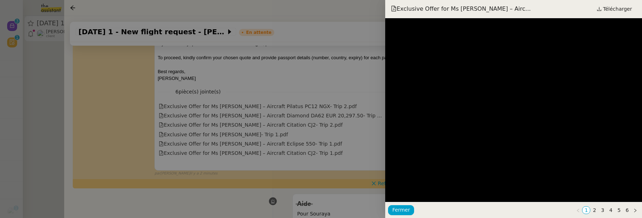
click at [350, 132] on div at bounding box center [321, 109] width 642 height 218
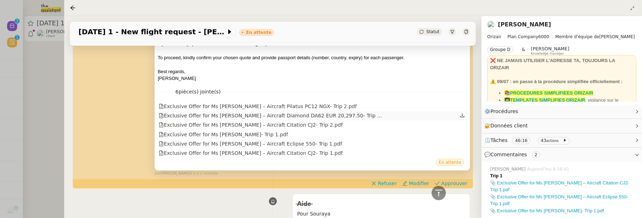
click at [322, 115] on div "Exclusive Offer for Ms [PERSON_NAME] – Aircraft Diamond DA62 EUR 20,297.50- Tri…" at bounding box center [270, 116] width 223 height 8
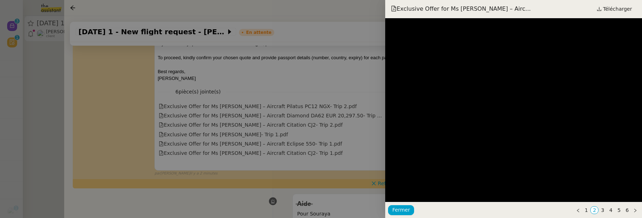
click at [332, 135] on div at bounding box center [321, 109] width 642 height 218
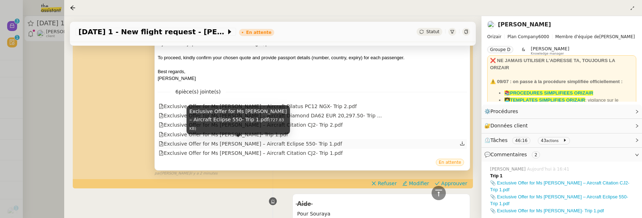
click at [276, 141] on div "Exclusive Offer for Ms [PERSON_NAME] – Aircraft Eclipse 550- Trip 1.pdf" at bounding box center [250, 144] width 183 height 8
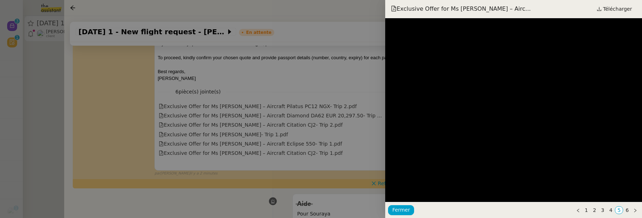
click at [304, 127] on div at bounding box center [321, 109] width 642 height 218
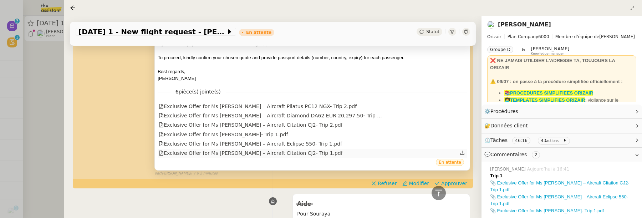
click at [295, 149] on div "Exclusive Offer for Ms Roseveare – Aircraft Citation CJ2- Trip 1.pdf" at bounding box center [312, 153] width 309 height 9
click at [297, 149] on div "Exclusive Offer for Ms Roseveare – Aircraft Citation CJ2- Trip 1.pdf" at bounding box center [312, 153] width 309 height 9
click at [297, 156] on div "Exclusive Offer for Ms Roseveare – Aircraft Citation CJ2- Trip 1.pdf" at bounding box center [251, 153] width 184 height 8
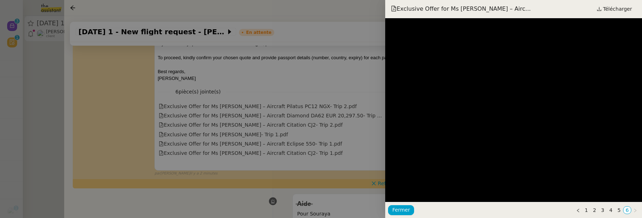
click at [316, 118] on div at bounding box center [321, 109] width 642 height 218
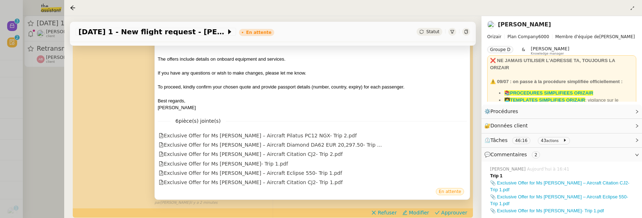
scroll to position [246, 0]
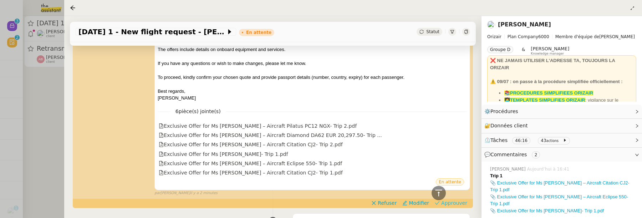
click at [457, 200] on span "Approuver" at bounding box center [454, 202] width 26 height 7
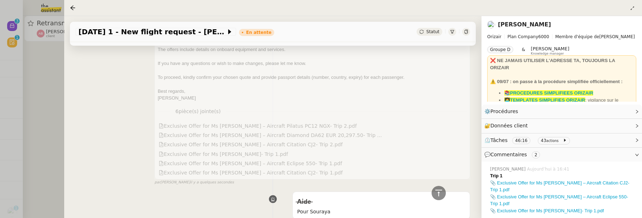
click at [37, 112] on div at bounding box center [321, 109] width 642 height 218
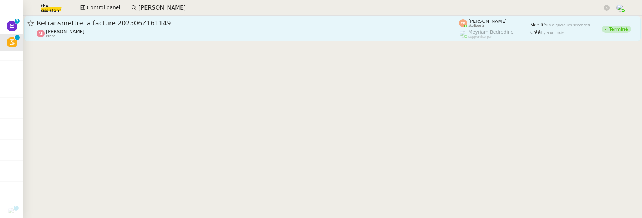
click at [291, 25] on span "Retransmettre la facture 202506Z161149" at bounding box center [248, 23] width 422 height 6
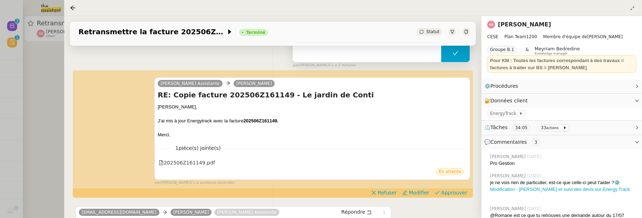
scroll to position [122, 0]
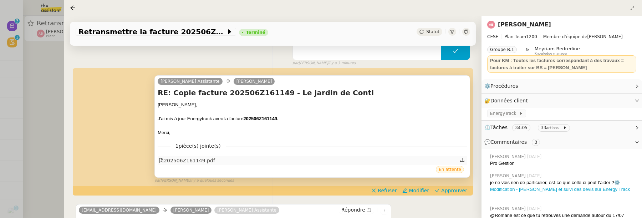
click at [209, 158] on div "202506Z161149.pdf" at bounding box center [187, 160] width 56 height 8
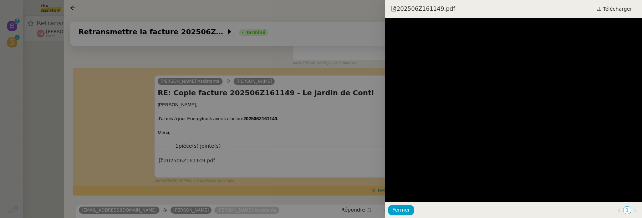
click at [353, 129] on div at bounding box center [321, 109] width 642 height 218
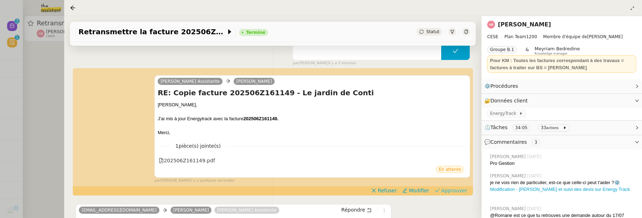
click at [463, 190] on span "Approuver" at bounding box center [454, 190] width 26 height 7
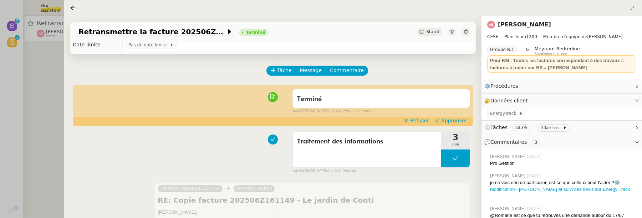
scroll to position [0, 0]
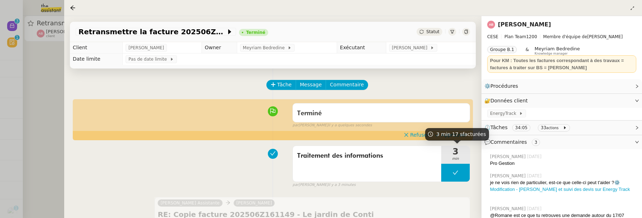
click at [448, 137] on span "3 min 17 s facturées" at bounding box center [461, 134] width 50 height 6
click at [458, 135] on span "Approuver" at bounding box center [454, 134] width 26 height 7
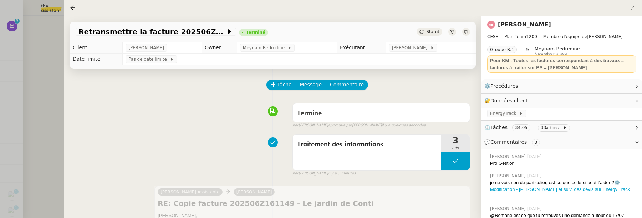
click at [52, 71] on div at bounding box center [321, 109] width 642 height 218
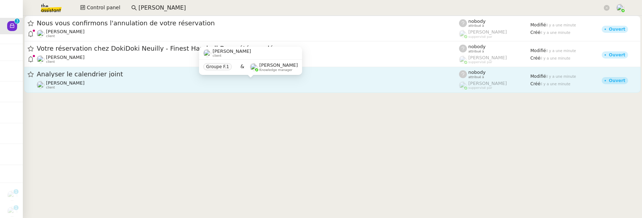
click at [287, 82] on div "Vitor Alvites client" at bounding box center [248, 84] width 422 height 9
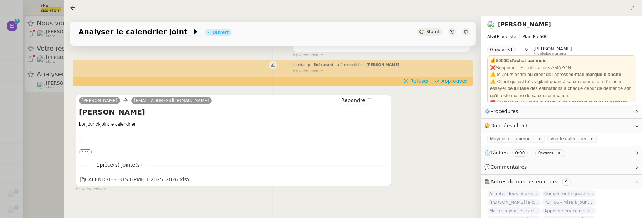
scroll to position [91, 0]
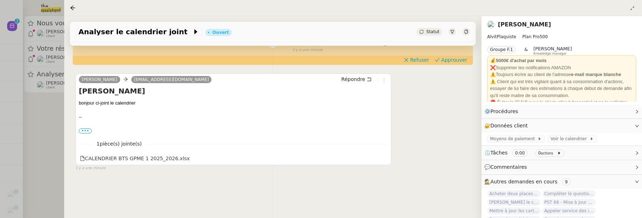
click at [384, 82] on icon at bounding box center [384, 80] width 4 height 4
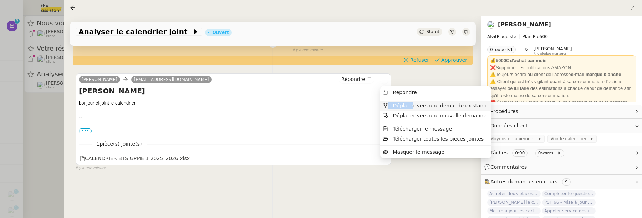
click at [410, 103] on span "Déplacer vers une demande existante" at bounding box center [441, 106] width 96 height 6
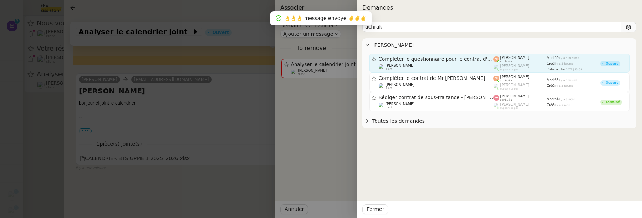
type input "achrak"
click at [471, 60] on span "Compléter le questionnaire pour le contrat d'apprentissage" at bounding box center [436, 59] width 115 height 5
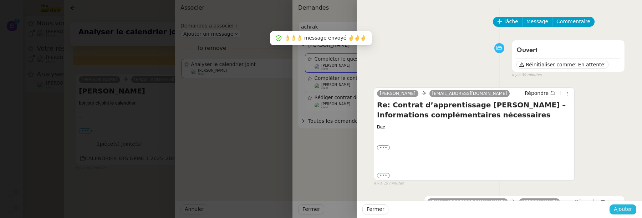
click at [627, 207] on span "Ajouter" at bounding box center [622, 209] width 18 height 8
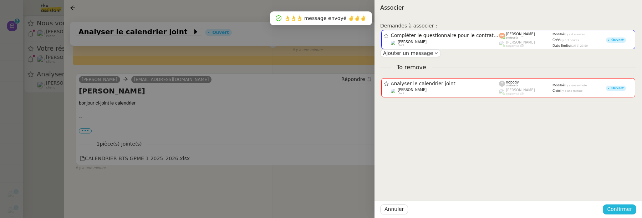
click at [626, 209] on span "Confirmer" at bounding box center [619, 209] width 25 height 8
click at [623, 190] on span "Ajouter" at bounding box center [620, 190] width 18 height 7
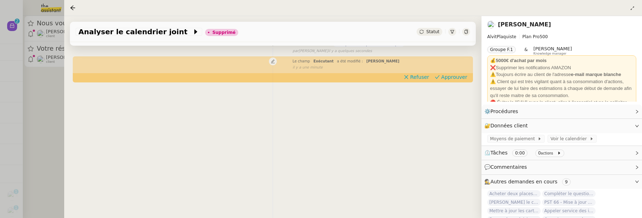
scroll to position [0, 0]
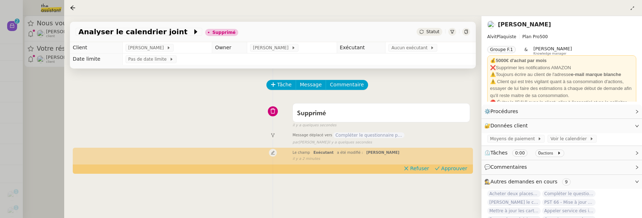
click at [46, 103] on div at bounding box center [321, 109] width 642 height 218
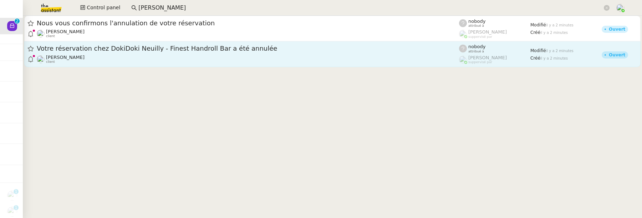
click at [131, 44] on div "Votre réservation chez DokiDoki Neuilly - Finest Handroll Bar a été annulée" at bounding box center [248, 48] width 422 height 9
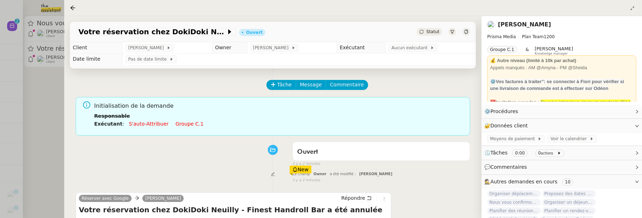
click at [405, 53] on td "Aucun exécutant" at bounding box center [430, 47] width 90 height 11
click at [405, 51] on span "Aucun exécutant" at bounding box center [410, 47] width 39 height 7
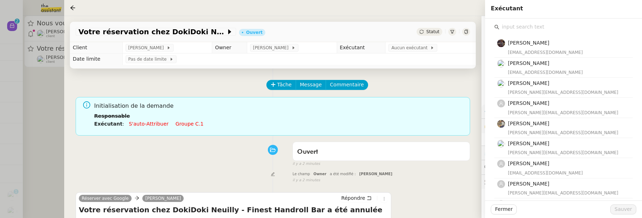
click at [521, 27] on input "text" at bounding box center [565, 27] width 133 height 10
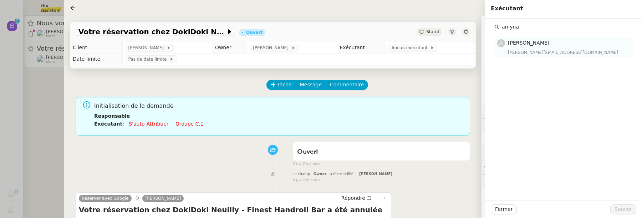
type input "amyna"
click at [566, 47] on div "Amyna Mehrez amyna@team.theassistant.com" at bounding box center [568, 47] width 120 height 17
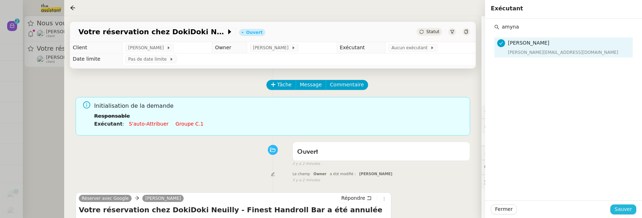
click at [621, 204] on button "Sauver" at bounding box center [623, 209] width 26 height 10
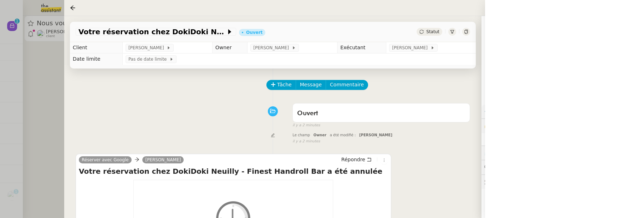
click at [55, 88] on div at bounding box center [321, 109] width 642 height 218
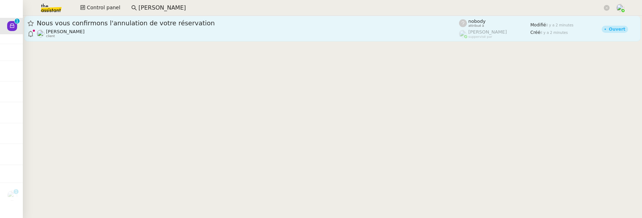
click at [116, 41] on link "Nous vous confirmons l'annulation de votre réservation David Berrebi client nob…" at bounding box center [332, 29] width 616 height 26
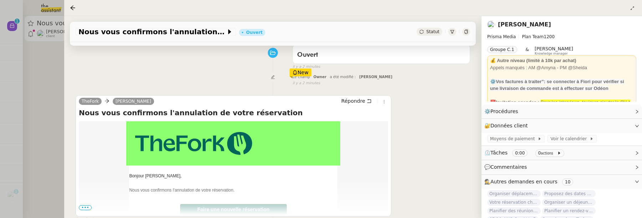
scroll to position [105, 0]
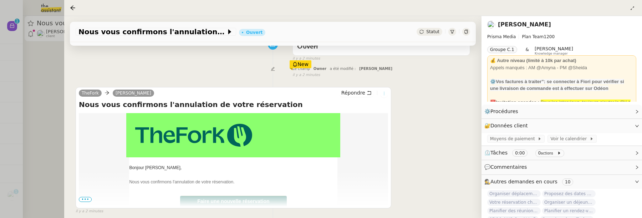
click at [385, 93] on icon at bounding box center [384, 93] width 4 height 4
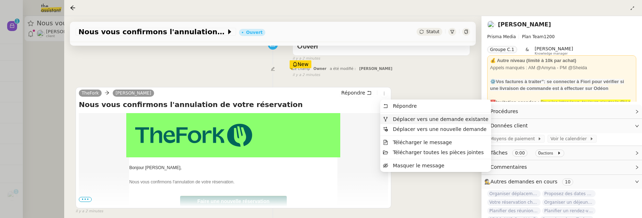
click at [405, 121] on span "Déplacer vers une demande existante" at bounding box center [441, 119] width 96 height 6
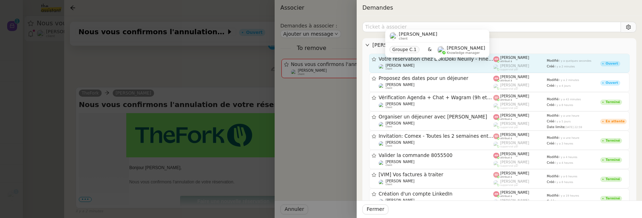
click at [427, 63] on div "David Berrebi client Groupe C.1 & Frédérique Albert Knowledge manager" at bounding box center [437, 47] width 104 height 34
click at [501, 57] on span "[PERSON_NAME]" at bounding box center [514, 58] width 29 height 4
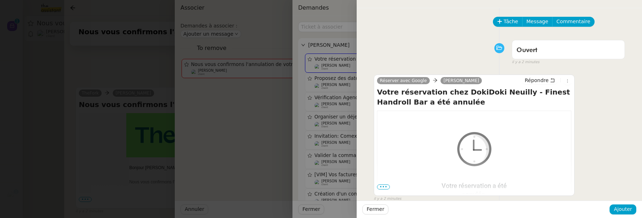
scroll to position [97, 0]
click at [626, 215] on div "Fermer Ajouter" at bounding box center [498, 208] width 285 height 17
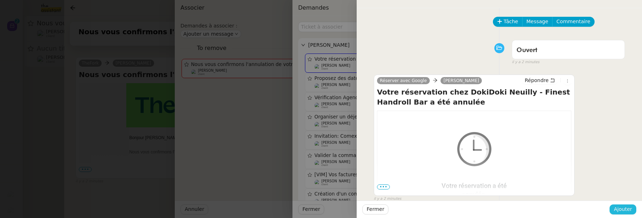
click at [626, 213] on span "Ajouter" at bounding box center [622, 209] width 18 height 8
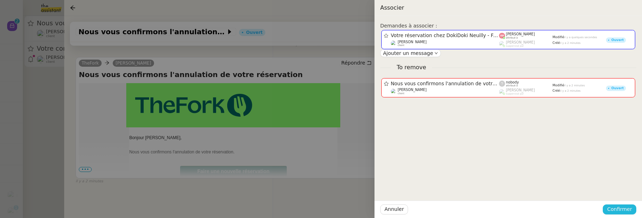
click at [632, 212] on button "Confirmer" at bounding box center [619, 209] width 34 height 10
click at [625, 184] on div "Êtes-vous sûr?" at bounding box center [606, 179] width 52 height 14
click at [626, 189] on span "Ajouter" at bounding box center [620, 190] width 18 height 7
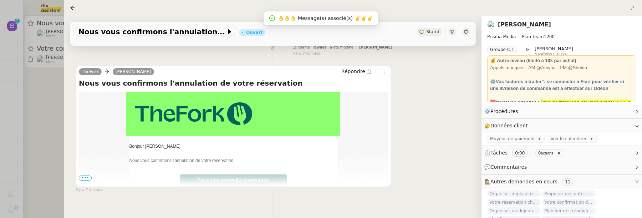
scroll to position [91, 0]
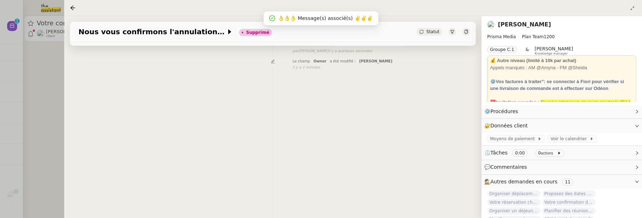
click at [49, 91] on div at bounding box center [321, 109] width 642 height 218
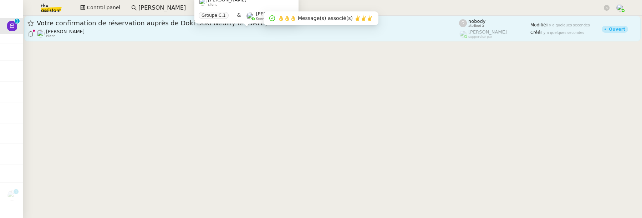
click at [132, 31] on div "David Berrebi client" at bounding box center [248, 33] width 422 height 9
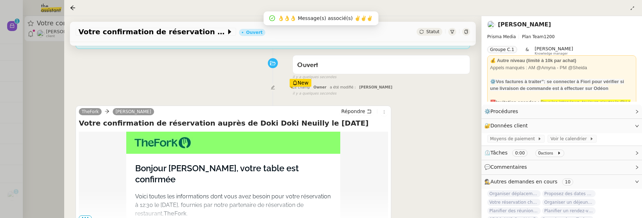
scroll to position [87, 0]
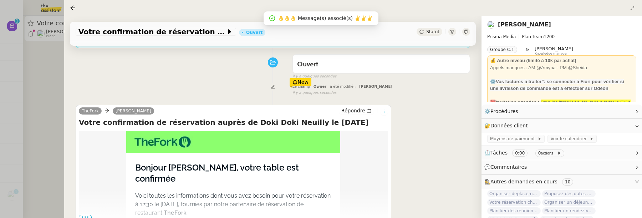
click at [383, 111] on icon at bounding box center [384, 111] width 4 height 4
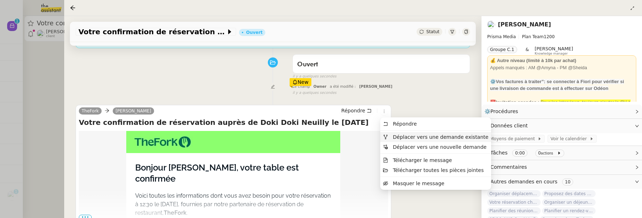
click at [406, 134] on span "Déplacer vers une demande existante" at bounding box center [441, 137] width 96 height 6
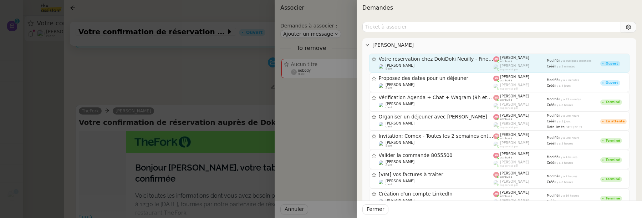
click at [418, 61] on span "Votre réservation chez DokiDoki Neuilly - Finest Handroll Bar a été annulée" at bounding box center [436, 59] width 115 height 5
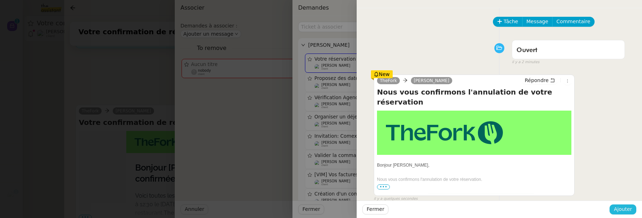
click at [625, 213] on span "Ajouter" at bounding box center [622, 209] width 18 height 8
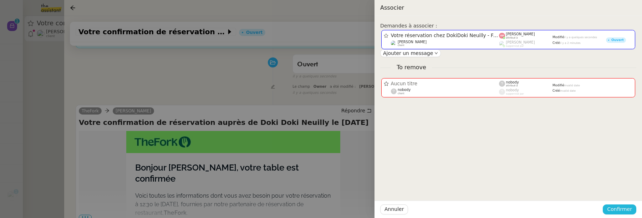
click at [624, 209] on span "Confirmer" at bounding box center [619, 209] width 25 height 8
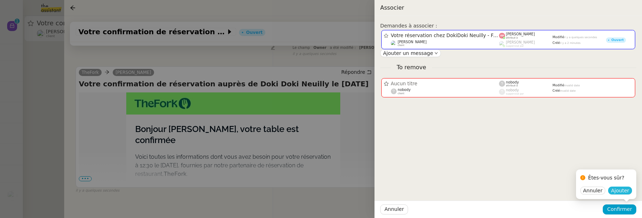
click at [627, 189] on span "Ajouter" at bounding box center [620, 190] width 18 height 7
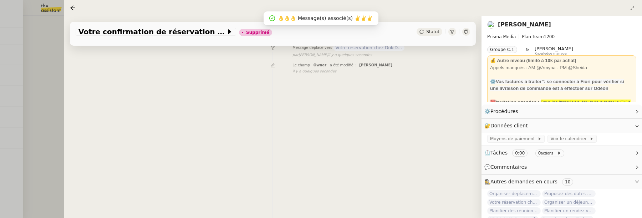
click at [38, 74] on div at bounding box center [321, 109] width 642 height 218
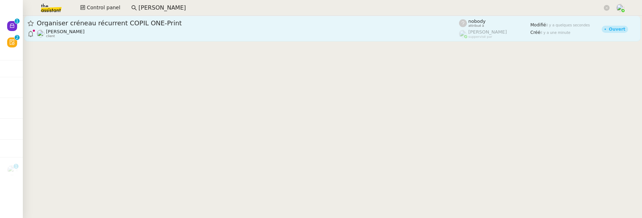
click at [107, 21] on span "Organiser créneau récurrent COPIL ONE-Print" at bounding box center [248, 23] width 422 height 6
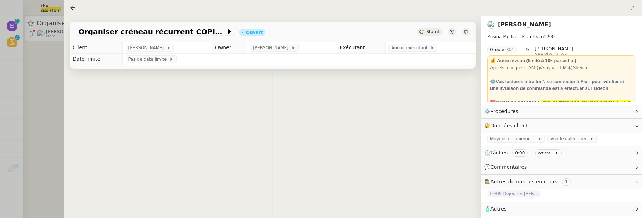
scroll to position [91, 0]
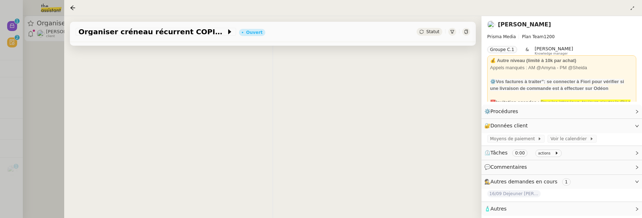
click at [52, 100] on div at bounding box center [321, 109] width 642 height 218
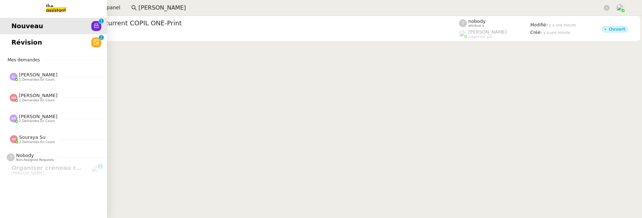
click at [16, 47] on span "Révision" at bounding box center [26, 42] width 31 height 11
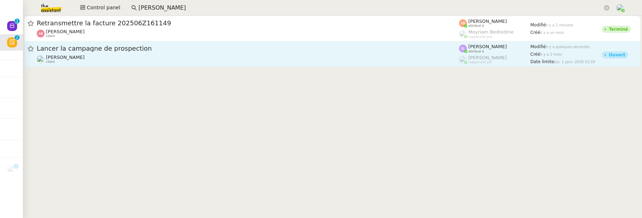
click at [172, 47] on span "Lancer la campagne de prospection" at bounding box center [248, 48] width 422 height 6
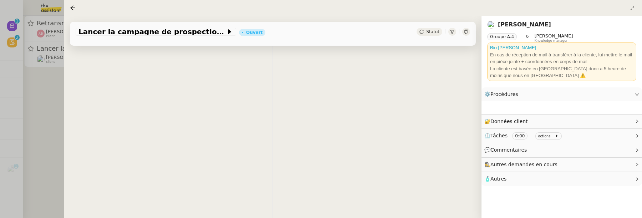
scroll to position [91, 0]
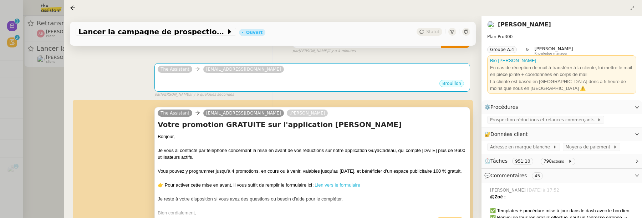
click at [336, 187] on link "Lien vers le formulaire" at bounding box center [337, 184] width 46 height 5
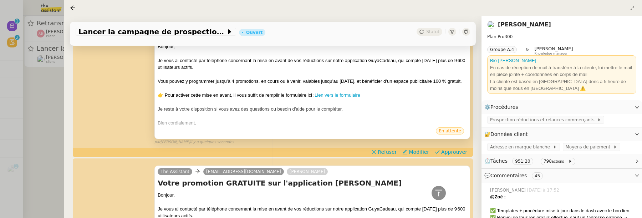
scroll to position [282, 0]
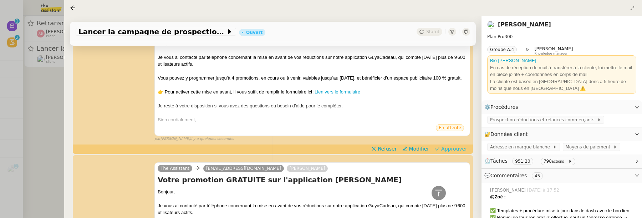
click at [453, 152] on span "Approuver" at bounding box center [454, 148] width 26 height 7
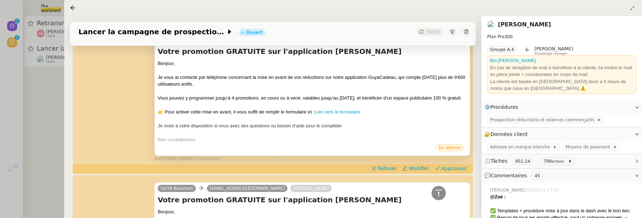
scroll to position [400, 0]
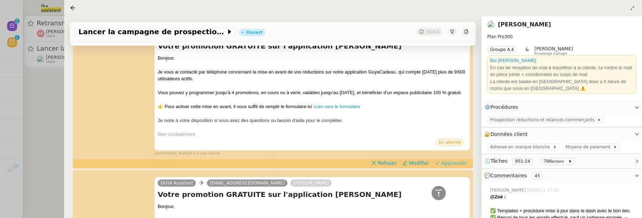
click at [456, 166] on span "Approuver" at bounding box center [454, 162] width 26 height 7
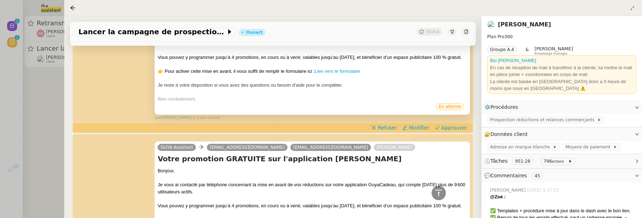
scroll to position [553, 0]
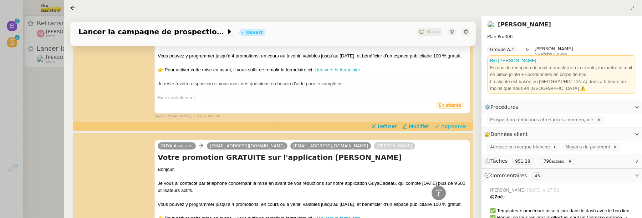
click at [457, 130] on span "Approuver" at bounding box center [454, 126] width 26 height 7
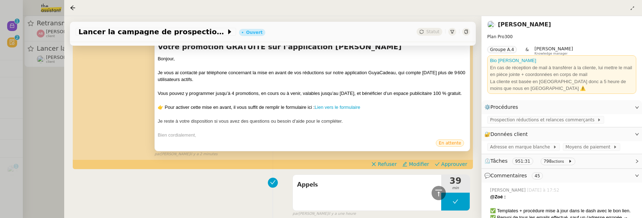
scroll to position [653, 0]
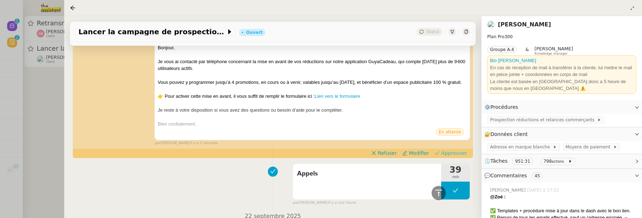
click at [453, 156] on span "Approuver" at bounding box center [454, 152] width 26 height 7
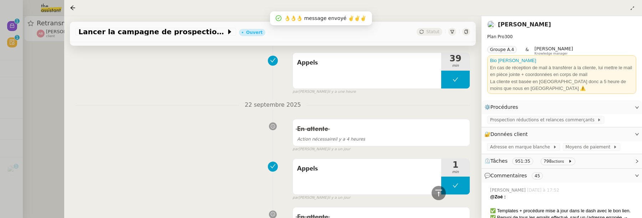
scroll to position [730, 0]
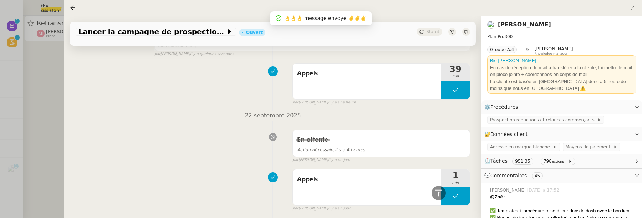
click at [52, 97] on div at bounding box center [321, 109] width 642 height 218
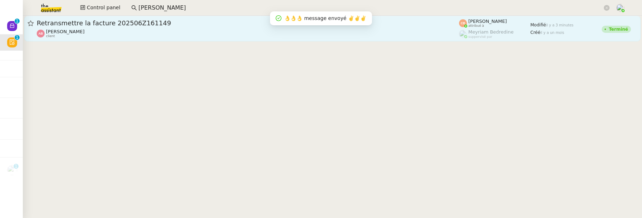
click at [108, 36] on div "[PERSON_NAME] client" at bounding box center [248, 33] width 422 height 9
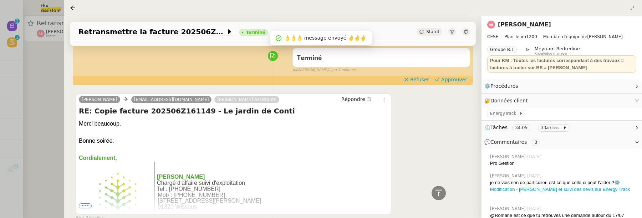
scroll to position [50, 0]
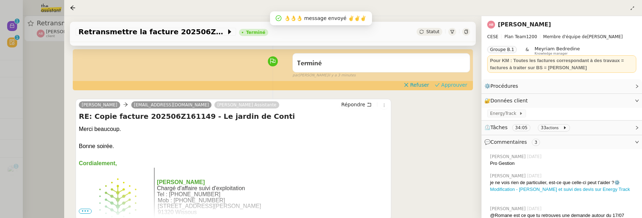
click at [450, 86] on span "Approuver" at bounding box center [454, 84] width 26 height 7
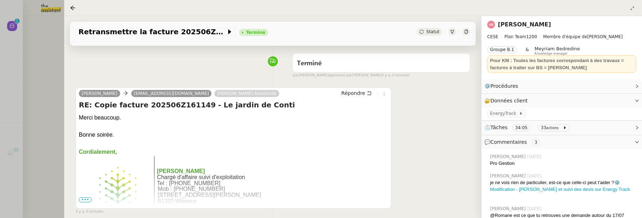
click at [49, 70] on div at bounding box center [321, 109] width 642 height 218
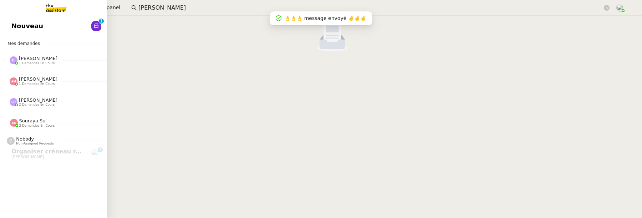
click at [30, 32] on link "Nouveau 0 1 2 3 4 5 6 7 8 9" at bounding box center [53, 26] width 107 height 16
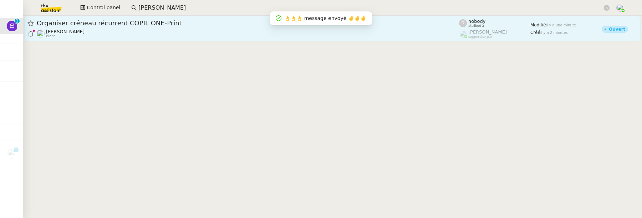
click at [187, 22] on span "Organiser créneau récurrent COPIL ONE-Print" at bounding box center [248, 23] width 422 height 6
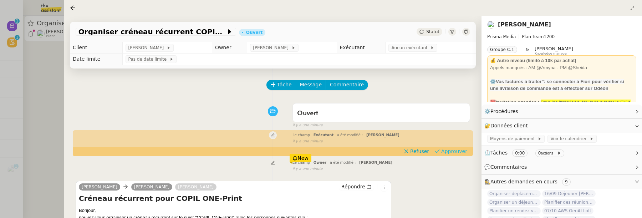
click at [443, 150] on span "Approuver" at bounding box center [454, 151] width 26 height 7
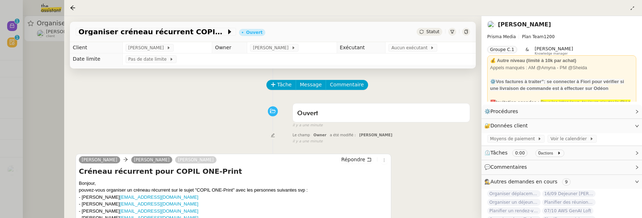
click at [55, 70] on div at bounding box center [321, 109] width 642 height 218
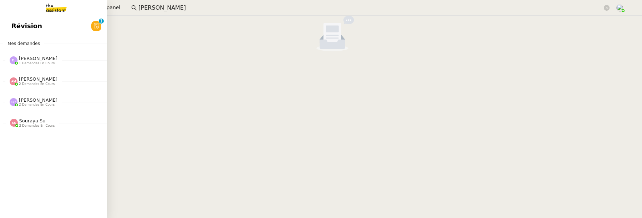
click at [20, 26] on span "Révision" at bounding box center [26, 26] width 31 height 11
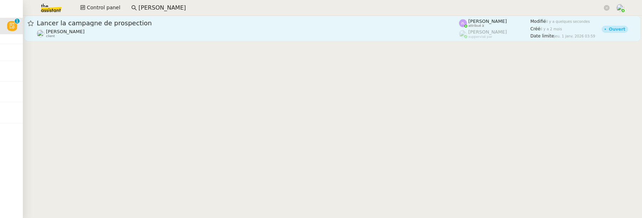
click at [158, 28] on div "Lancer la campagne de prospection Astrid Brucker client" at bounding box center [248, 28] width 422 height 19
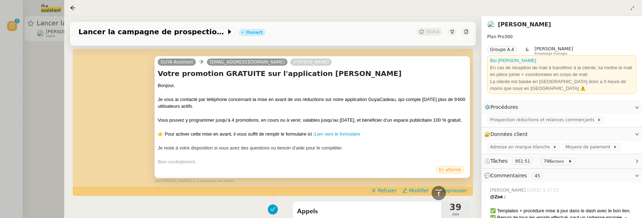
scroll to position [700, 0]
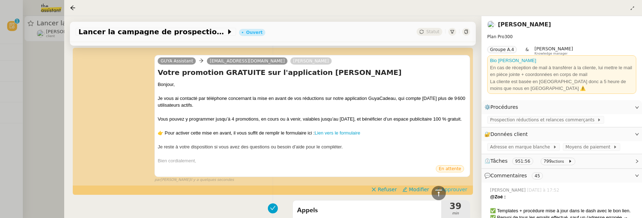
click at [449, 186] on span "Approuver" at bounding box center [454, 189] width 26 height 7
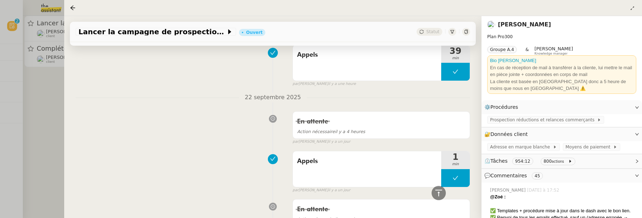
scroll to position [1253, 0]
click at [43, 79] on div at bounding box center [321, 109] width 642 height 218
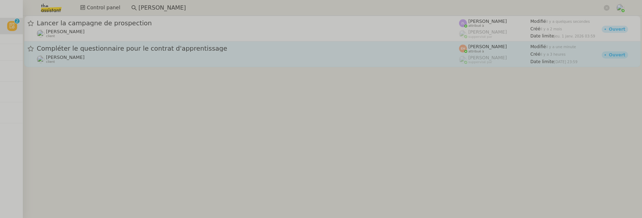
click at [87, 53] on div "Compléter le questionnaire pour le contrat d'apprentissage Vitor Alvites client" at bounding box center [248, 54] width 422 height 20
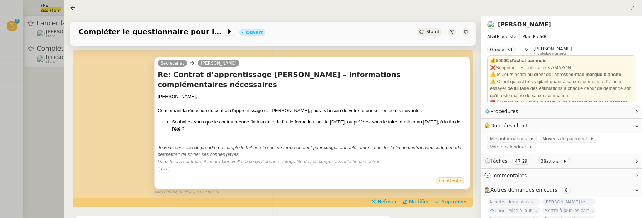
scroll to position [94, 0]
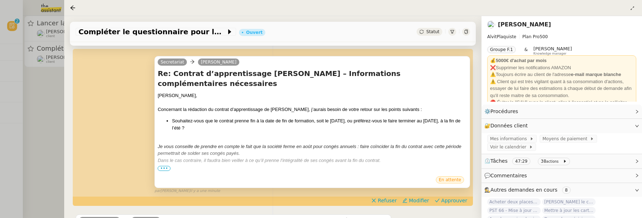
click at [161, 166] on span "•••" at bounding box center [164, 168] width 13 height 5
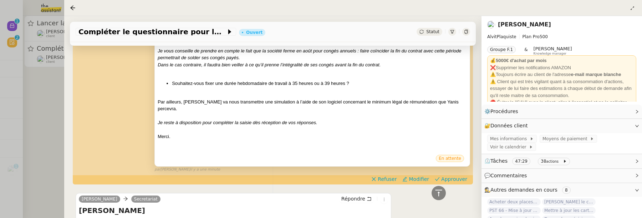
scroll to position [192, 0]
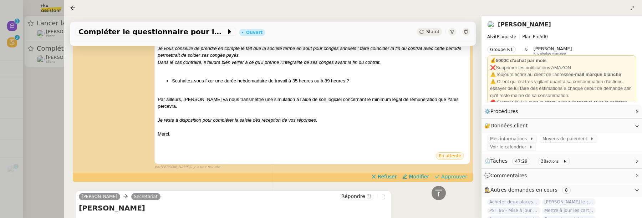
click at [447, 173] on span "Approuver" at bounding box center [454, 176] width 26 height 7
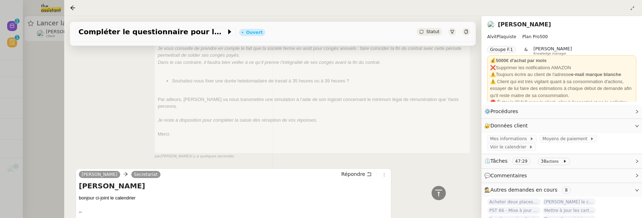
click at [57, 91] on div at bounding box center [321, 109] width 642 height 218
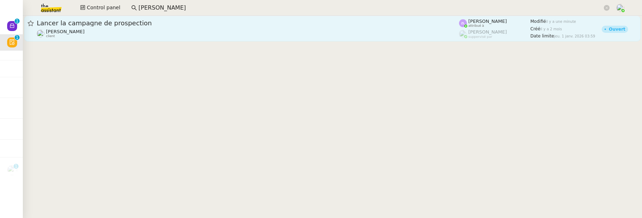
click at [131, 29] on div "Astrid Brucker client" at bounding box center [248, 33] width 422 height 9
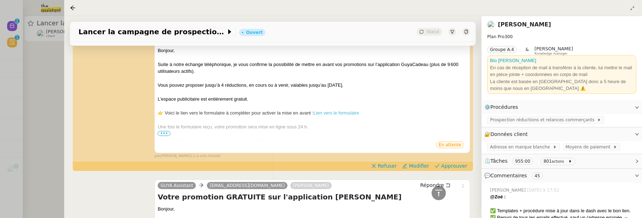
scroll to position [282, 0]
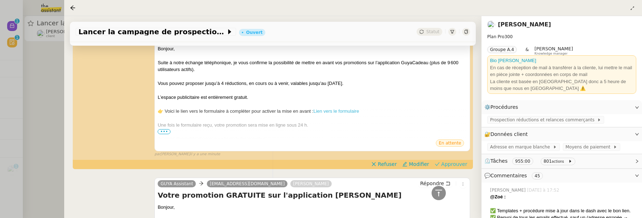
click at [447, 163] on span "Approuver" at bounding box center [454, 163] width 26 height 7
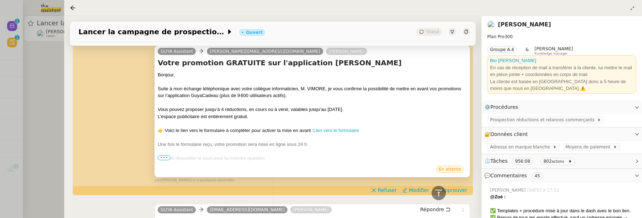
scroll to position [282, 0]
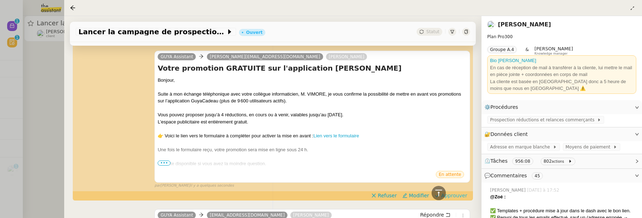
click at [461, 196] on span "Approuver" at bounding box center [454, 195] width 26 height 7
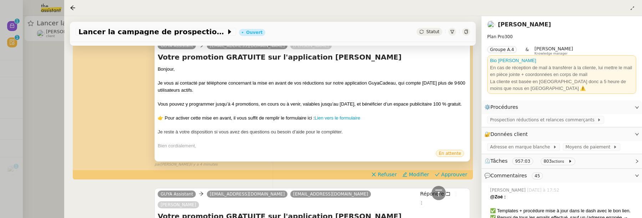
scroll to position [685, 0]
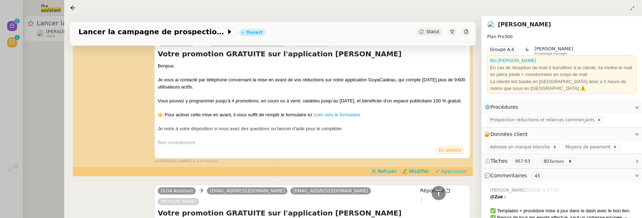
click at [450, 175] on span "Approuver" at bounding box center [454, 171] width 26 height 7
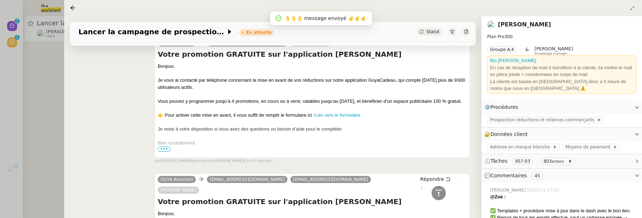
scroll to position [861, 0]
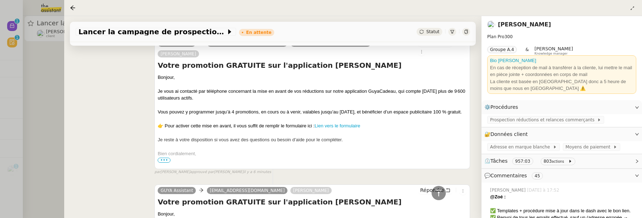
click at [44, 107] on div at bounding box center [321, 109] width 642 height 218
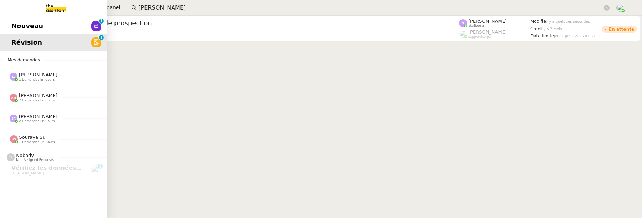
click at [15, 26] on span "Nouveau" at bounding box center [27, 26] width 32 height 11
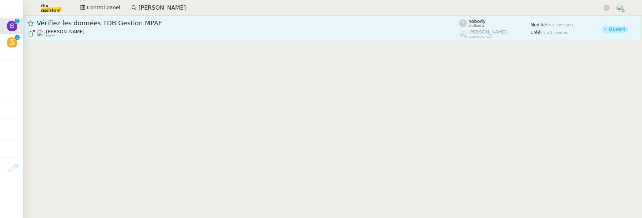
click at [156, 23] on span "Vérifiez les données TDB Gestion MPAF" at bounding box center [248, 23] width 422 height 6
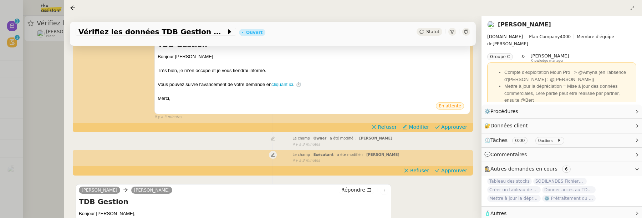
scroll to position [128, 0]
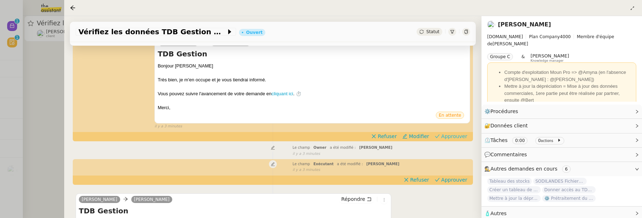
click at [451, 135] on span "Approuver" at bounding box center [454, 136] width 26 height 7
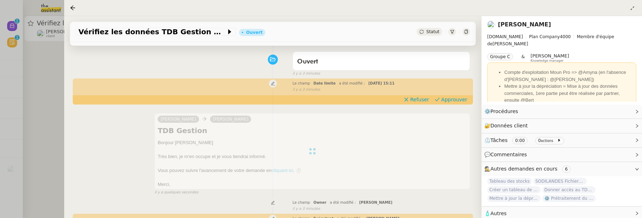
scroll to position [0, 0]
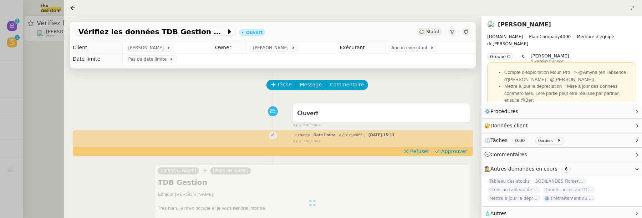
click at [411, 53] on td "Aucun exécutant" at bounding box center [430, 47] width 90 height 11
click at [411, 49] on span "Aucun exécutant" at bounding box center [410, 47] width 39 height 7
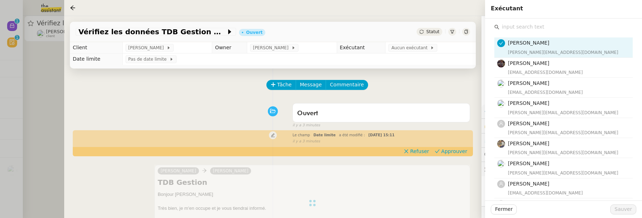
click at [524, 24] on input "text" at bounding box center [565, 27] width 133 height 10
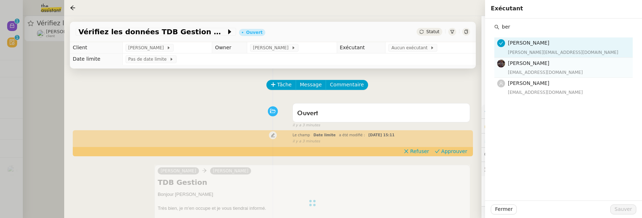
type input "ber"
click at [539, 68] on div "[PERSON_NAME] [EMAIL_ADDRESS][DOMAIN_NAME]" at bounding box center [568, 67] width 120 height 17
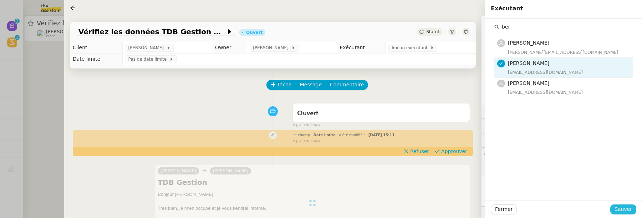
click at [622, 205] on span "Sauver" at bounding box center [622, 209] width 17 height 8
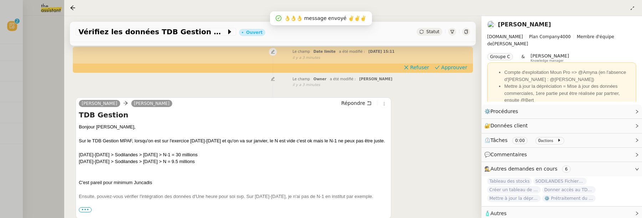
scroll to position [221, 0]
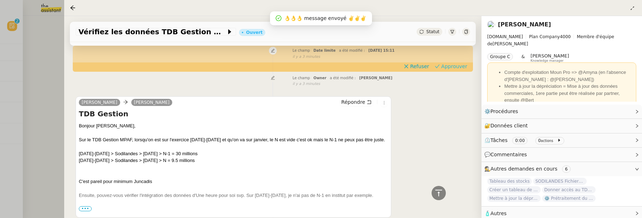
click at [452, 66] on span "Approuver" at bounding box center [454, 66] width 26 height 7
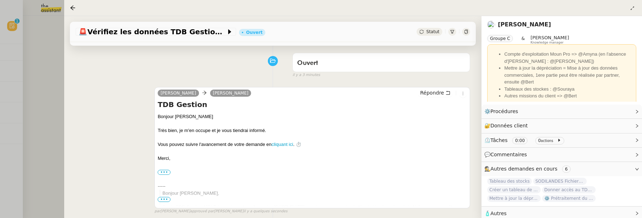
scroll to position [0, 0]
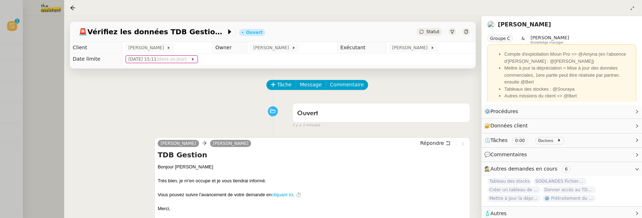
click at [464, 30] on icon at bounding box center [466, 32] width 4 height 4
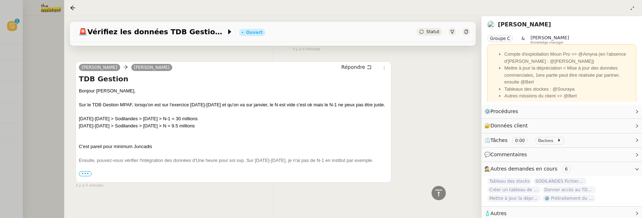
scroll to position [233, 0]
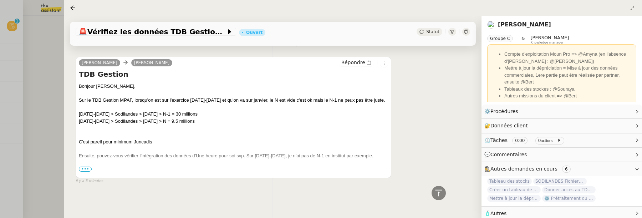
click at [32, 49] on div at bounding box center [321, 109] width 642 height 218
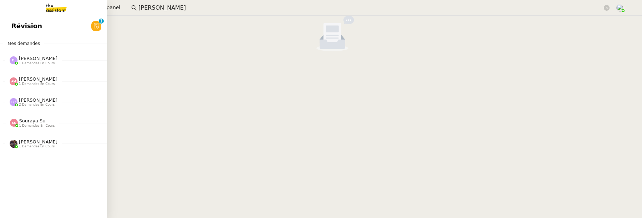
click at [16, 30] on link "Révision 0 1 2 3 4 5 6 7 8 9" at bounding box center [53, 26] width 107 height 16
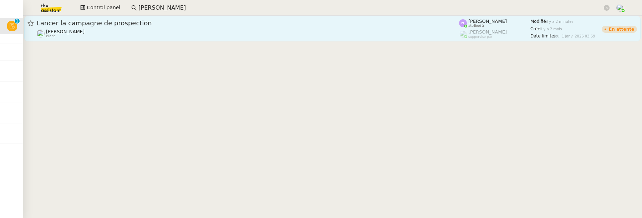
click at [194, 28] on div "Lancer la campagne de prospection [PERSON_NAME] client" at bounding box center [248, 28] width 422 height 19
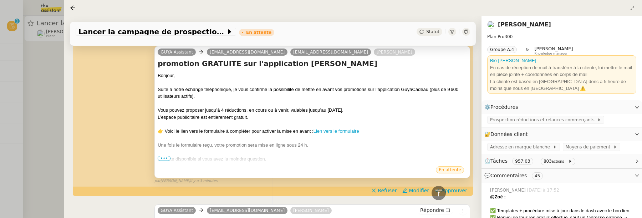
scroll to position [421, 0]
click at [454, 189] on span "Approuver" at bounding box center [454, 189] width 26 height 7
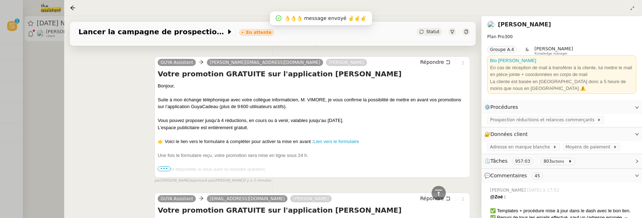
scroll to position [557, 0]
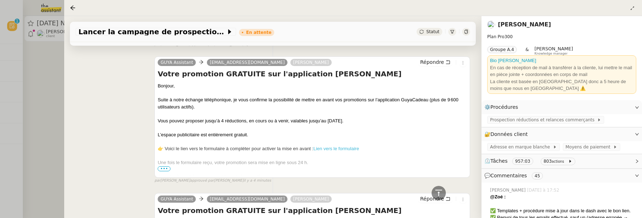
click at [54, 104] on div at bounding box center [321, 109] width 642 height 218
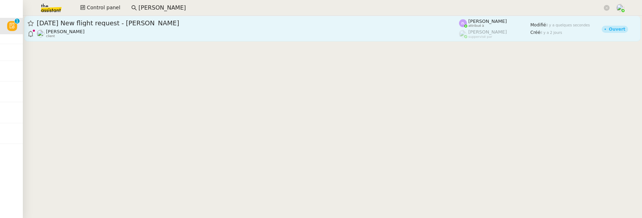
click at [134, 19] on div "[DATE] New flight request - [PERSON_NAME]" at bounding box center [248, 23] width 422 height 9
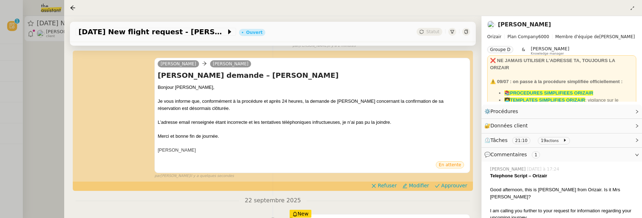
scroll to position [102, 0]
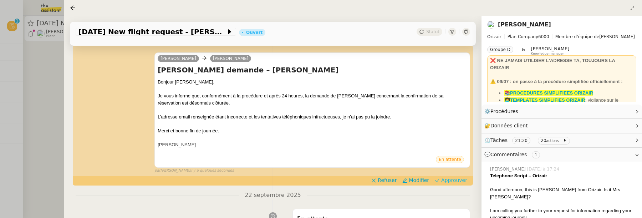
click at [451, 180] on span "Approuver" at bounding box center [454, 179] width 26 height 7
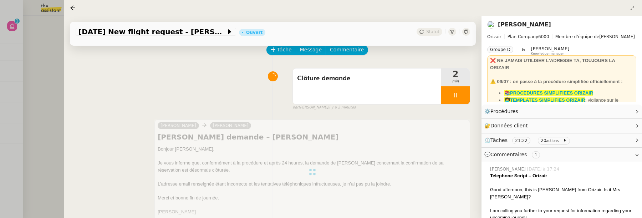
scroll to position [0, 0]
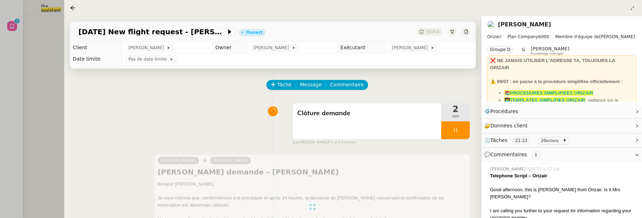
click at [42, 83] on div at bounding box center [321, 109] width 642 height 218
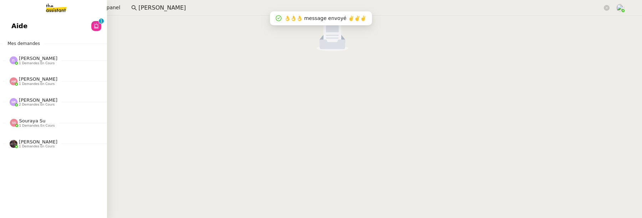
click at [17, 24] on span "Aide" at bounding box center [19, 26] width 16 height 11
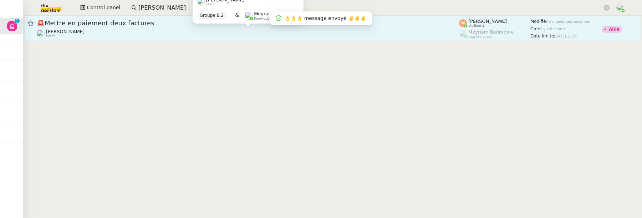
click at [207, 32] on div "[PERSON_NAME] client" at bounding box center [248, 33] width 422 height 9
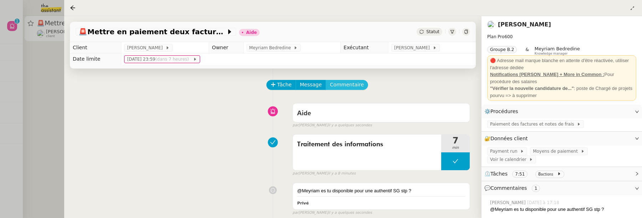
click at [335, 84] on span "Commentaire" at bounding box center [347, 85] width 34 height 8
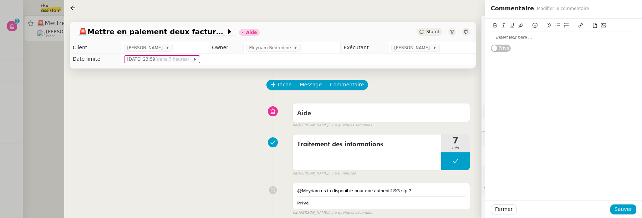
click at [492, 34] on div at bounding box center [562, 37] width 145 height 6
click at [521, 37] on div "yes Coralie tu pux y aller" at bounding box center [562, 37] width 145 height 6
click at [633, 204] on div "Fermer Sauver" at bounding box center [563, 208] width 157 height 17
click at [630, 208] on span "Sauver" at bounding box center [622, 209] width 17 height 8
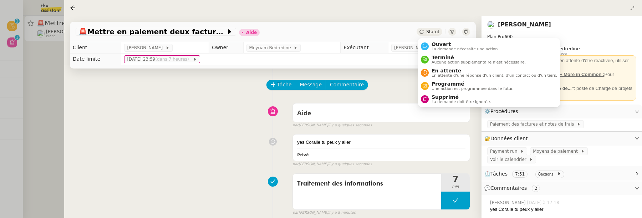
click at [438, 32] on span "Statut" at bounding box center [432, 31] width 13 height 5
click at [442, 45] on span "Ouvert" at bounding box center [464, 44] width 66 height 6
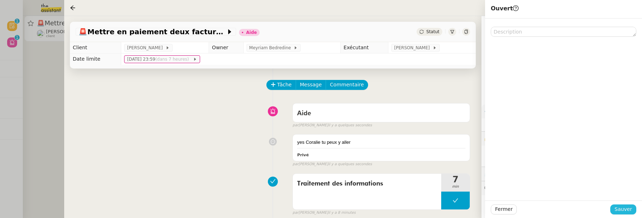
click at [629, 205] on span "Sauver" at bounding box center [622, 209] width 17 height 8
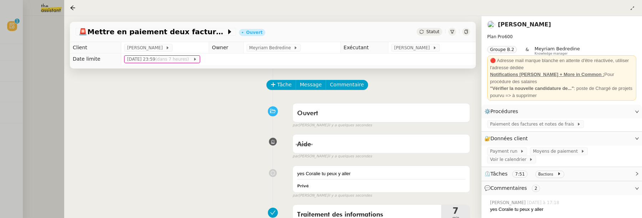
click at [517, 25] on link "[PERSON_NAME]" at bounding box center [524, 24] width 53 height 7
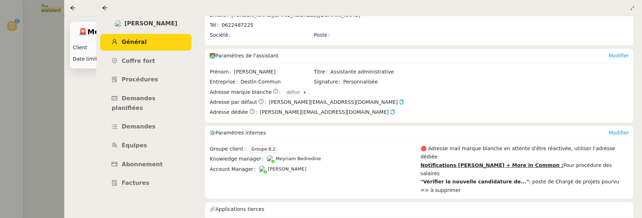
scroll to position [79, 0]
click at [142, 60] on span "Coffre fort" at bounding box center [139, 60] width 34 height 7
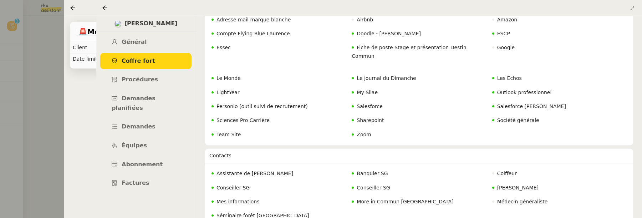
scroll to position [128, 0]
click at [505, 117] on span "Société générale" at bounding box center [518, 120] width 42 height 6
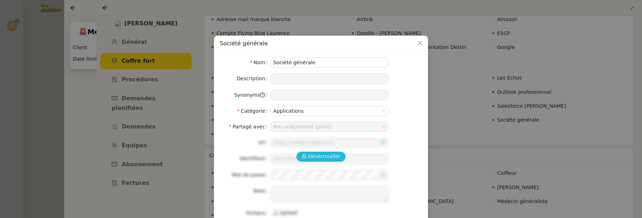
click at [322, 154] on span "Déverrouiller" at bounding box center [324, 156] width 32 height 8
type input "[URL][DOMAIN_NAME]"
type input "51330980"
type textarea "Les assistants doivent solliciter leur CDP pour valider la connexion. Pour vali…"
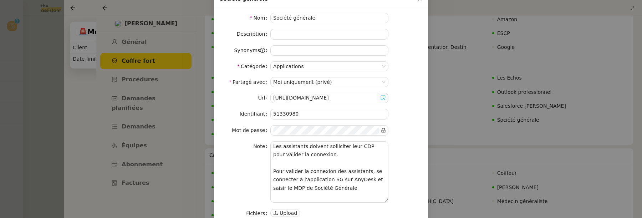
scroll to position [48, 0]
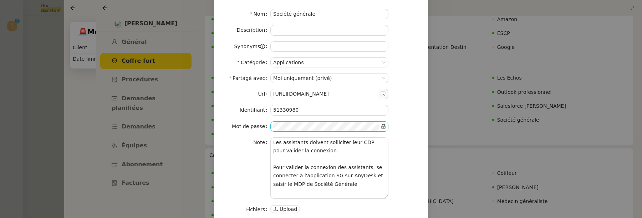
click at [382, 125] on icon at bounding box center [383, 126] width 5 height 5
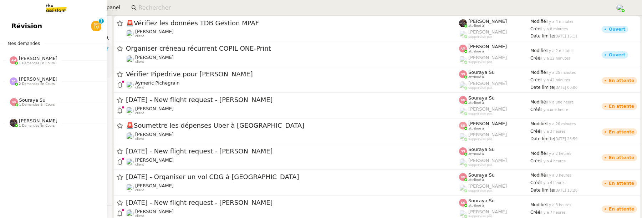
click at [11, 25] on span "Révision" at bounding box center [26, 26] width 31 height 11
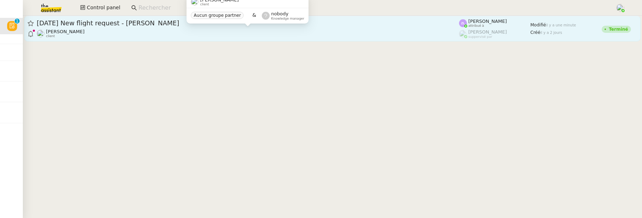
click at [170, 30] on div "[PERSON_NAME] client" at bounding box center [248, 33] width 422 height 9
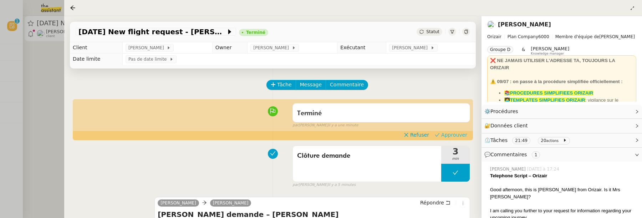
click at [448, 134] on span "Approuver" at bounding box center [454, 134] width 26 height 7
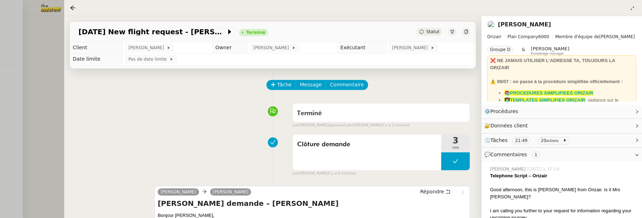
click at [38, 67] on div at bounding box center [321, 109] width 642 height 218
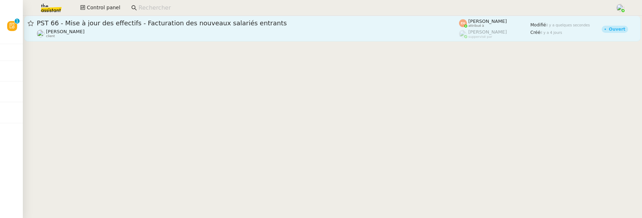
click at [142, 28] on div "PST 66 - Mise à jour des effectifs - Facturation des nouveaux salariés entrants…" at bounding box center [248, 28] width 422 height 19
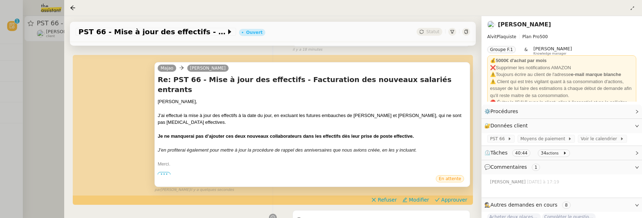
scroll to position [92, 0]
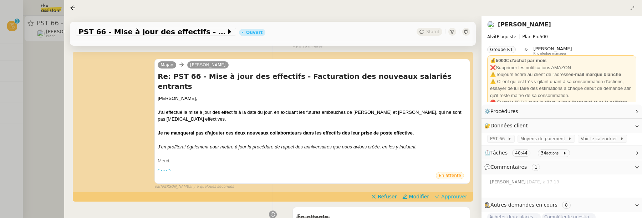
click at [451, 193] on span "Approuver" at bounding box center [454, 196] width 26 height 7
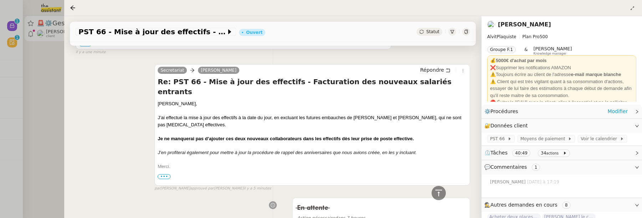
scroll to position [204, 0]
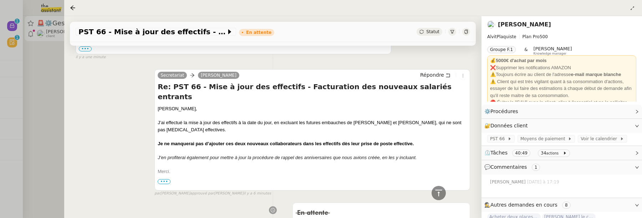
click at [47, 113] on div at bounding box center [321, 109] width 642 height 218
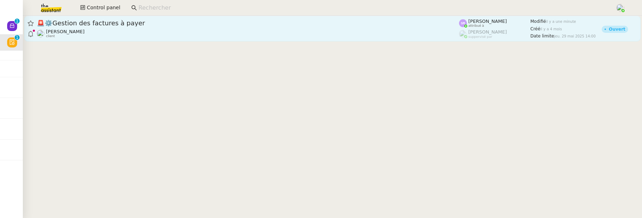
click at [137, 23] on span "🚨 ⚙️Gestion des factures à payer" at bounding box center [248, 23] width 422 height 6
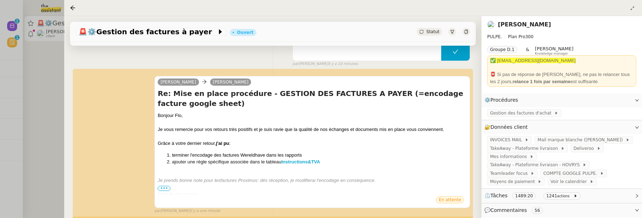
scroll to position [83, 0]
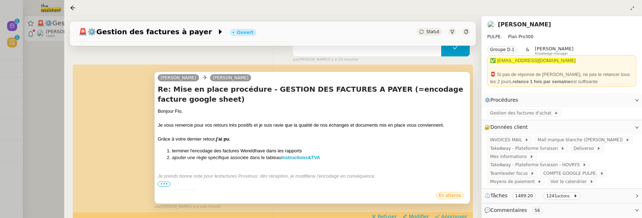
click at [164, 183] on span "•••" at bounding box center [164, 183] width 13 height 5
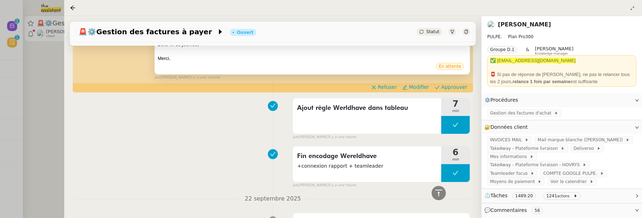
scroll to position [165, 0]
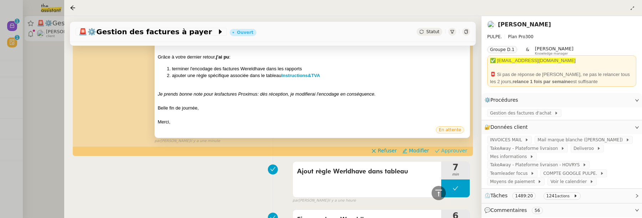
click at [454, 150] on span "Approuver" at bounding box center [454, 150] width 26 height 7
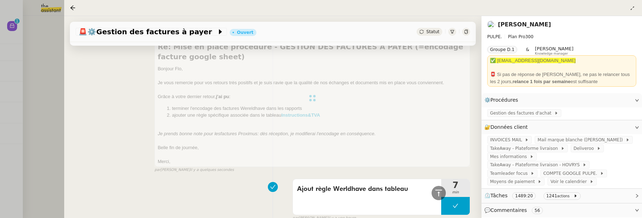
scroll to position [204, 0]
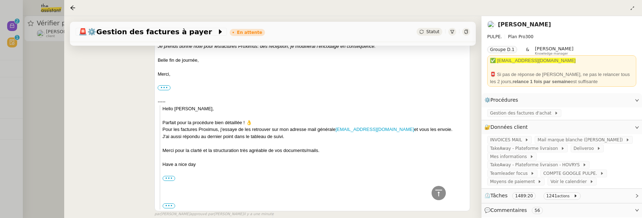
click at [42, 101] on div at bounding box center [321, 109] width 642 height 218
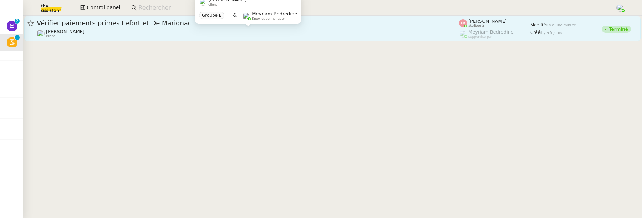
click at [99, 35] on div "[PERSON_NAME] client" at bounding box center [248, 33] width 422 height 9
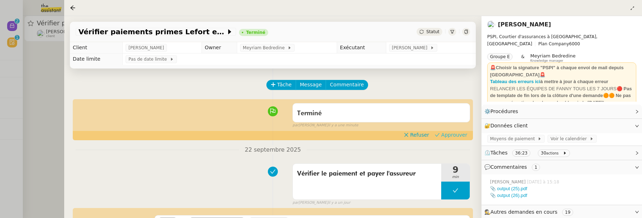
click at [448, 138] on span "Approuver" at bounding box center [454, 134] width 26 height 7
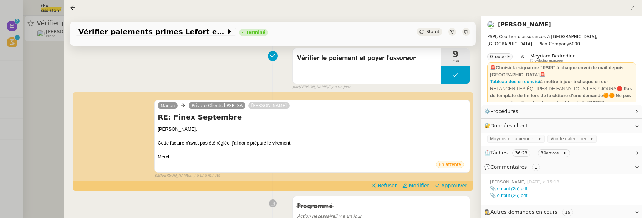
scroll to position [105, 0]
click at [461, 178] on div "Manon Private Clients l PSPI SA [PERSON_NAME] RE: Finex Septembre [PERSON_NAME]…" at bounding box center [273, 135] width 394 height 86
click at [459, 182] on span "Approuver" at bounding box center [454, 184] width 26 height 7
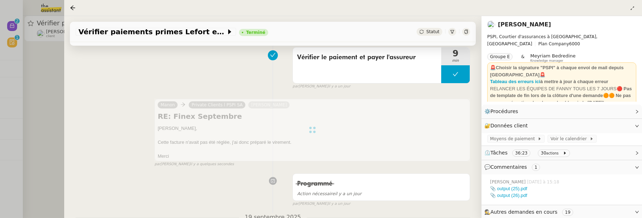
click at [55, 76] on div at bounding box center [321, 109] width 642 height 218
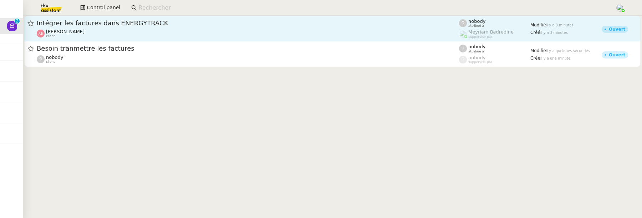
click at [193, 24] on span "Intégrer les factures dans ENERGYTRACK" at bounding box center [248, 23] width 422 height 6
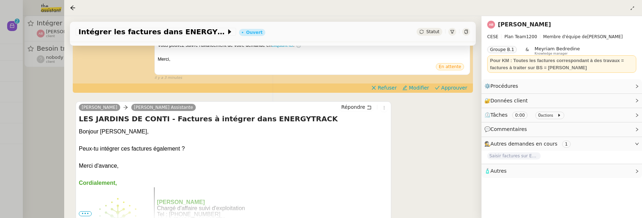
scroll to position [203, 0]
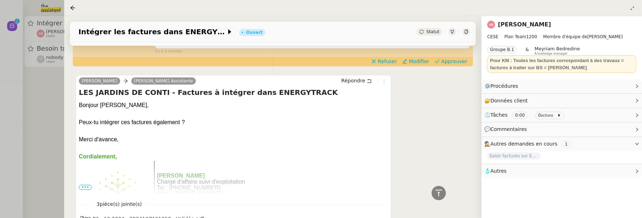
click at [383, 85] on button at bounding box center [384, 81] width 8 height 8
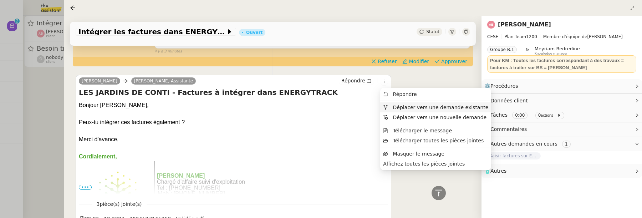
click at [398, 107] on span "Déplacer vers une demande existante" at bounding box center [441, 107] width 96 height 6
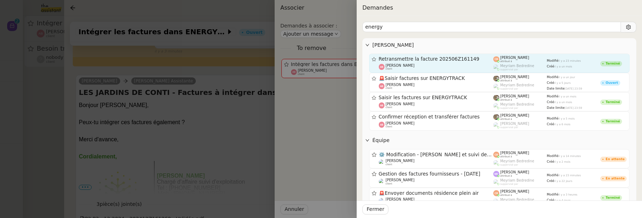
type input "energy"
click at [460, 65] on div "[PERSON_NAME] client" at bounding box center [436, 66] width 115 height 7
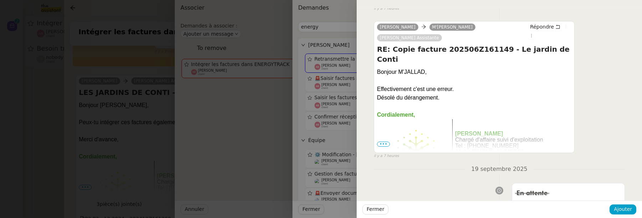
scroll to position [1769, 0]
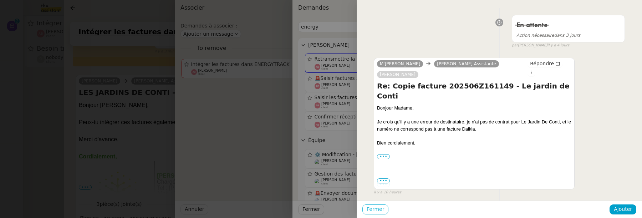
click at [382, 209] on span "Fermer" at bounding box center [374, 209] width 17 height 8
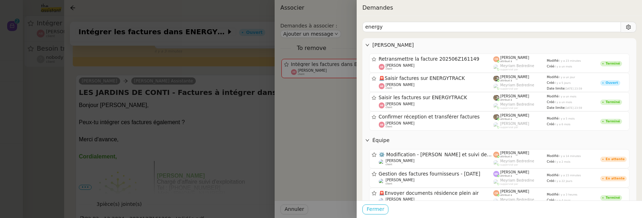
click at [365, 210] on button "Fermer" at bounding box center [375, 209] width 26 height 10
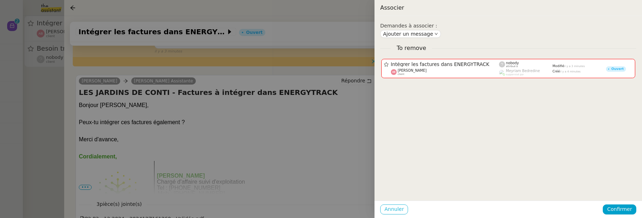
click at [385, 211] on span "Annuler" at bounding box center [393, 209] width 19 height 8
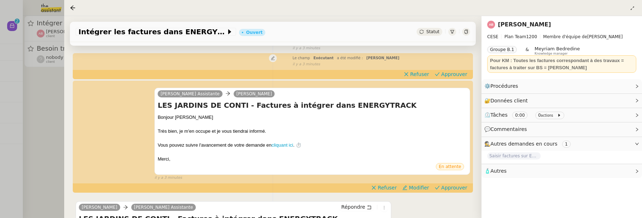
scroll to position [78, 0]
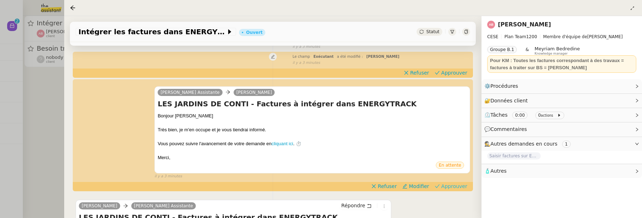
click at [453, 186] on span "Approuver" at bounding box center [454, 185] width 26 height 7
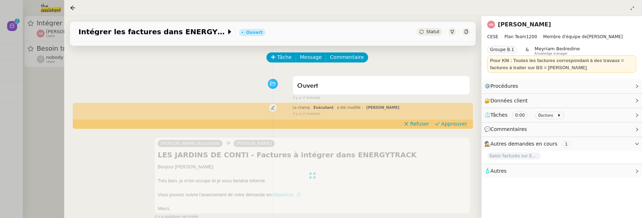
scroll to position [0, 0]
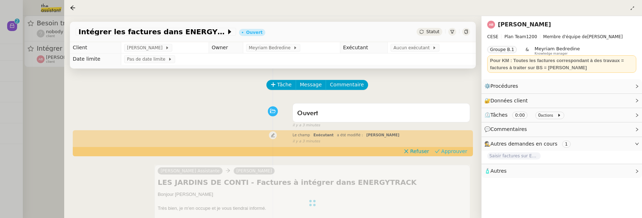
click at [463, 152] on span "Approuver" at bounding box center [454, 151] width 26 height 7
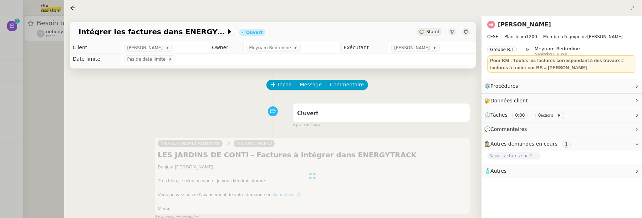
click at [55, 68] on div at bounding box center [321, 109] width 642 height 218
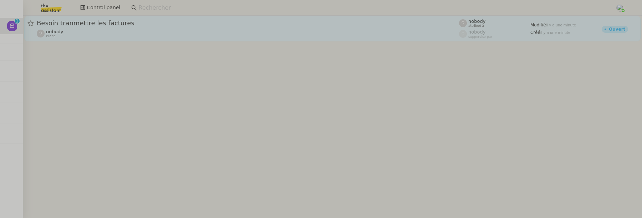
click at [132, 22] on span "Besoin tranmettre les factures" at bounding box center [248, 23] width 422 height 6
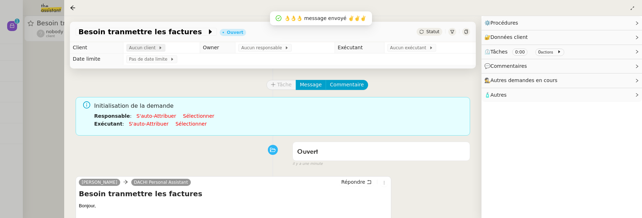
click at [139, 48] on span "Aucun client" at bounding box center [143, 47] width 29 height 7
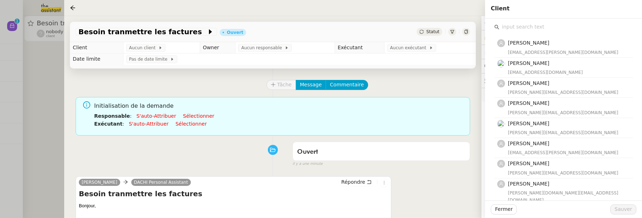
click at [507, 28] on input "text" at bounding box center [565, 27] width 133 height 10
type input "r"
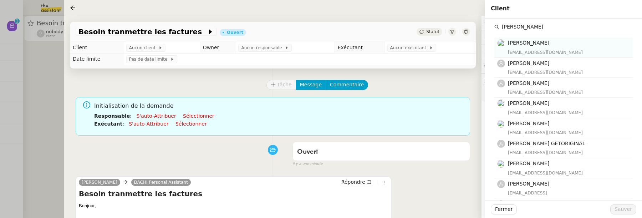
type input "[PERSON_NAME]"
click at [537, 50] on div "[EMAIL_ADDRESS][DOMAIN_NAME]" at bounding box center [568, 52] width 120 height 7
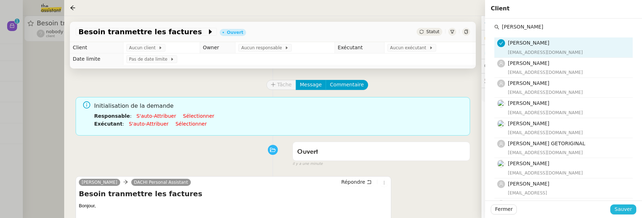
click at [624, 214] on button "Sauver" at bounding box center [623, 209] width 26 height 10
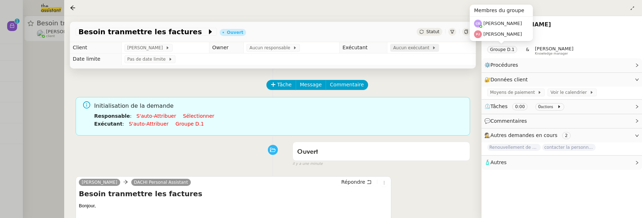
click at [423, 49] on span "Aucun exécutant" at bounding box center [412, 47] width 39 height 7
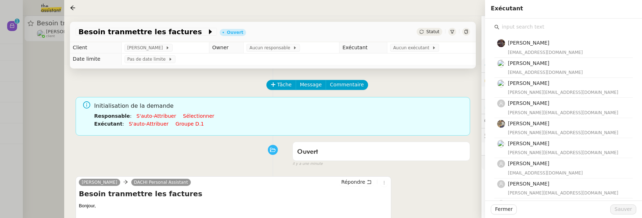
click at [520, 28] on input "text" at bounding box center [565, 27] width 133 height 10
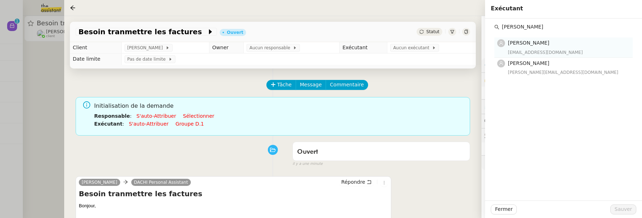
type input "[PERSON_NAME]"
click at [561, 42] on h4 "[PERSON_NAME]" at bounding box center [568, 43] width 120 height 8
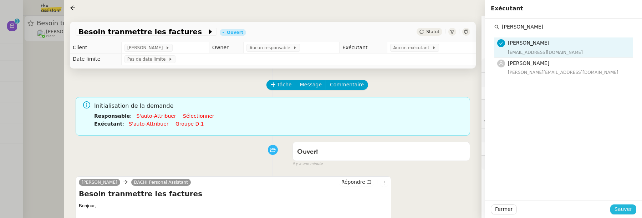
click at [619, 209] on span "Sauver" at bounding box center [622, 209] width 17 height 8
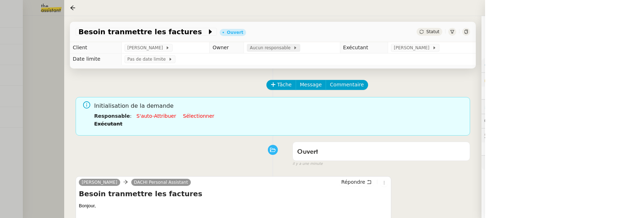
click at [274, 47] on span "Aucun responsable" at bounding box center [271, 47] width 43 height 7
click at [565, 27] on input "text" at bounding box center [565, 27] width 133 height 10
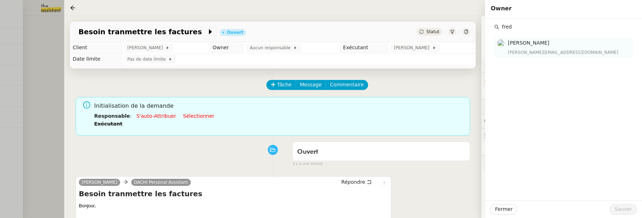
type input "fred"
click at [567, 51] on div "[PERSON_NAME][EMAIL_ADDRESS][DOMAIN_NAME]" at bounding box center [568, 52] width 120 height 7
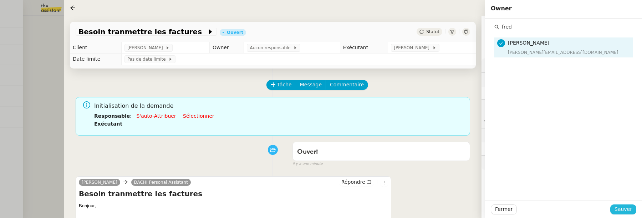
click at [623, 210] on span "Sauver" at bounding box center [622, 209] width 17 height 8
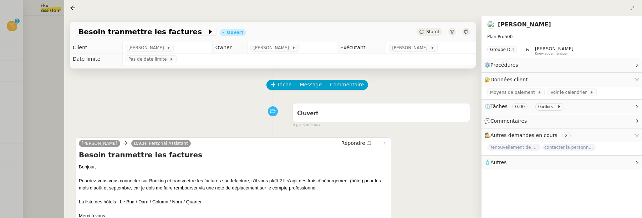
click at [6, 24] on div at bounding box center [321, 109] width 642 height 218
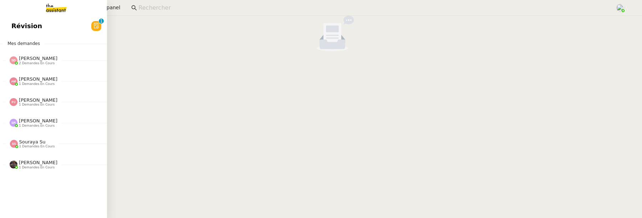
click at [15, 25] on link "Révision 0 1 2 3 4 5 6 7 8 9" at bounding box center [53, 26] width 107 height 16
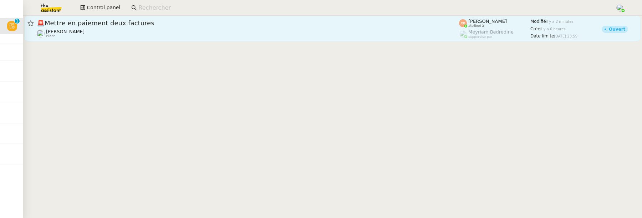
click at [133, 29] on div "[PERSON_NAME] client" at bounding box center [248, 33] width 422 height 9
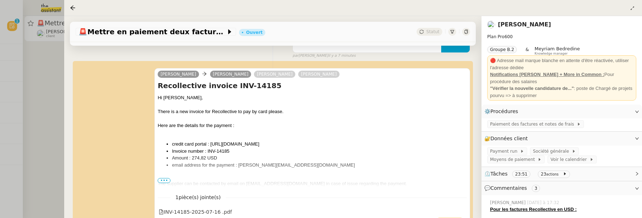
scroll to position [247, 0]
click at [165, 177] on span "•••" at bounding box center [164, 179] width 13 height 5
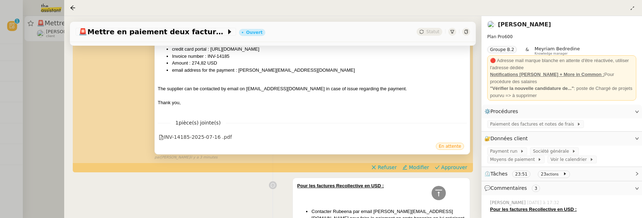
scroll to position [351, 0]
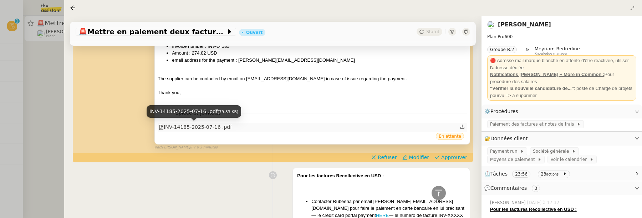
click at [193, 123] on div "INV-14185-2025-07-16 .pdf" at bounding box center [195, 127] width 73 height 8
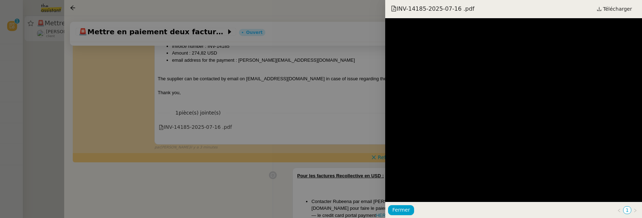
scroll to position [413, 0]
click at [337, 115] on div at bounding box center [321, 109] width 642 height 218
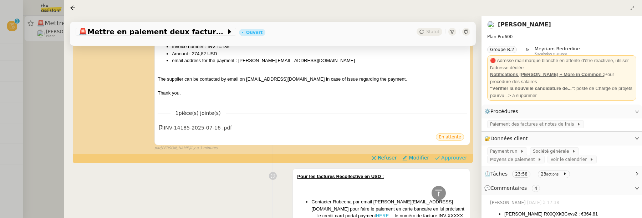
click at [457, 157] on span "Approuver" at bounding box center [454, 157] width 26 height 7
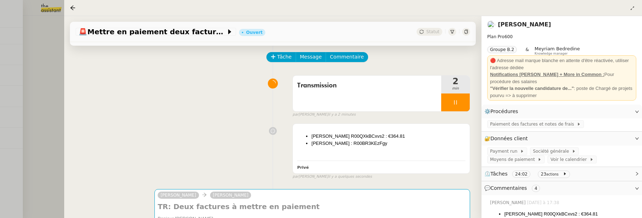
scroll to position [0, 0]
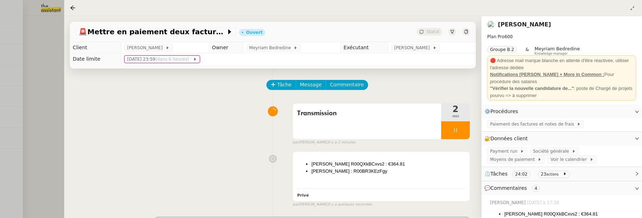
click at [45, 95] on div at bounding box center [321, 109] width 642 height 218
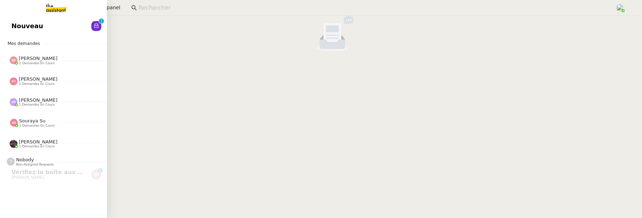
click at [21, 22] on span "Nouveau" at bounding box center [27, 26] width 32 height 11
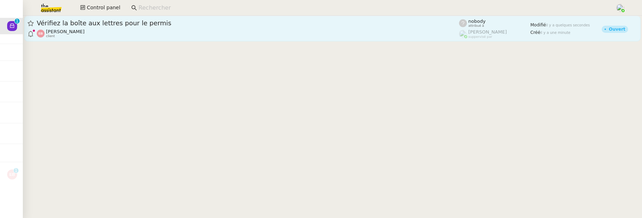
click at [146, 37] on div "[PERSON_NAME] client" at bounding box center [248, 33] width 422 height 9
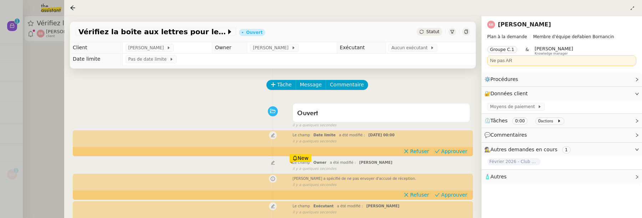
scroll to position [113, 0]
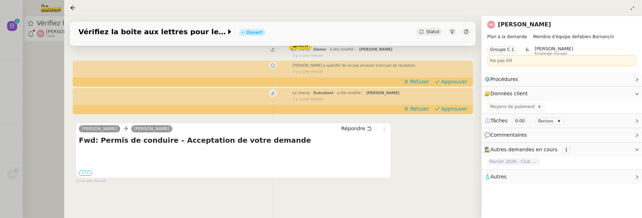
click at [84, 174] on label "•••" at bounding box center [85, 172] width 13 height 5
click at [0, 0] on input "•••" at bounding box center [0, 0] width 0 height 0
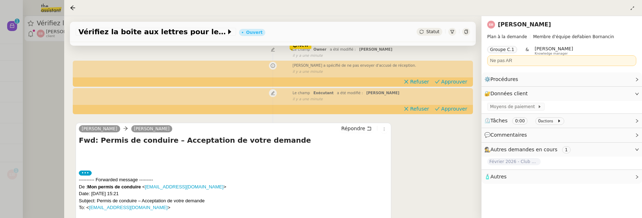
scroll to position [179, 0]
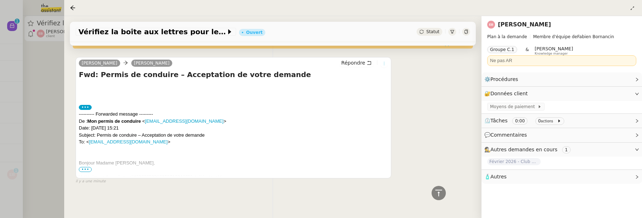
click at [385, 63] on icon at bounding box center [384, 63] width 4 height 4
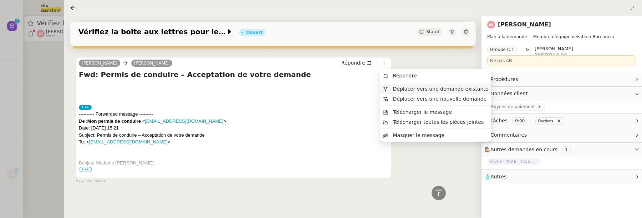
click at [415, 92] on span "Déplacer vers une demande existante" at bounding box center [435, 89] width 105 height 6
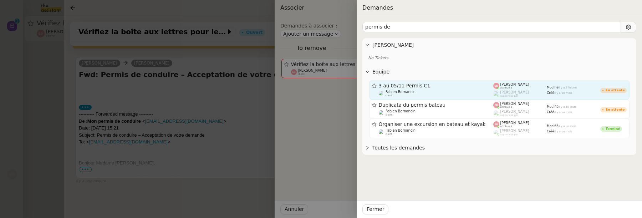
type input "permis de"
click at [455, 83] on div "3 au 05/11 Permis C1" at bounding box center [436, 86] width 115 height 6
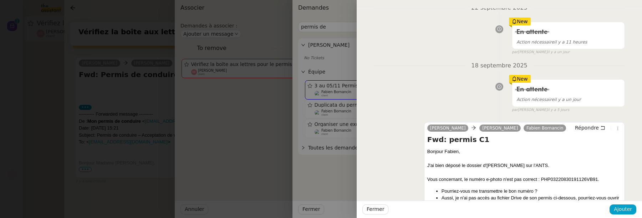
scroll to position [77, 0]
click at [620, 209] on span "Ajouter" at bounding box center [622, 209] width 18 height 8
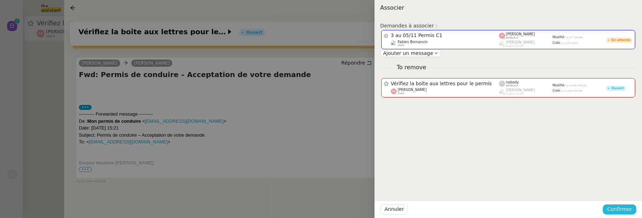
click at [620, 209] on span "Confirmer" at bounding box center [619, 209] width 25 height 8
click at [621, 190] on span "Ajouter" at bounding box center [620, 190] width 18 height 7
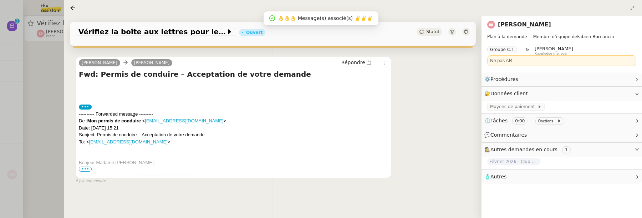
scroll to position [91, 0]
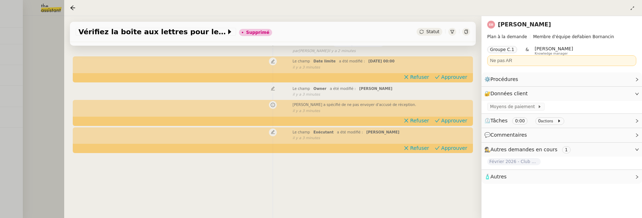
click at [260, 182] on div "Tâche Message Commentaire Veuillez patienter une erreur s'est produite 👌👌👌 mess…" at bounding box center [272, 86] width 417 height 218
click at [38, 91] on div at bounding box center [321, 109] width 642 height 218
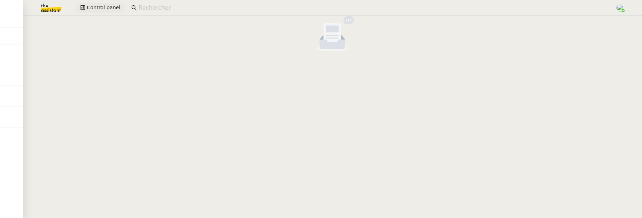
click at [109, 11] on span "Control panel" at bounding box center [104, 8] width 34 height 8
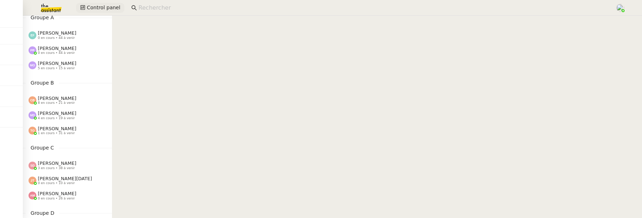
scroll to position [27, 0]
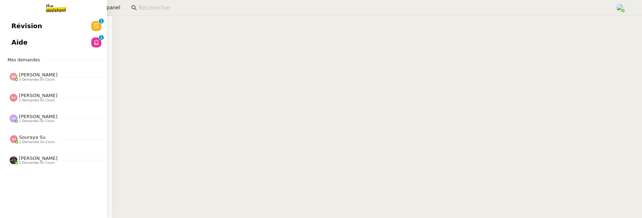
click at [14, 21] on span "Révision" at bounding box center [26, 26] width 31 height 11
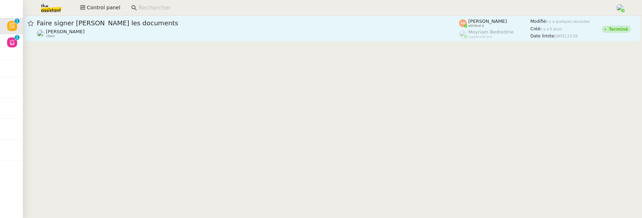
click at [227, 38] on link "Faire signer [PERSON_NAME] les documents [PERSON_NAME] client [PERSON_NAME] att…" at bounding box center [332, 29] width 616 height 26
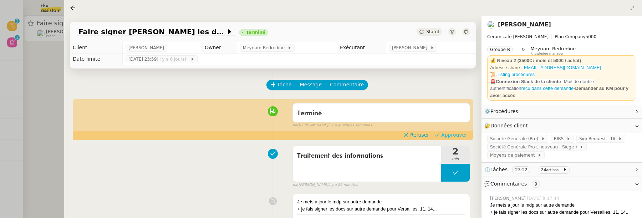
click at [457, 132] on span "Approuver" at bounding box center [454, 134] width 26 height 7
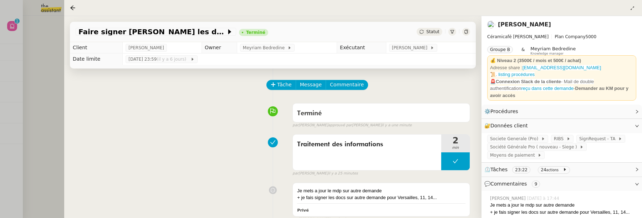
click at [47, 61] on div at bounding box center [321, 109] width 642 height 218
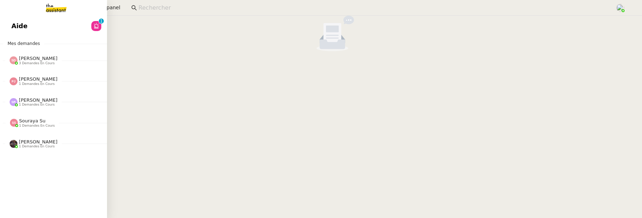
click at [15, 33] on link "Aide 0 1 2 3 4 5 6 7 8 9" at bounding box center [53, 26] width 107 height 16
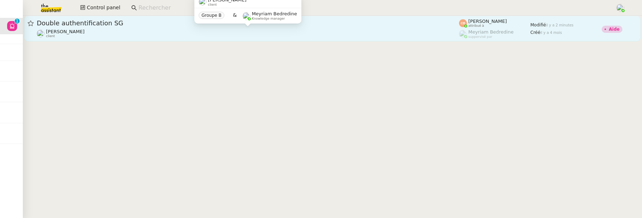
click at [246, 32] on div "[PERSON_NAME] client" at bounding box center [248, 33] width 422 height 9
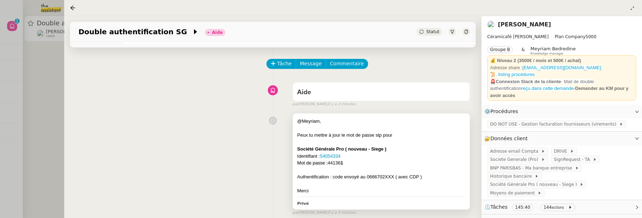
scroll to position [22, 0]
drag, startPoint x: 325, startPoint y: 162, endPoint x: 343, endPoint y: 161, distance: 17.1
click at [343, 161] on div "Mot de passe : 44136 1" at bounding box center [381, 162] width 168 height 7
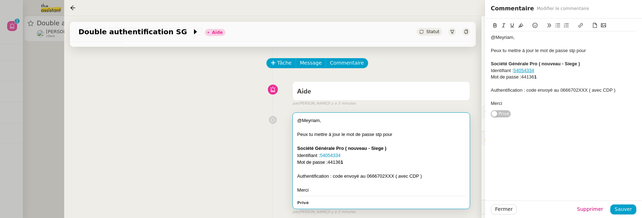
click at [215, 146] on div "@Meyriam, Peux tu mettre à jour le mot de passe stp pour Société Générale Pro (…" at bounding box center [273, 162] width 394 height 106
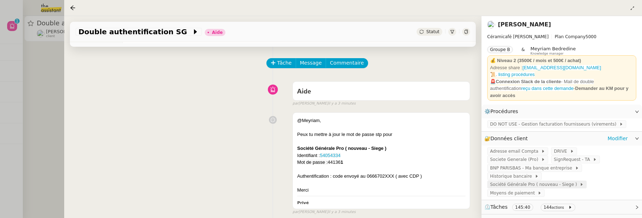
click at [551, 181] on span "Société Générale Pro ( nouveau - Siege )" at bounding box center [534, 184] width 89 height 7
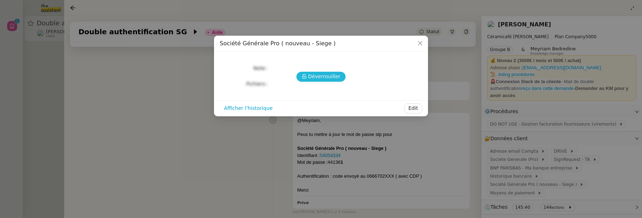
click at [324, 72] on span "Déverrouiller" at bounding box center [324, 76] width 32 height 8
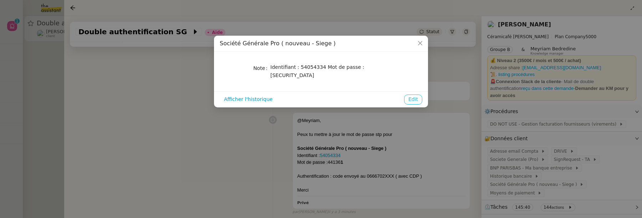
click at [411, 95] on span "Edit" at bounding box center [413, 99] width 10 height 8
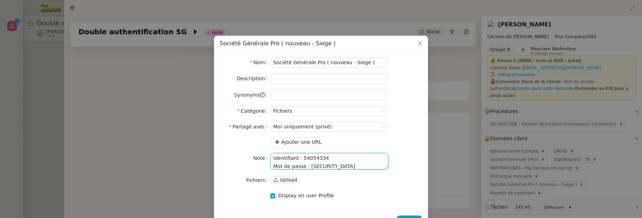
scroll to position [2, 0]
drag, startPoint x: 309, startPoint y: 166, endPoint x: 330, endPoint y: 165, distance: 21.4
click at [330, 165] on textarea "Identifiant : 54054334 Mot de passe : [SECURITY_DATA]" at bounding box center [329, 161] width 118 height 16
paste textarea "1"
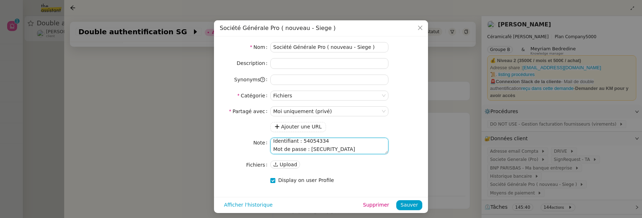
scroll to position [17, 0]
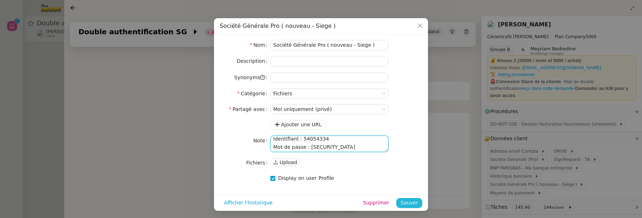
type textarea "Identifiant : 54054334 Mot de passe : [SECURITY_DATA]"
click at [413, 202] on span "Sauver" at bounding box center [408, 203] width 17 height 8
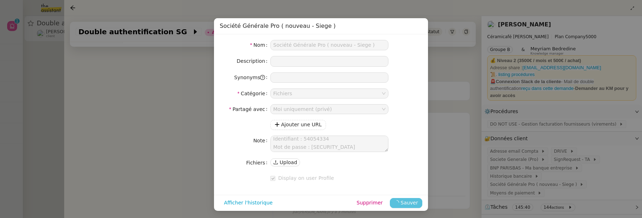
scroll to position [0, 0]
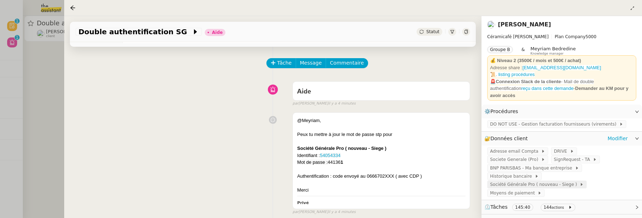
click at [544, 181] on span "Société Générale Pro ( nouveau - Siege )" at bounding box center [534, 184] width 89 height 7
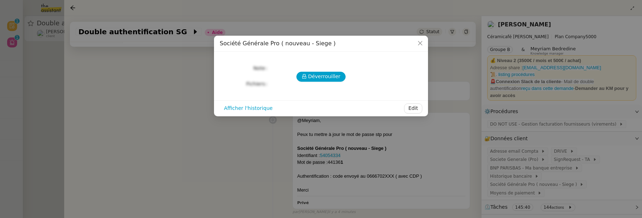
click at [330, 82] on div "Déverrouiller Note Fichiers Upload" at bounding box center [321, 72] width 202 height 31
click at [329, 78] on span "Déverrouiller" at bounding box center [324, 76] width 32 height 8
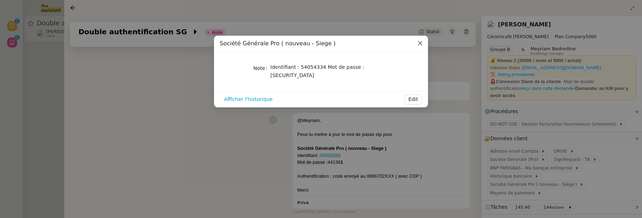
click at [421, 41] on icon "Close" at bounding box center [420, 43] width 6 height 6
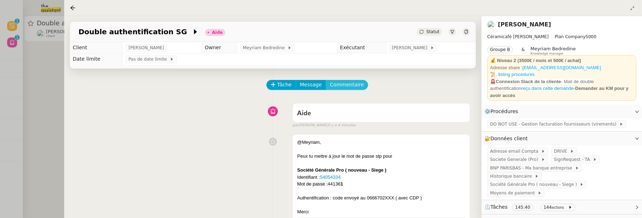
click at [346, 86] on span "Commentaire" at bounding box center [347, 85] width 34 height 8
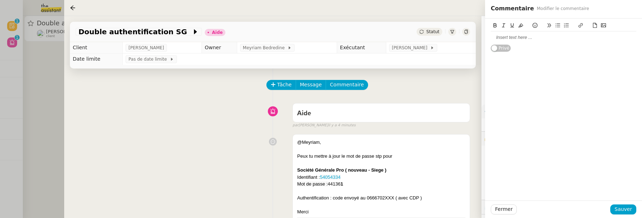
click at [508, 36] on div at bounding box center [562, 37] width 145 height 6
click at [630, 204] on div "Fermer Sauver" at bounding box center [563, 208] width 157 height 17
click at [629, 208] on span "Sauver" at bounding box center [622, 209] width 17 height 8
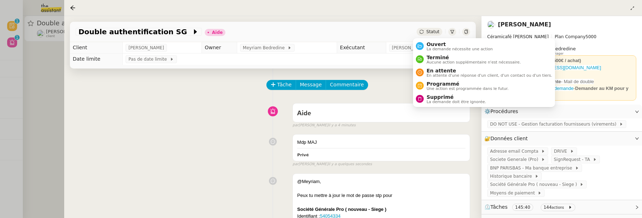
click at [428, 33] on span "Statut" at bounding box center [432, 31] width 13 height 5
click at [434, 46] on span "Ouvert" at bounding box center [459, 44] width 66 height 6
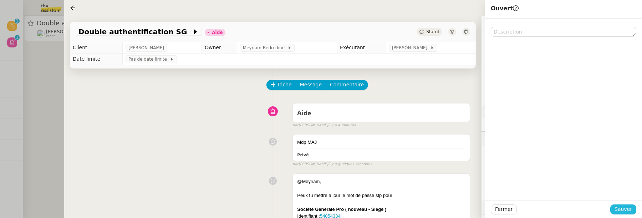
click at [632, 204] on button "Sauver" at bounding box center [623, 209] width 26 height 10
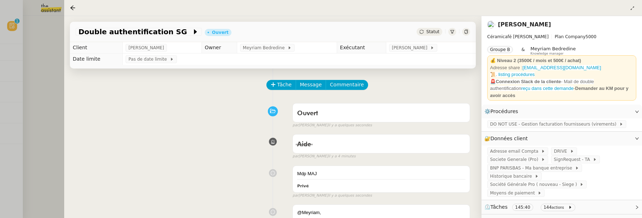
click at [31, 29] on div at bounding box center [321, 109] width 642 height 218
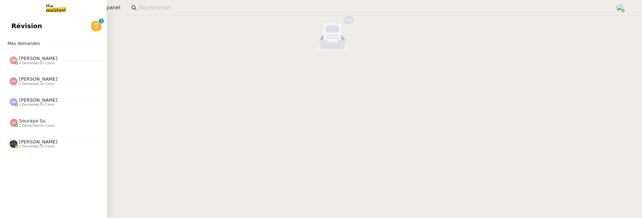
click at [14, 28] on link "Révision 0 1 2 3 4 5 6 7 8 9" at bounding box center [53, 26] width 107 height 16
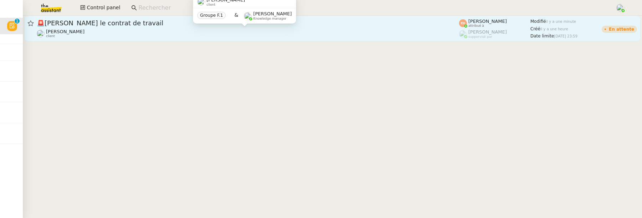
click at [245, 30] on div "[PERSON_NAME] client" at bounding box center [248, 33] width 422 height 9
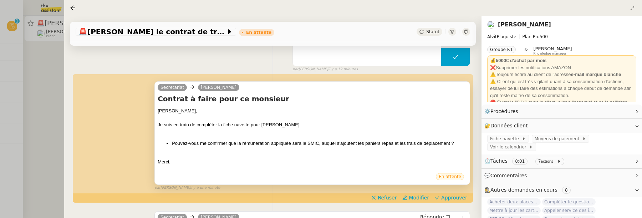
scroll to position [126, 0]
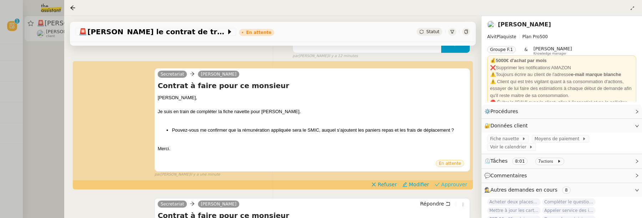
click at [455, 183] on span "Approuver" at bounding box center [454, 184] width 26 height 7
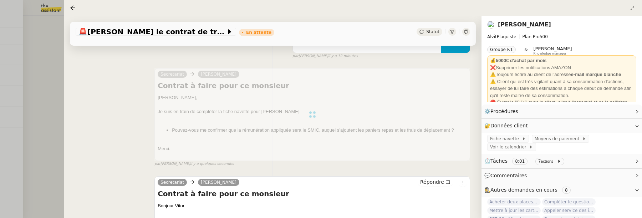
click at [65, 70] on div "Tâche Message Commentaire Veuillez patienter une erreur s'est produite 👌👌👌 mess…" at bounding box center [272, 187] width 417 height 488
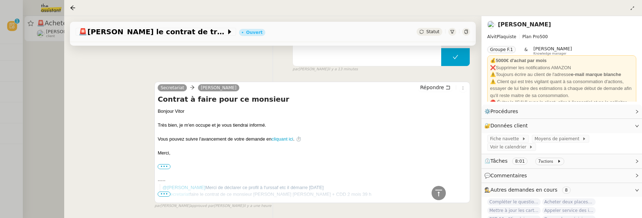
scroll to position [384, 0]
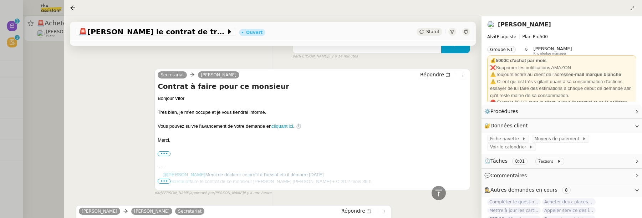
click at [39, 79] on div at bounding box center [321, 109] width 642 height 218
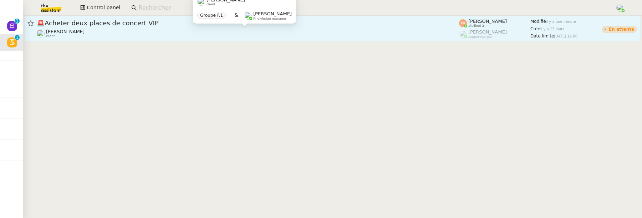
click at [79, 30] on div "[PERSON_NAME] client" at bounding box center [248, 33] width 422 height 9
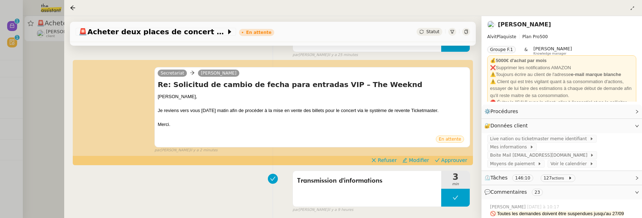
scroll to position [127, 0]
click at [454, 154] on div "Secretariat [PERSON_NAME] Re: Solicitud de cambio de fecha para entradas VIP – …" at bounding box center [273, 107] width 394 height 93
click at [454, 161] on span "Approuver" at bounding box center [454, 160] width 26 height 7
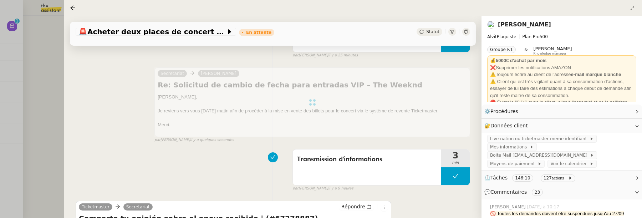
click at [51, 55] on div at bounding box center [321, 109] width 642 height 218
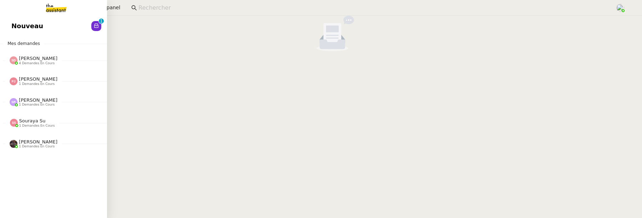
click at [18, 37] on div "Nouveau 0 1 2 3 4 5 6 7 8 9 Mes demandes [PERSON_NAME] 4 demandes en cours Orga…" at bounding box center [53, 117] width 107 height 202
click at [46, 27] on link "Nouveau 0 1 2 3 4 5 6 7 8 9" at bounding box center [53, 26] width 107 height 16
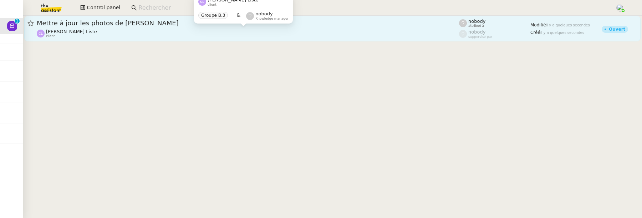
click at [279, 33] on div "[PERSON_NAME] Liste client" at bounding box center [248, 33] width 422 height 9
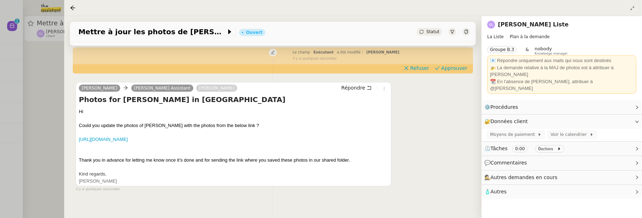
scroll to position [122, 0]
click at [448, 68] on span "Approuver" at bounding box center [454, 67] width 26 height 7
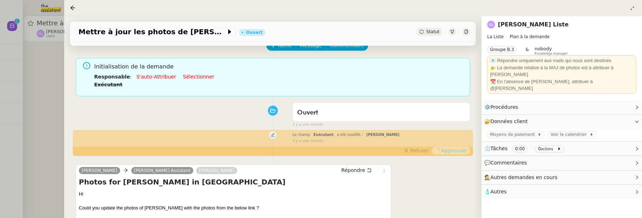
scroll to position [0, 0]
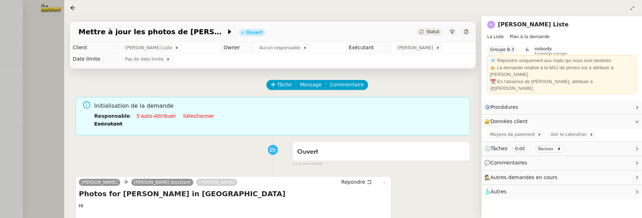
click at [46, 61] on div at bounding box center [321, 109] width 642 height 218
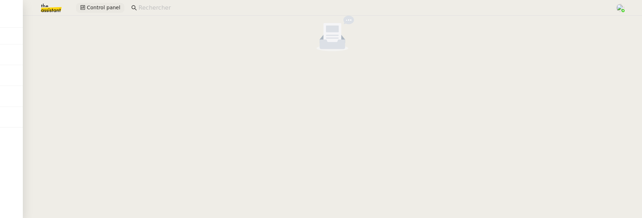
click at [102, 6] on span "Control panel" at bounding box center [104, 8] width 34 height 8
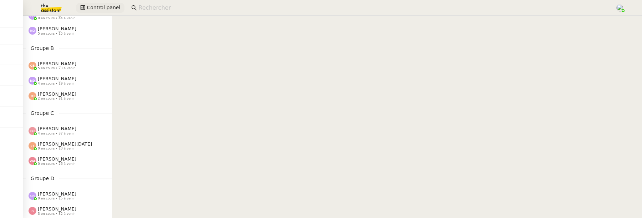
scroll to position [60, 0]
click at [62, 98] on span "2 en cours • 31 à venir" at bounding box center [56, 98] width 37 height 4
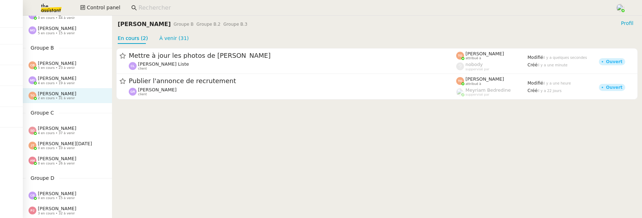
click at [63, 78] on span "[PERSON_NAME]" at bounding box center [57, 78] width 38 height 5
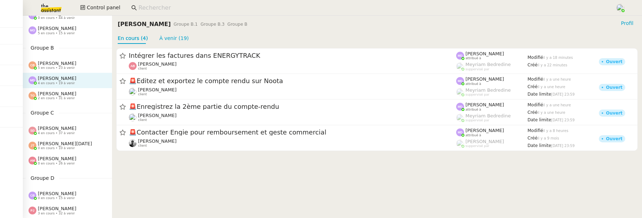
scroll to position [70, 0]
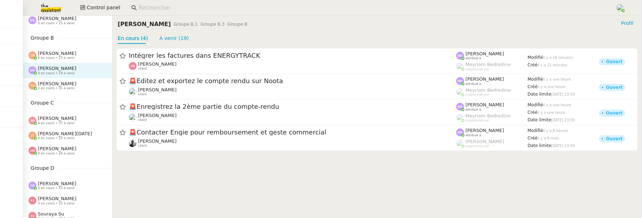
click at [57, 83] on span "[PERSON_NAME]" at bounding box center [57, 83] width 38 height 5
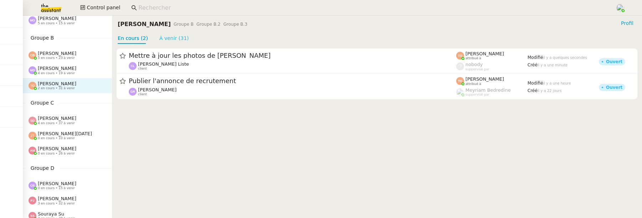
click at [174, 39] on link "À venir (31)" at bounding box center [174, 38] width 30 height 6
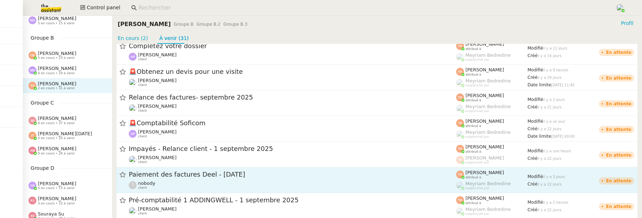
scroll to position [291, 0]
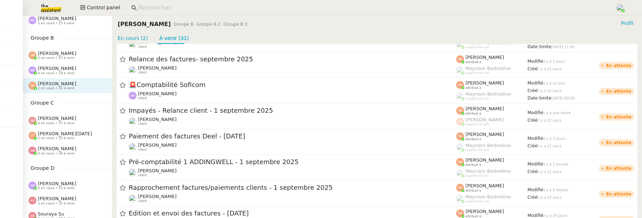
click at [58, 149] on span "[PERSON_NAME]" at bounding box center [57, 148] width 38 height 5
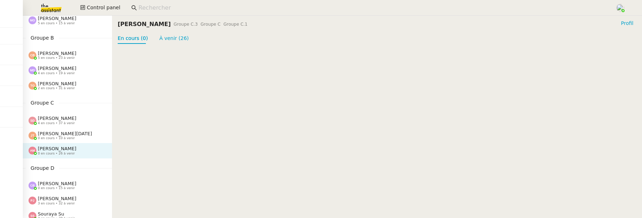
click at [60, 87] on span "2 en cours • 31 à venir" at bounding box center [56, 88] width 37 height 4
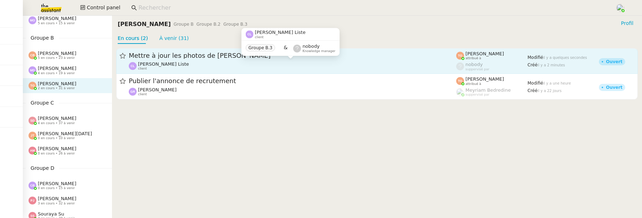
click at [222, 66] on div "[PERSON_NAME] Liste client" at bounding box center [292, 65] width 327 height 9
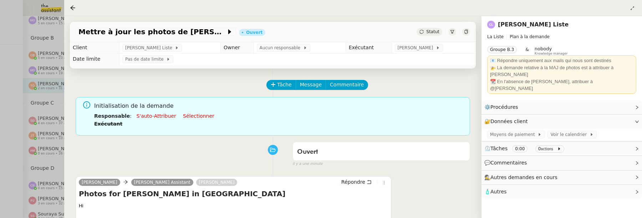
click at [433, 30] on span "Statut" at bounding box center [432, 31] width 13 height 5
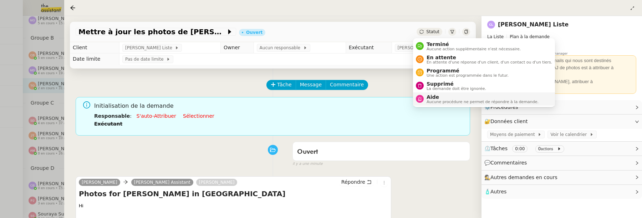
click at [439, 97] on span "Aide" at bounding box center [482, 97] width 112 height 6
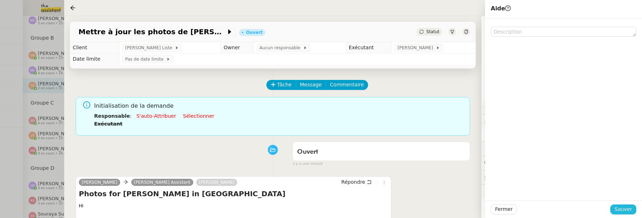
click at [626, 205] on span "Sauver" at bounding box center [622, 209] width 17 height 8
click at [433, 48] on span at bounding box center [434, 47] width 3 height 5
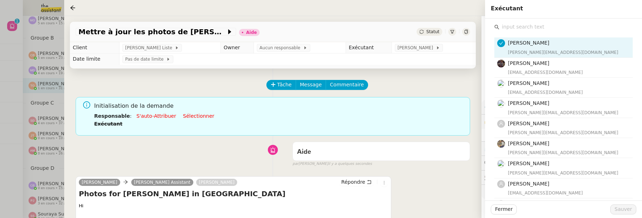
click at [538, 42] on h4 "[PERSON_NAME]" at bounding box center [568, 43] width 120 height 8
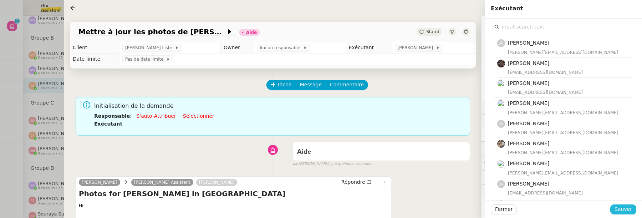
click at [624, 209] on span "Sauver" at bounding box center [622, 209] width 17 height 8
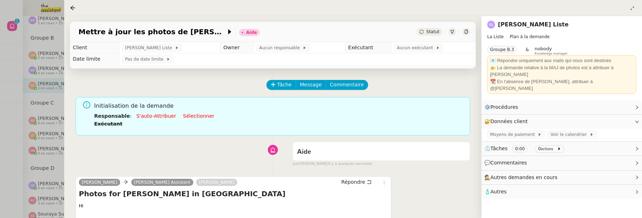
click at [17, 56] on div at bounding box center [321, 109] width 642 height 218
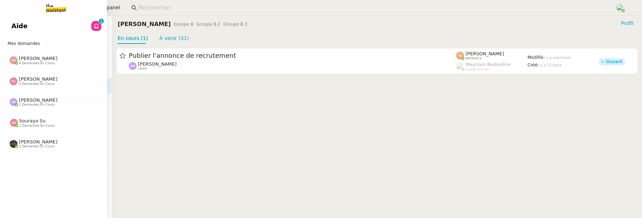
click at [11, 20] on link "Aide 0 1 2 3 4 5 6 7 8 9" at bounding box center [53, 26] width 107 height 16
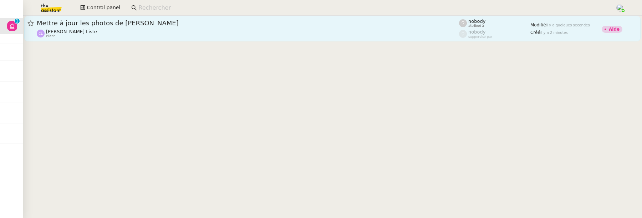
click at [218, 30] on div "[PERSON_NAME] Liste client" at bounding box center [248, 33] width 422 height 9
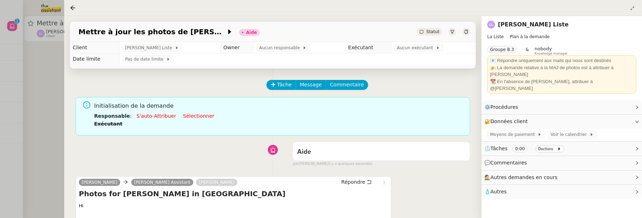
click at [469, 34] on div at bounding box center [466, 32] width 8 height 8
click at [44, 107] on div at bounding box center [321, 109] width 642 height 218
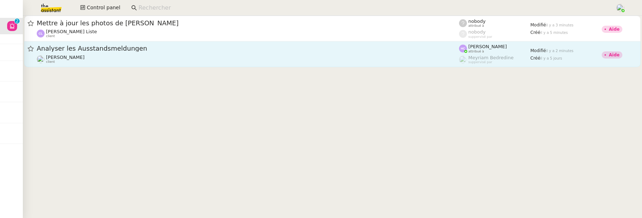
click at [175, 65] on link "Analyser les Ausstandsmeldungen [PERSON_NAME] client [PERSON_NAME] attribué à […" at bounding box center [332, 54] width 616 height 26
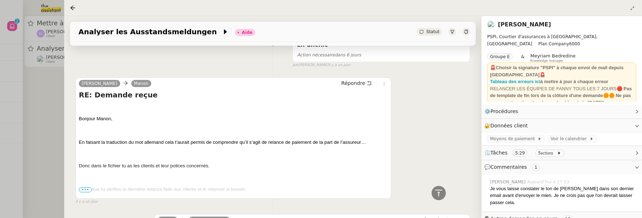
scroll to position [304, 0]
click at [87, 190] on span "•••" at bounding box center [85, 188] width 13 height 5
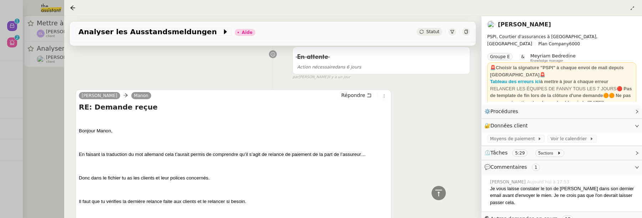
scroll to position [289, 0]
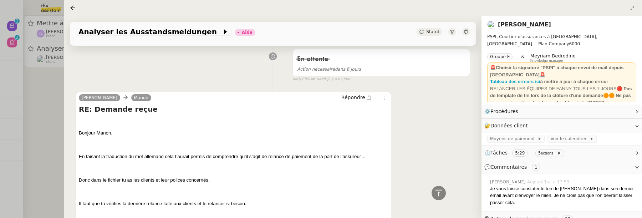
click at [38, 91] on div at bounding box center [321, 109] width 642 height 218
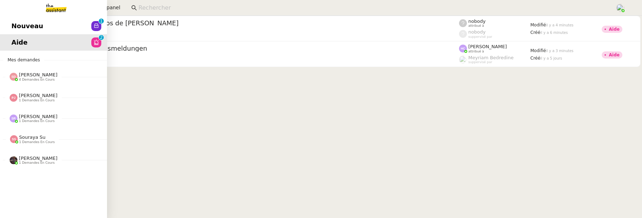
click at [30, 30] on span "Nouveau" at bounding box center [27, 26] width 32 height 11
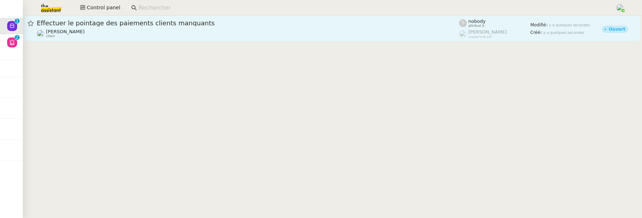
click at [217, 31] on div "[PERSON_NAME] client" at bounding box center [248, 33] width 422 height 9
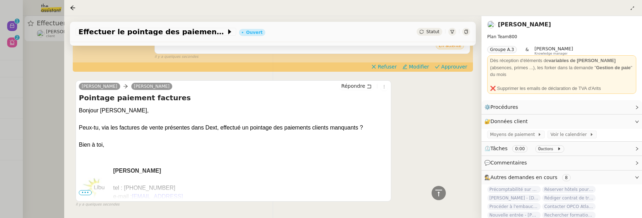
scroll to position [197, 0]
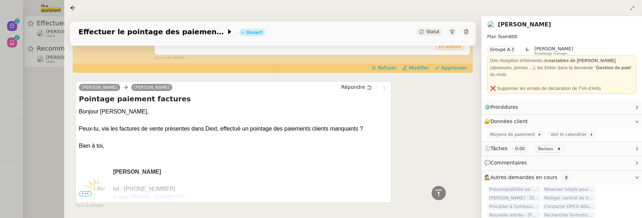
click at [51, 89] on div at bounding box center [321, 109] width 642 height 218
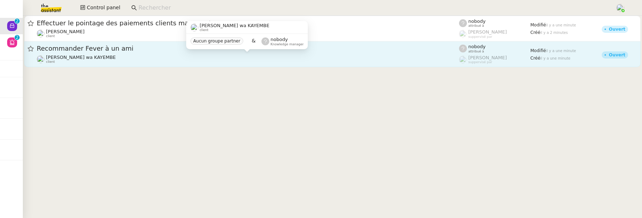
click at [100, 57] on span "[PERSON_NAME] wa KAYEMBE" at bounding box center [81, 57] width 70 height 5
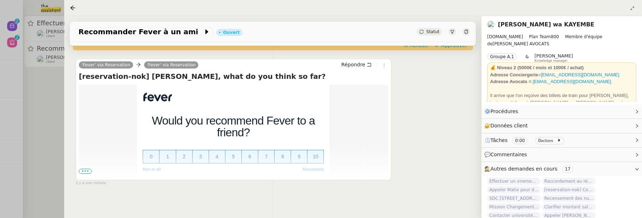
scroll to position [108, 0]
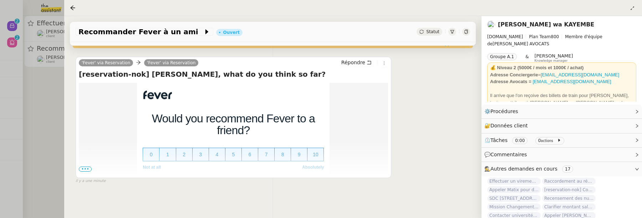
click at [431, 29] on div "Statut" at bounding box center [429, 32] width 26 height 8
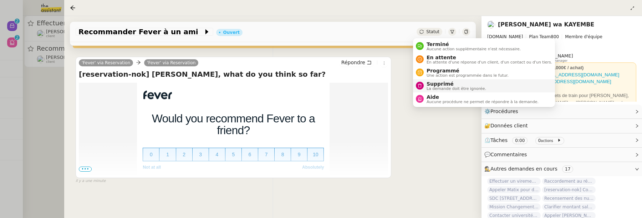
click at [439, 84] on span "Supprimé" at bounding box center [456, 84] width 60 height 6
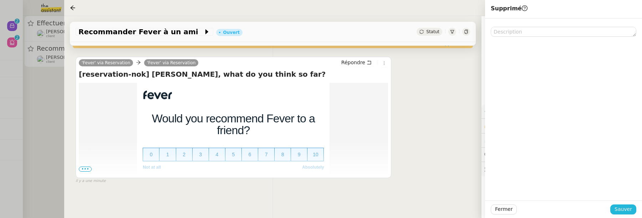
click at [626, 206] on span "Sauver" at bounding box center [622, 209] width 17 height 8
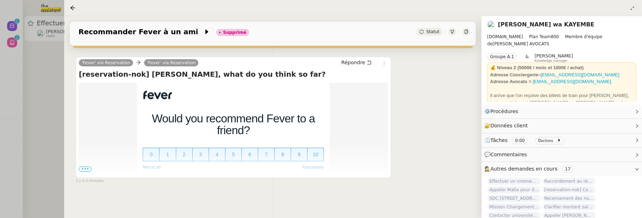
click at [52, 97] on div at bounding box center [321, 109] width 642 height 218
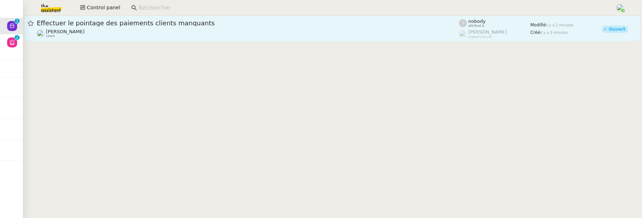
click at [89, 21] on span "Effectuer le pointage des paiements clients manquants" at bounding box center [248, 23] width 422 height 6
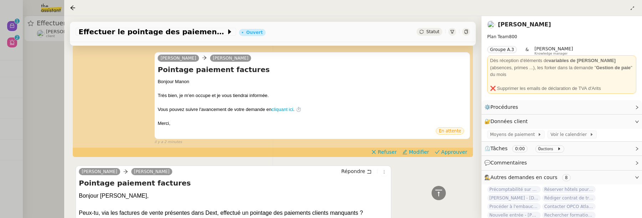
scroll to position [113, 0]
click at [458, 149] on span "Approuver" at bounding box center [454, 151] width 26 height 7
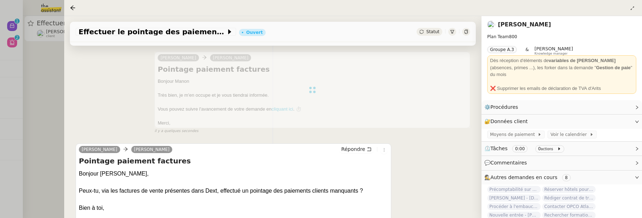
scroll to position [0, 0]
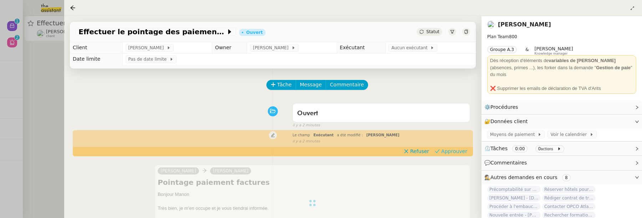
click at [441, 152] on span "Approuver" at bounding box center [454, 151] width 26 height 7
click at [57, 62] on div at bounding box center [321, 109] width 642 height 218
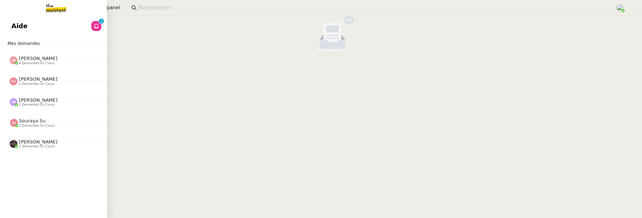
click at [40, 35] on div "Aide 0 1 2 3 4 5 6 7 8 9 Mes demandes [PERSON_NAME] 4 demandes en cours Organis…" at bounding box center [53, 117] width 107 height 202
click at [48, 26] on link "Aide 0 1 2 3 4 5 6 7 8 9" at bounding box center [53, 26] width 107 height 16
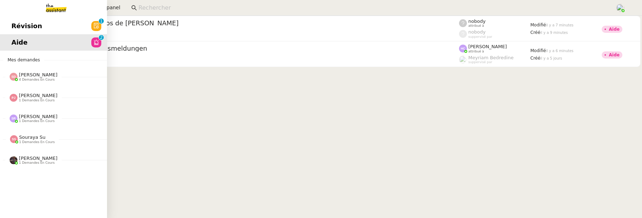
click at [19, 24] on span "Révision" at bounding box center [26, 26] width 31 height 11
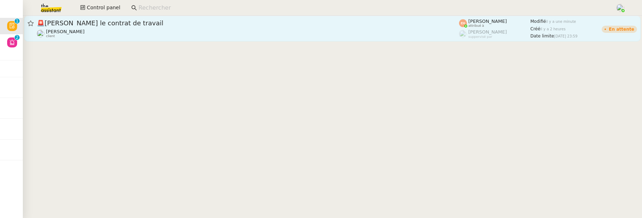
click at [136, 24] on span "🚨 [PERSON_NAME] le contrat de travail" at bounding box center [248, 23] width 422 height 6
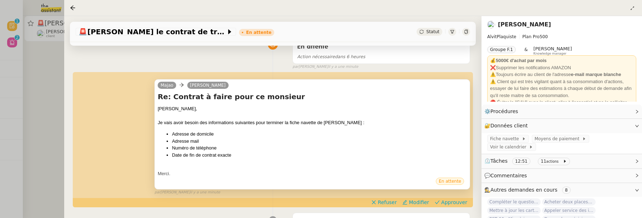
scroll to position [93, 0]
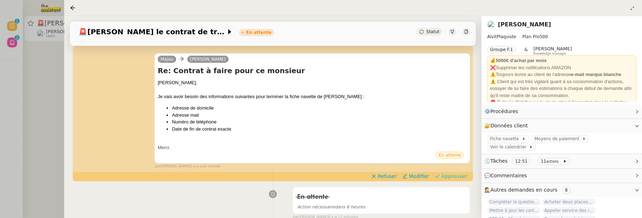
click at [454, 172] on button "Approuver" at bounding box center [451, 176] width 38 height 8
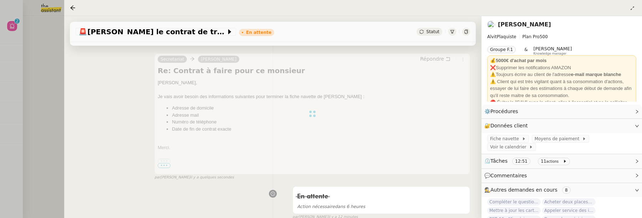
click at [50, 90] on div at bounding box center [321, 109] width 642 height 218
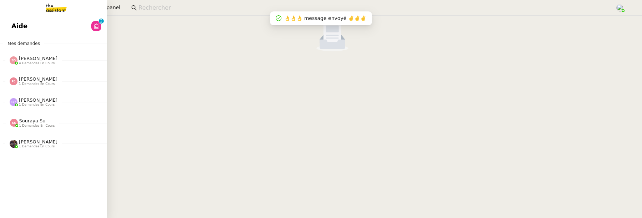
click at [14, 28] on span "Aide" at bounding box center [19, 26] width 16 height 11
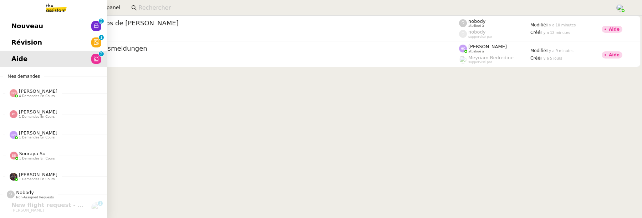
click at [14, 43] on span "Révision" at bounding box center [26, 42] width 31 height 11
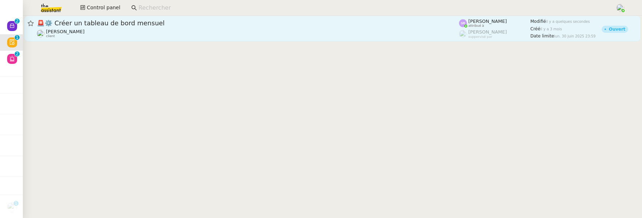
click at [149, 29] on div "[PERSON_NAME] client" at bounding box center [248, 33] width 422 height 9
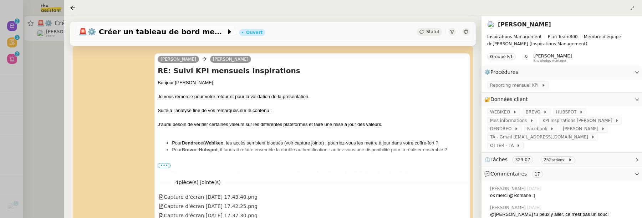
scroll to position [152, 0]
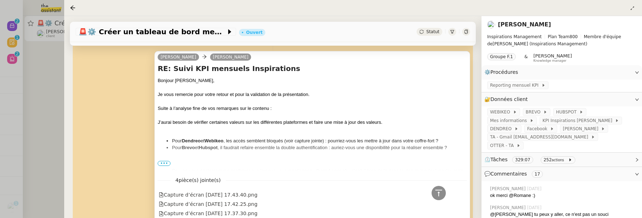
click at [161, 166] on div "Bonjour [PERSON_NAME], Je vous remercie pour votre retour et pour la validation…" at bounding box center [312, 138] width 309 height 123
click at [163, 162] on span "•••" at bounding box center [164, 163] width 13 height 5
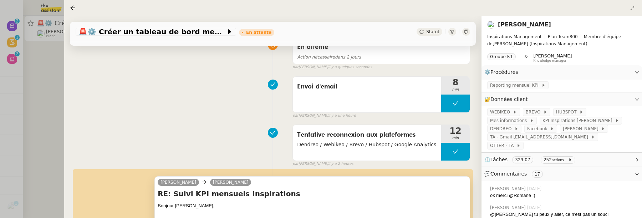
scroll to position [66, 0]
click at [50, 81] on div at bounding box center [321, 109] width 642 height 218
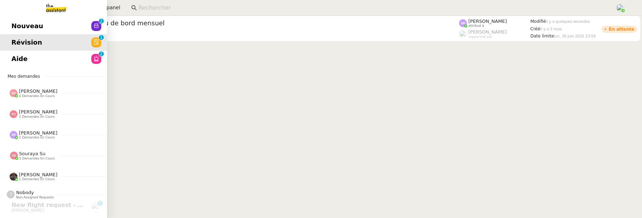
click at [13, 28] on span "Nouveau" at bounding box center [27, 26] width 32 height 11
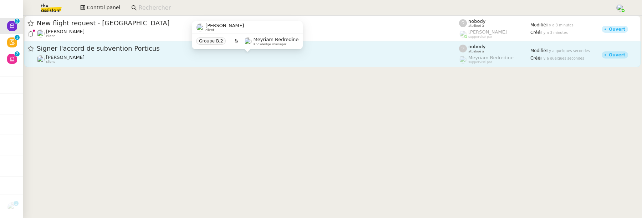
click at [238, 61] on div "[PERSON_NAME] client" at bounding box center [248, 59] width 422 height 9
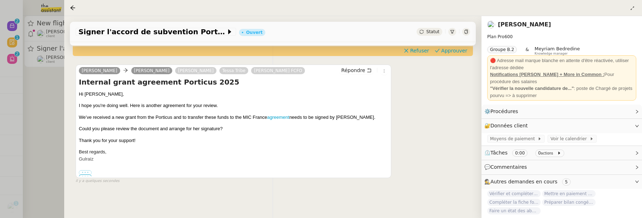
scroll to position [132, 0]
click at [50, 120] on div at bounding box center [321, 109] width 642 height 218
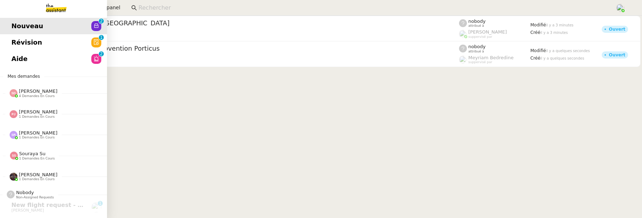
click at [20, 61] on span "Aide" at bounding box center [19, 58] width 16 height 11
